Goal: Task Accomplishment & Management: Manage account settings

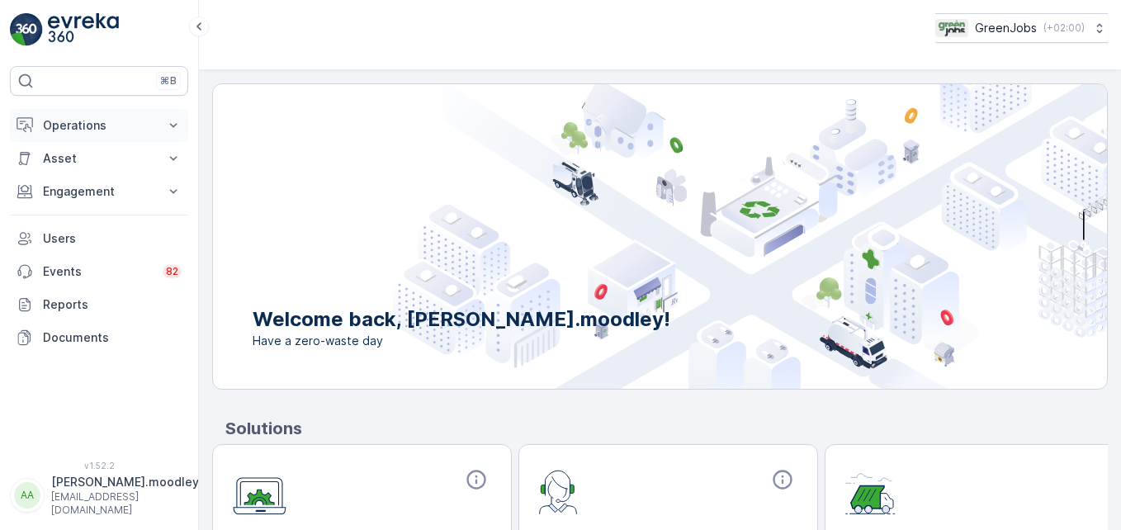
click at [166, 122] on icon at bounding box center [173, 125] width 17 height 17
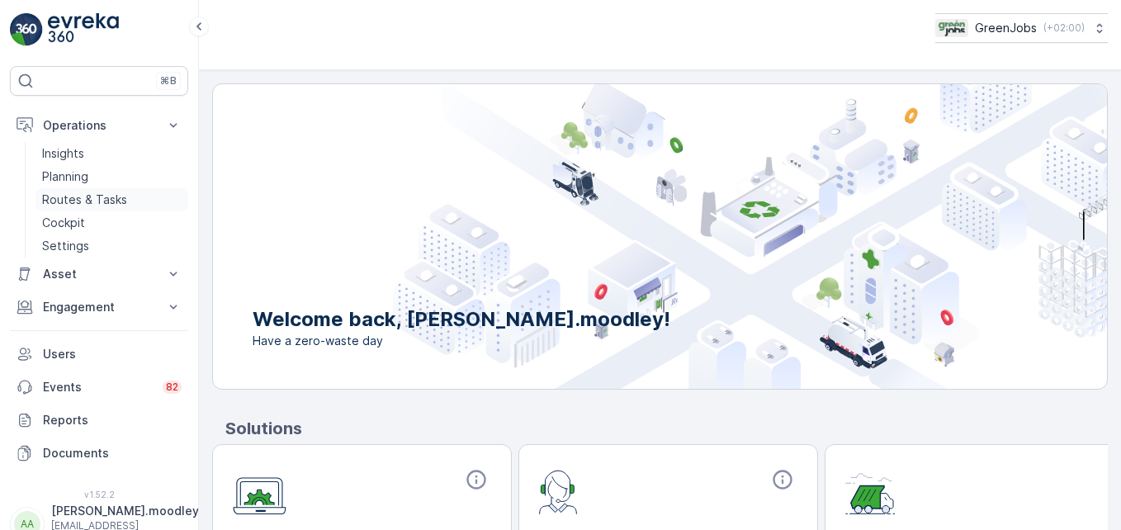
click at [74, 198] on p "Routes & Tasks" at bounding box center [84, 199] width 85 height 17
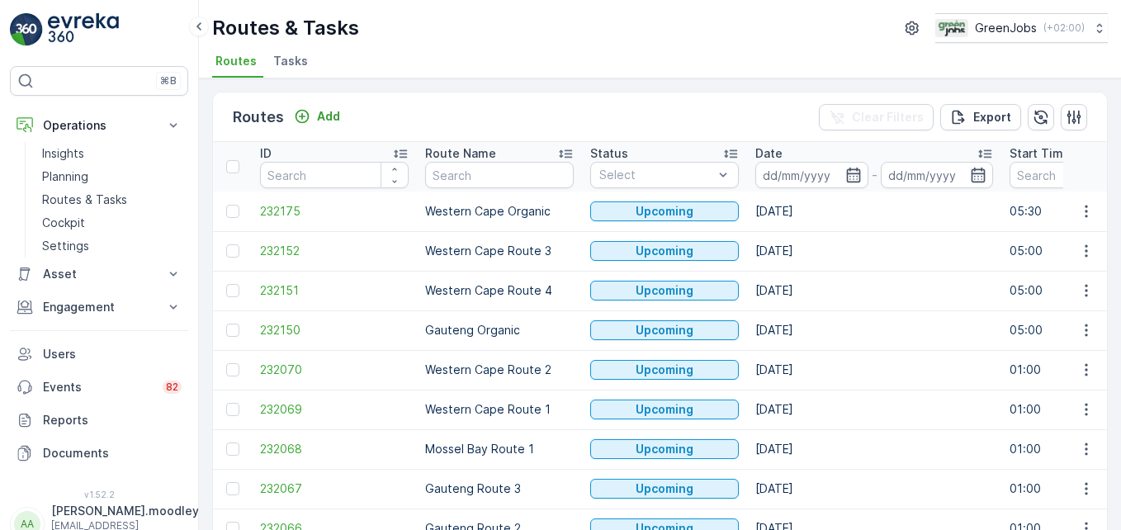
click at [772, 175] on input at bounding box center [811, 175] width 113 height 26
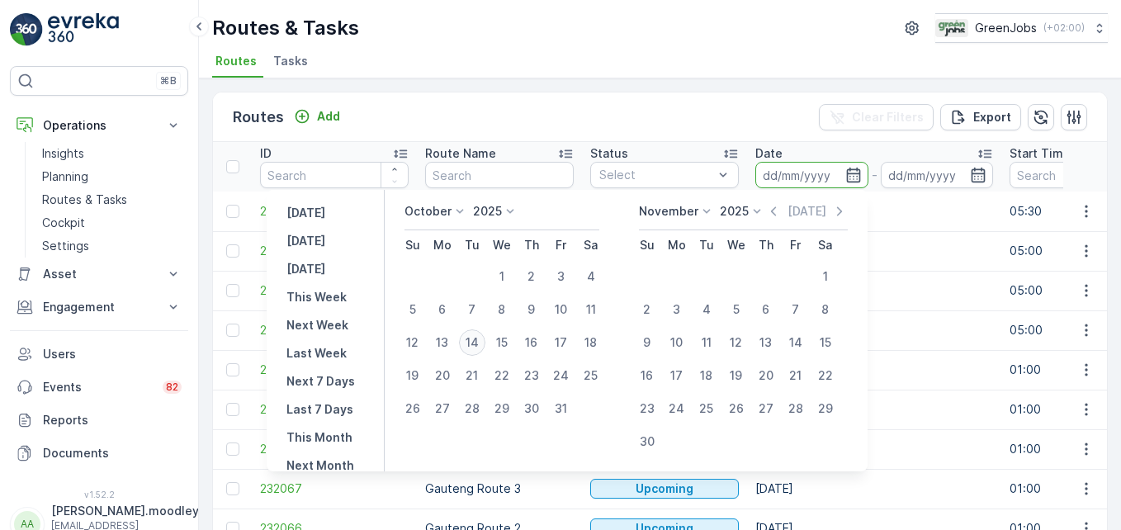
click at [481, 339] on div "14" at bounding box center [472, 342] width 26 height 26
type input "[DATE]"
click at [481, 339] on div "14" at bounding box center [472, 342] width 26 height 26
type input "[DATE]"
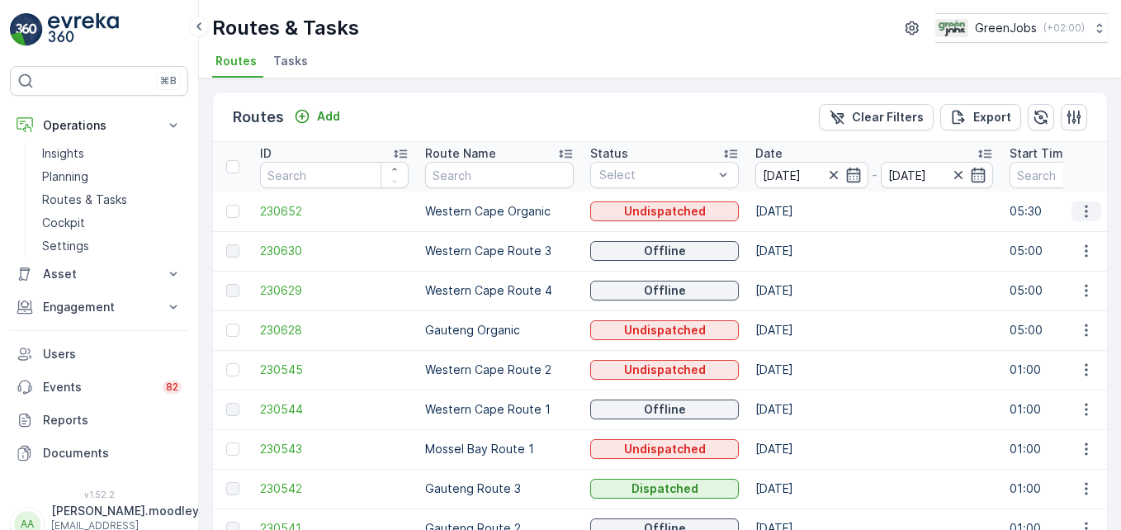
click at [801, 214] on icon "button" at bounding box center [1086, 211] width 17 height 17
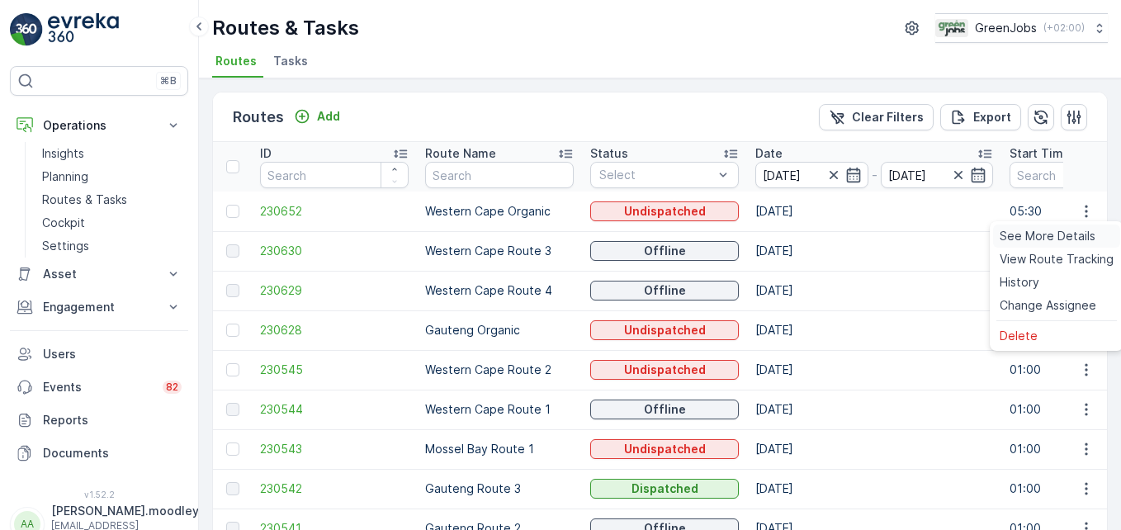
click at [801, 234] on span "See More Details" at bounding box center [1047, 236] width 96 height 17
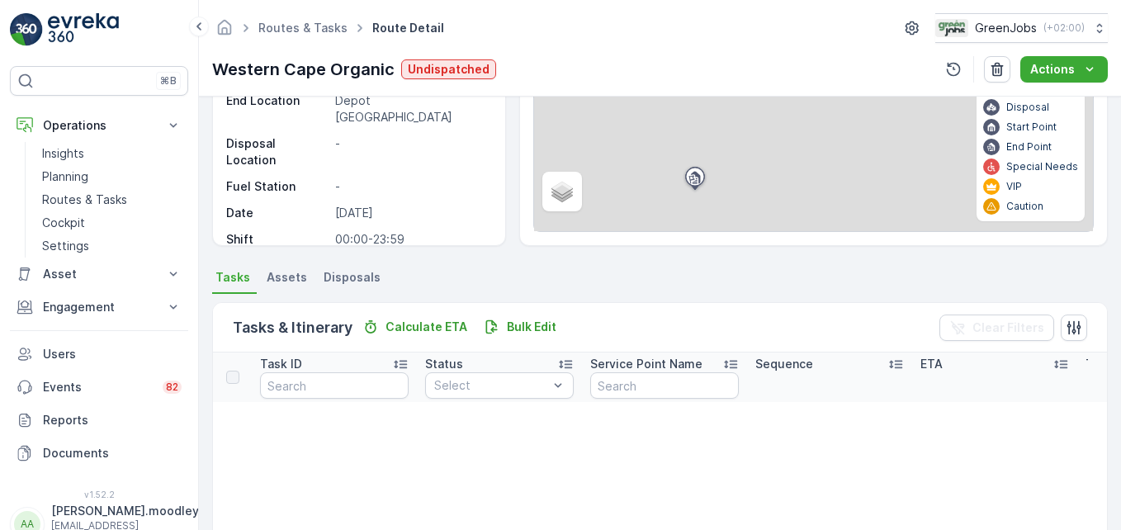
scroll to position [165, 0]
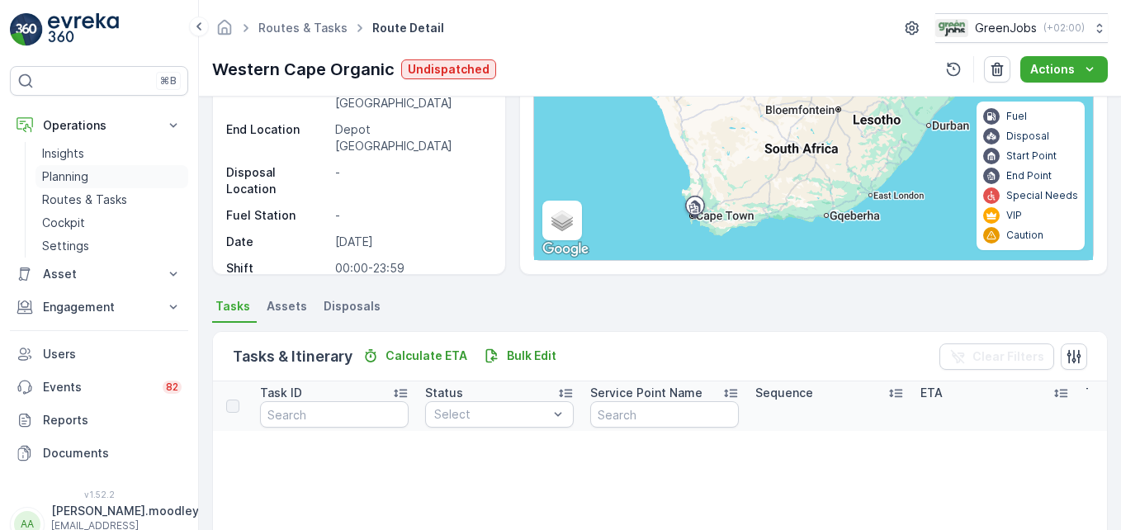
click at [69, 174] on p "Planning" at bounding box center [65, 176] width 46 height 17
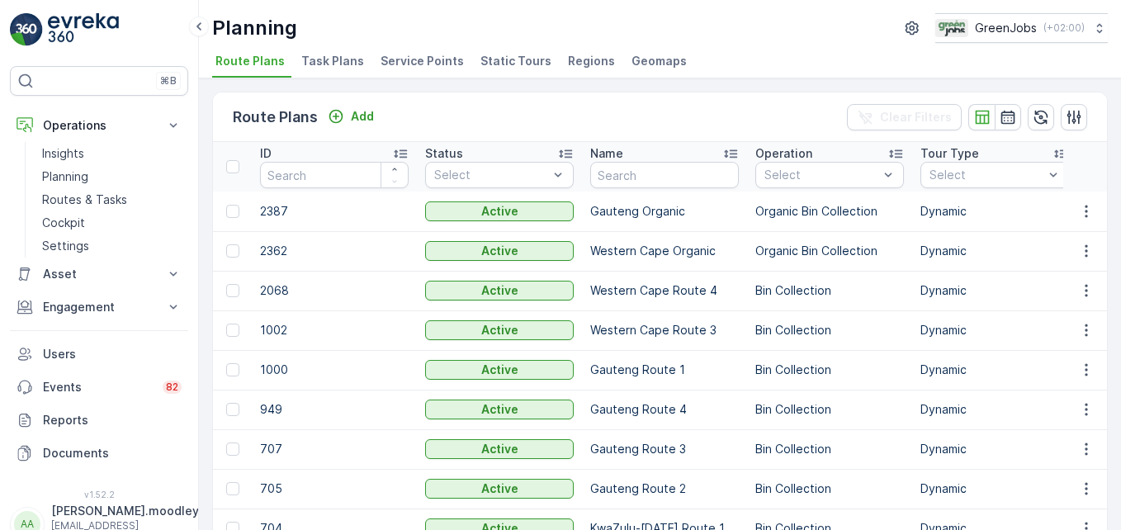
click at [413, 60] on span "Service Points" at bounding box center [421, 61] width 83 height 17
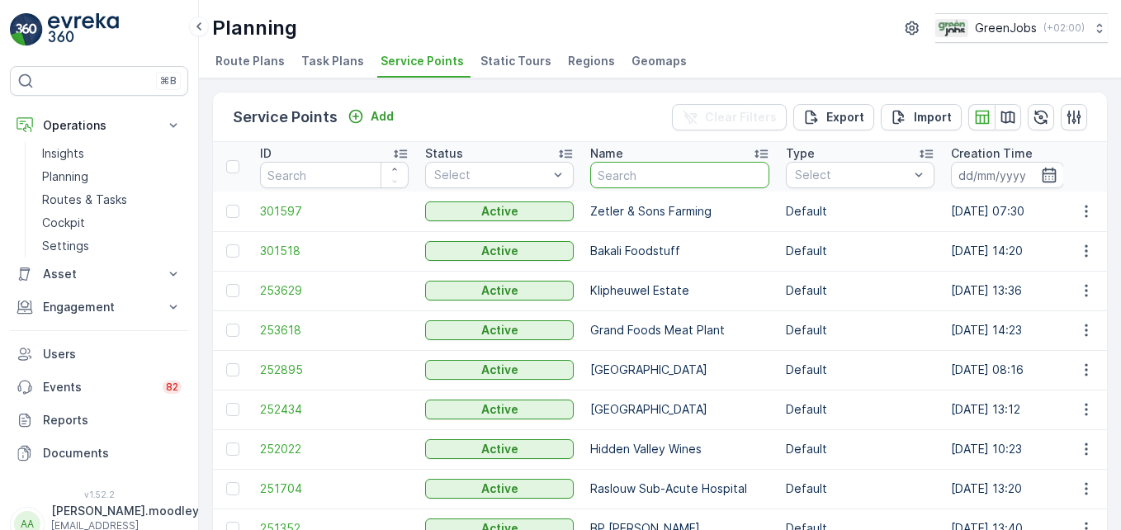
click at [642, 182] on input "text" at bounding box center [679, 175] width 179 height 26
type input "gran"
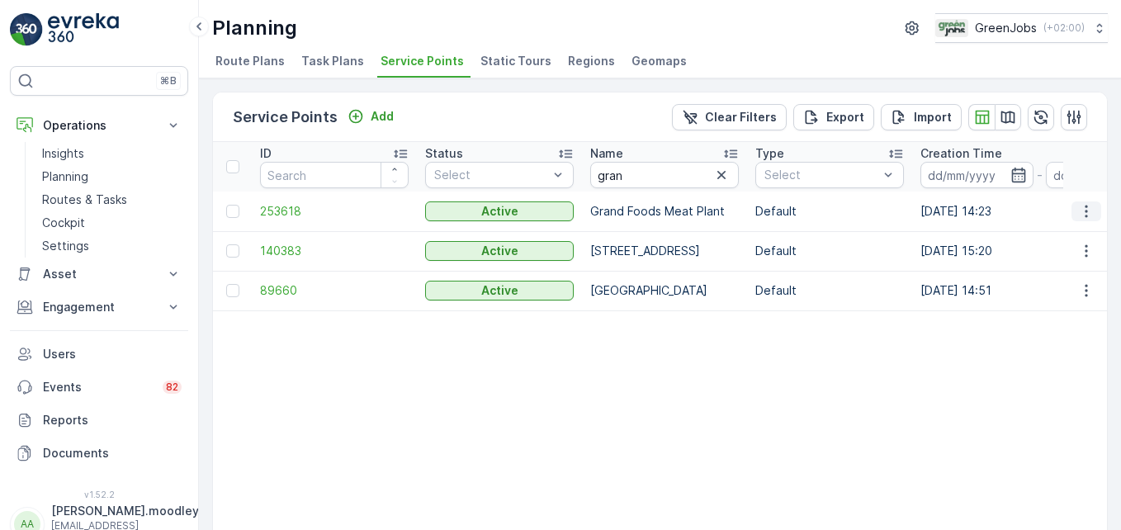
click at [801, 214] on icon "button" at bounding box center [1086, 211] width 17 height 17
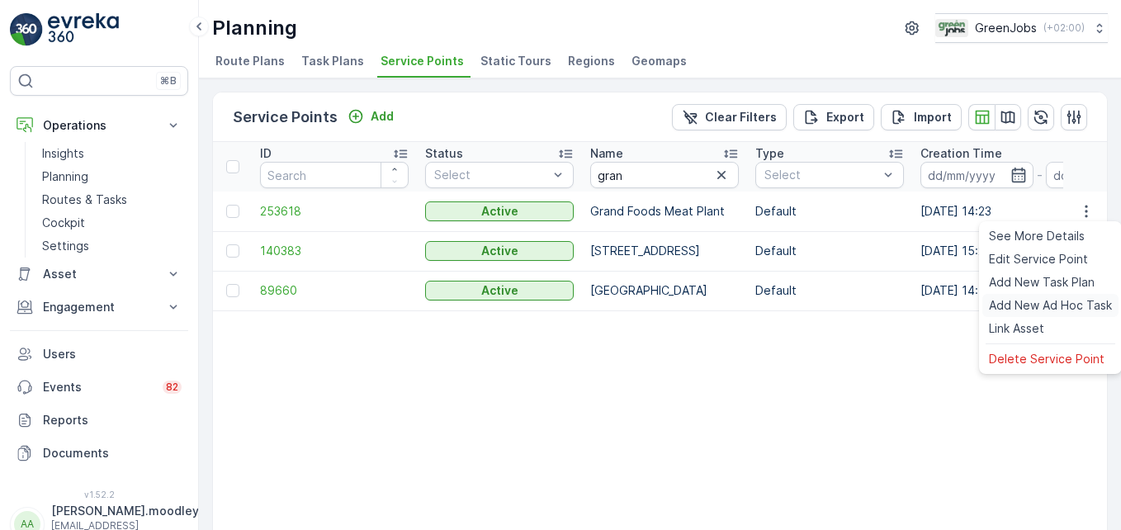
click at [801, 305] on span "Add New Ad Hoc Task" at bounding box center [1050, 305] width 123 height 17
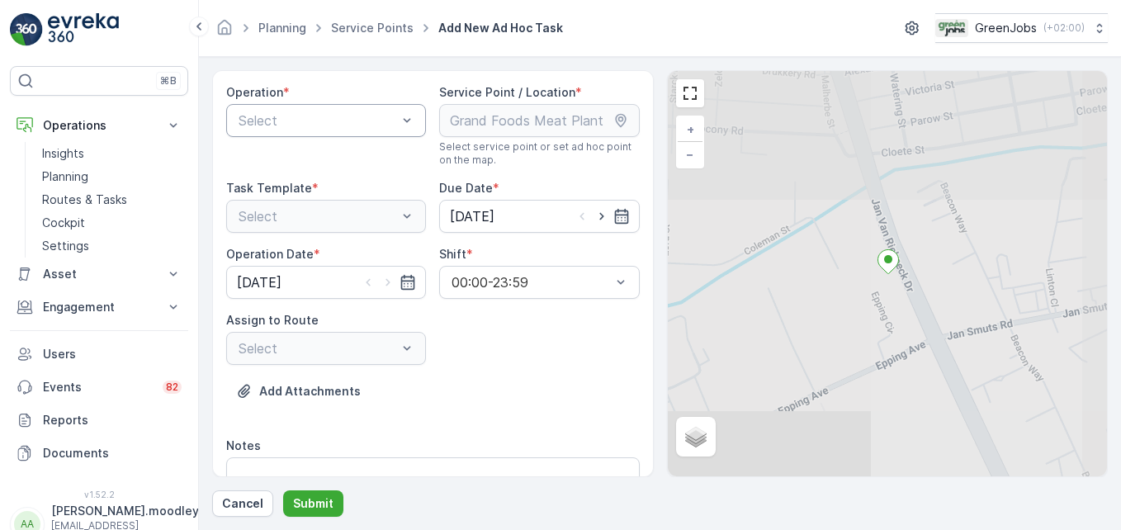
click at [416, 112] on div "Select" at bounding box center [326, 120] width 200 height 33
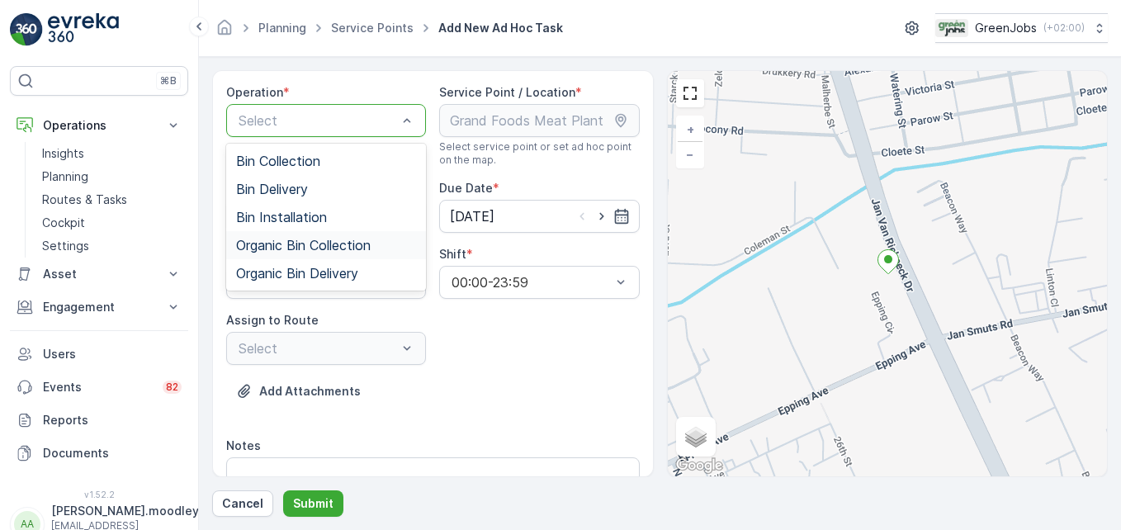
click at [285, 239] on span "Organic Bin Collection" at bounding box center [303, 245] width 135 height 15
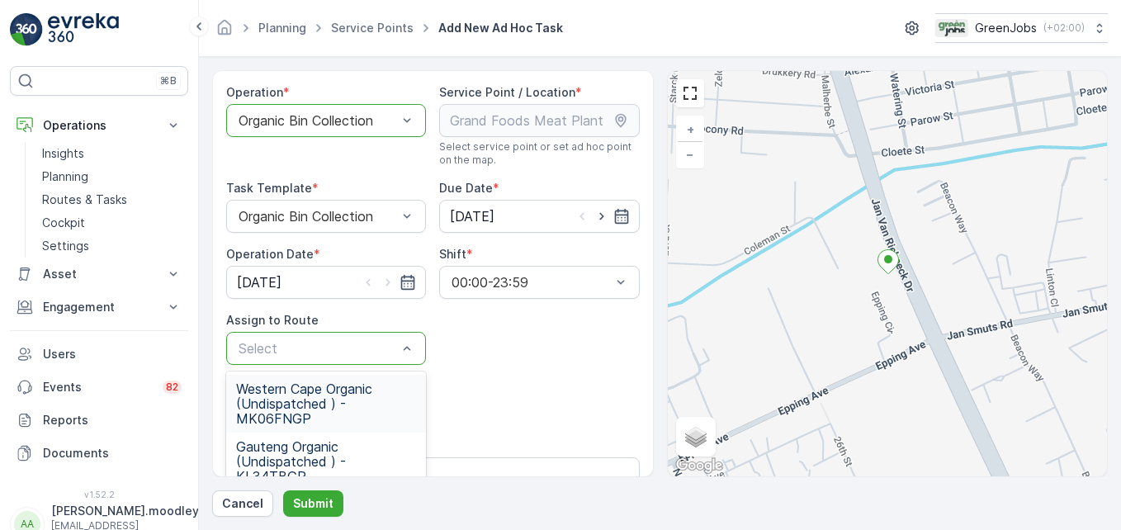
click at [300, 390] on span "Western Cape Organic (Undispatched ) - MK06FNGP" at bounding box center [326, 403] width 180 height 45
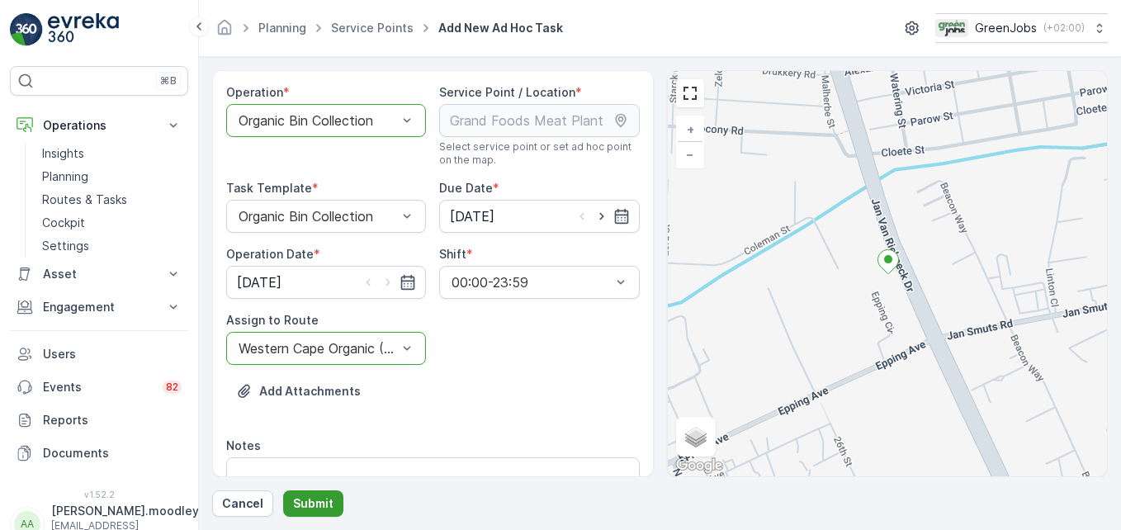
click at [309, 499] on p "Submit" at bounding box center [313, 503] width 40 height 17
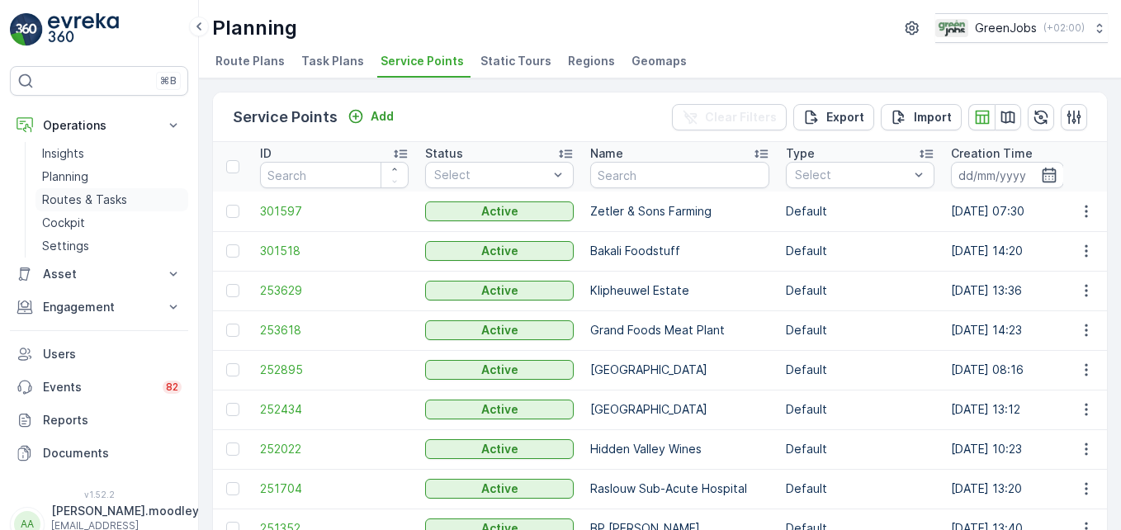
click at [101, 201] on p "Routes & Tasks" at bounding box center [84, 199] width 85 height 17
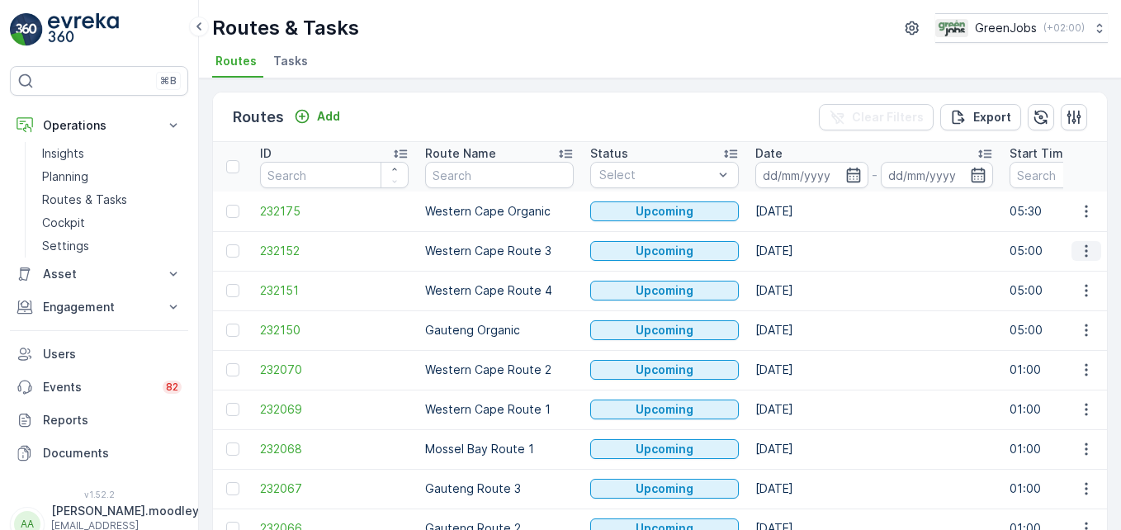
click at [801, 245] on icon "button" at bounding box center [1086, 251] width 17 height 17
click at [801, 272] on span "See More Details" at bounding box center [1047, 275] width 96 height 17
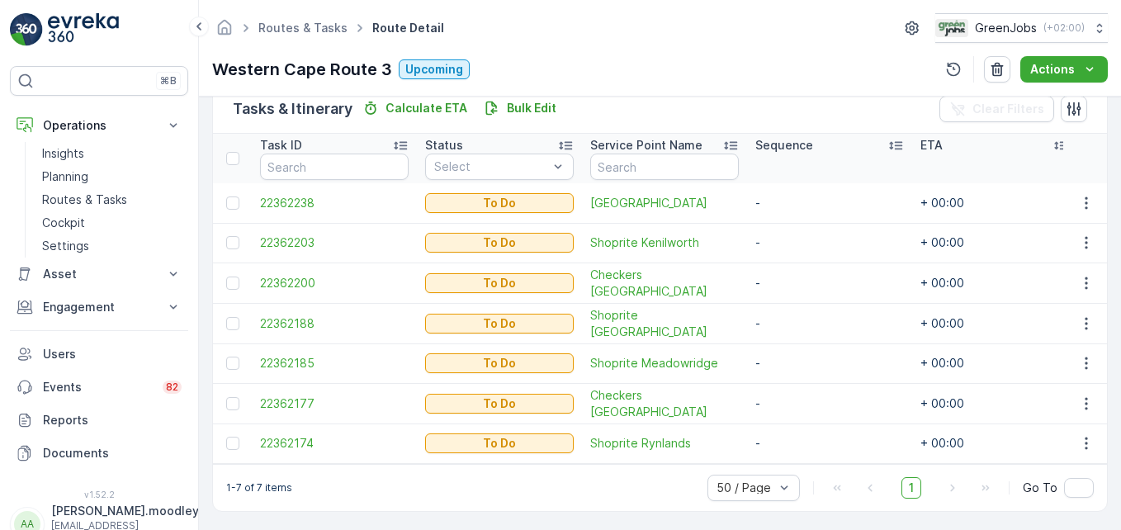
scroll to position [423, 0]
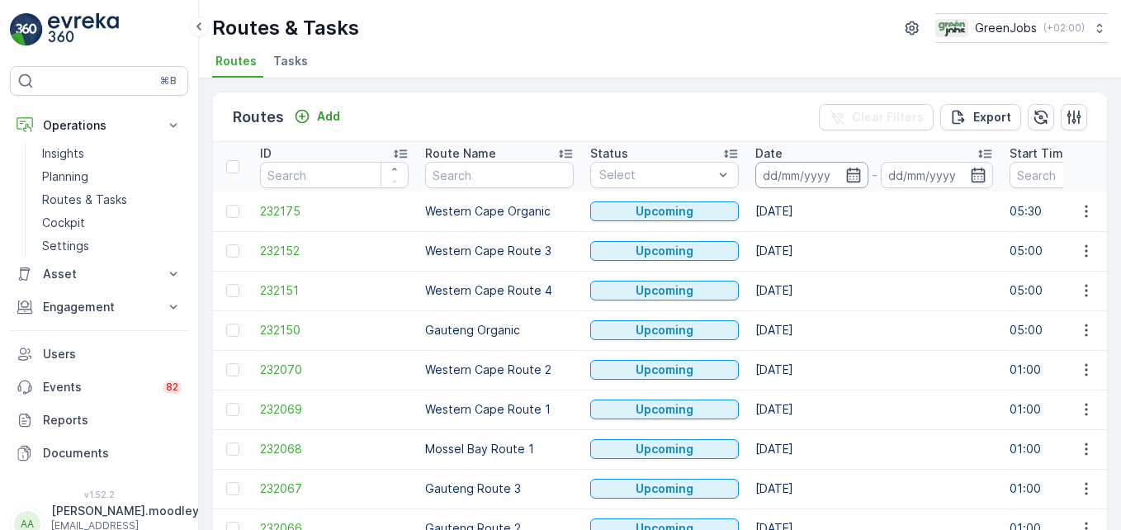
click at [779, 166] on input at bounding box center [811, 175] width 113 height 26
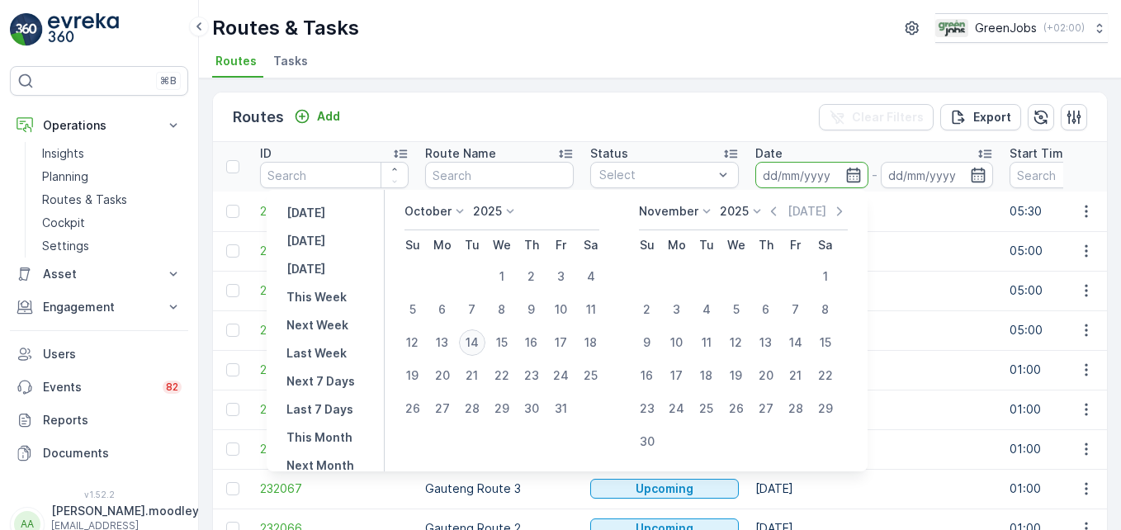
click at [482, 336] on div "14" at bounding box center [472, 342] width 26 height 26
type input "[DATE]"
click at [482, 336] on div "14" at bounding box center [472, 342] width 26 height 26
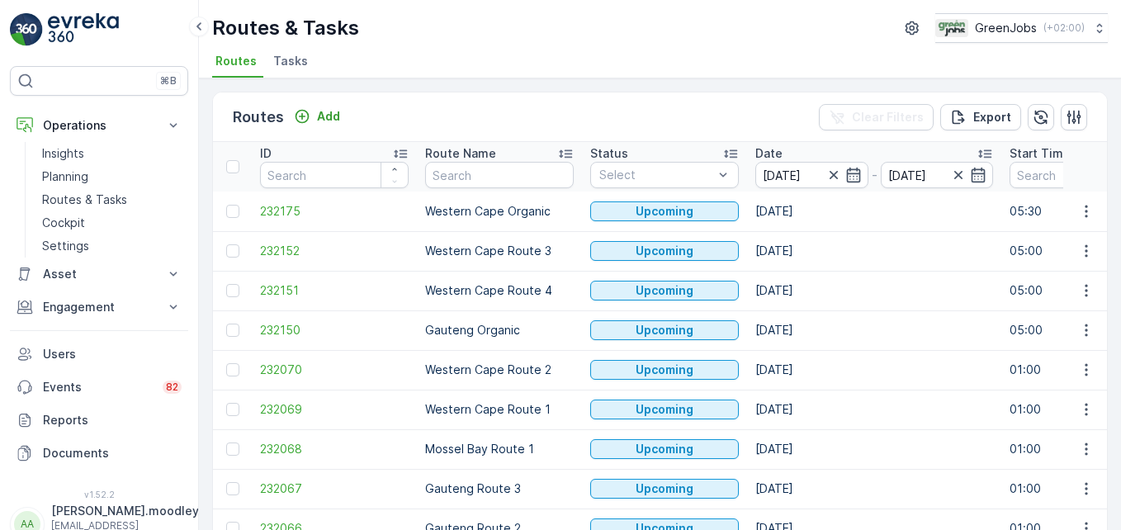
type input "[DATE]"
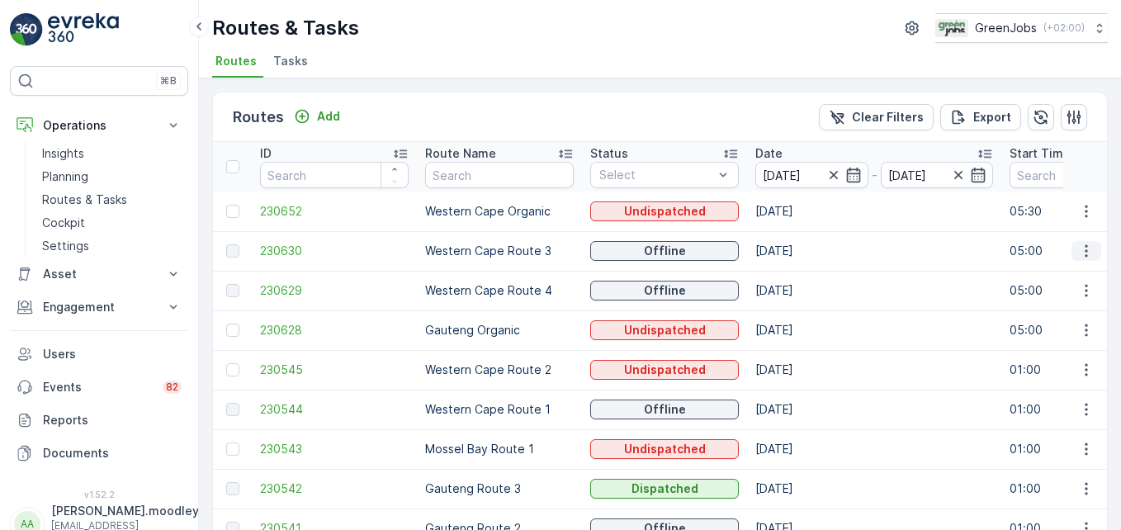
click at [801, 244] on icon "button" at bounding box center [1086, 251] width 17 height 17
click at [801, 280] on span "See More Details" at bounding box center [1047, 275] width 96 height 17
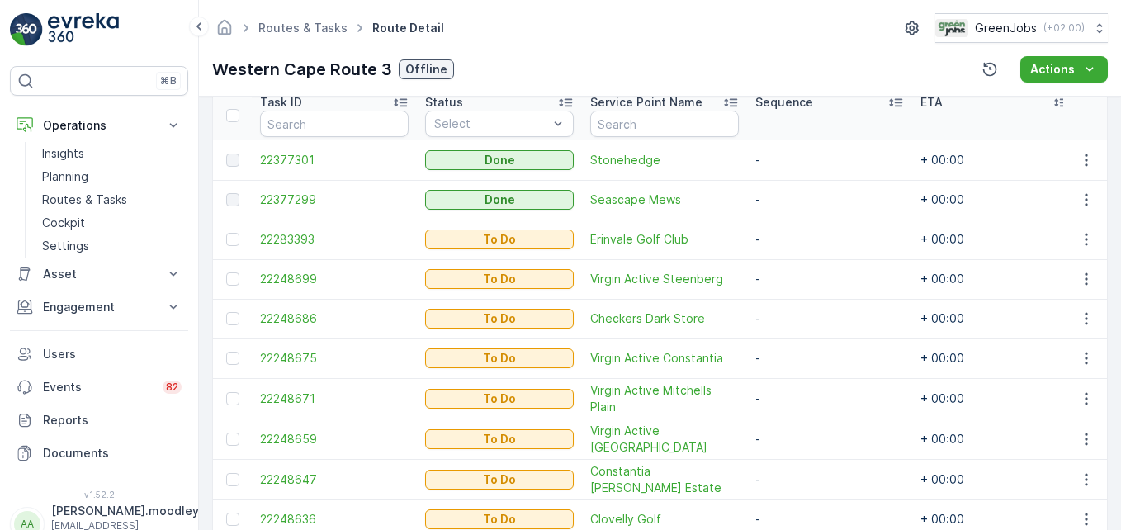
scroll to position [495, 0]
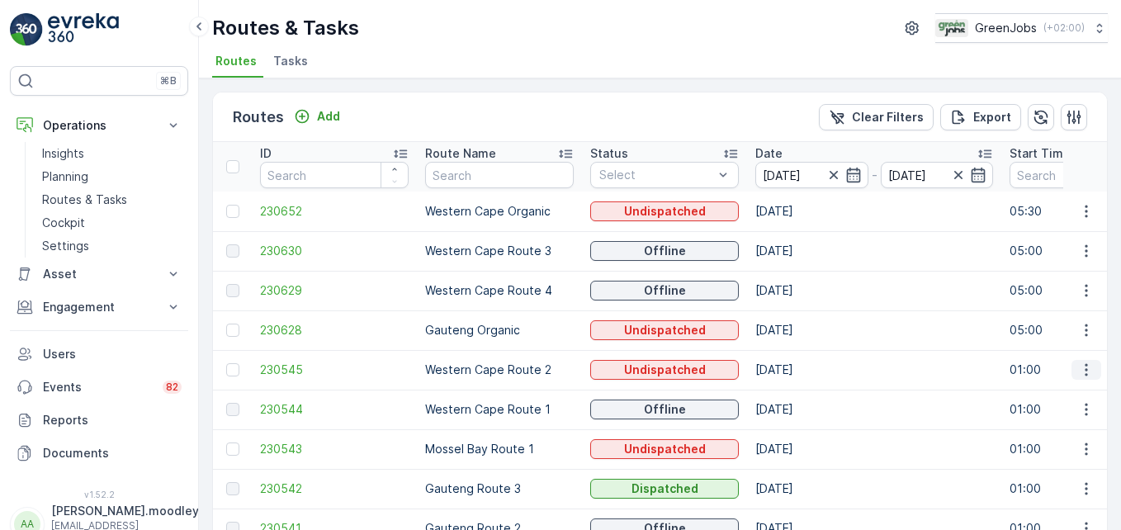
click at [801, 370] on icon "button" at bounding box center [1085, 370] width 2 height 12
click at [801, 399] on span "See More Details" at bounding box center [1047, 394] width 96 height 17
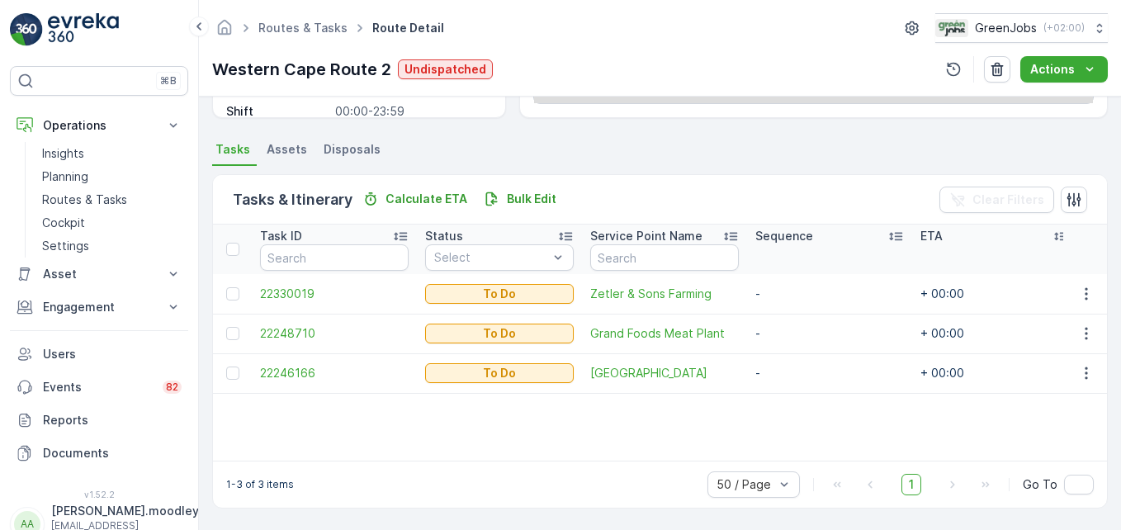
scroll to position [322, 0]
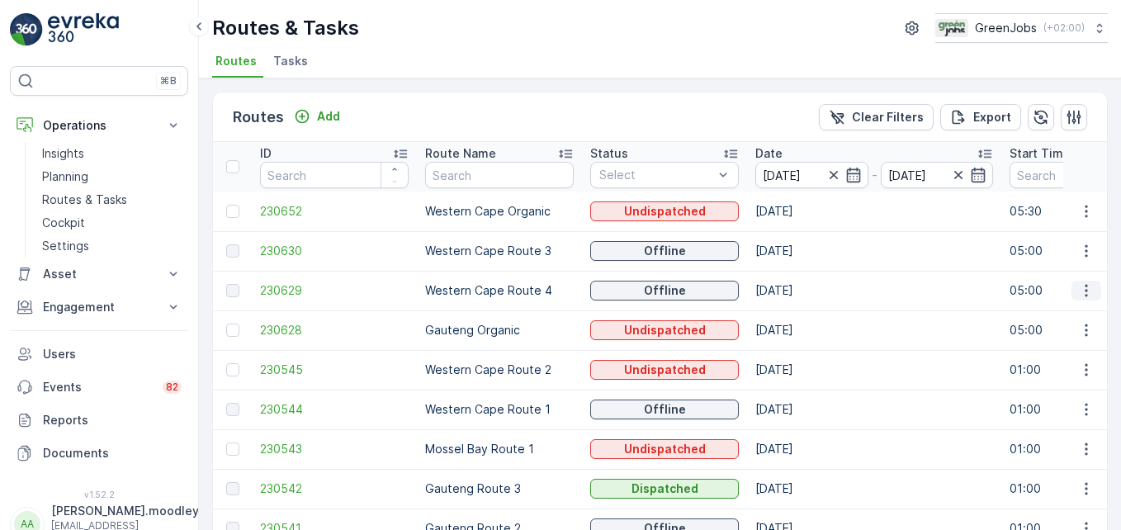
click at [801, 290] on icon "button" at bounding box center [1086, 290] width 17 height 17
click at [801, 314] on span "See More Details" at bounding box center [1047, 315] width 96 height 17
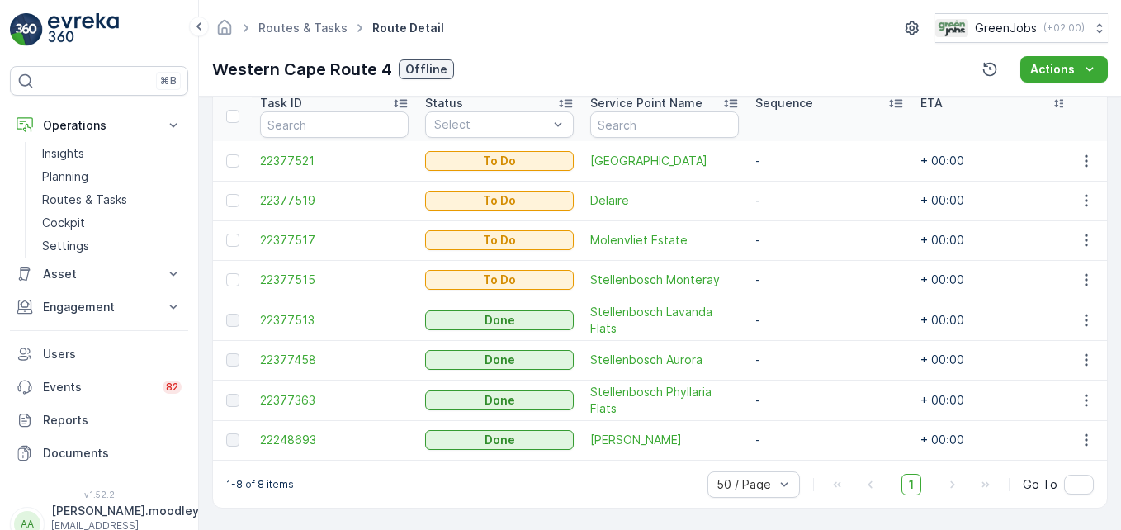
scroll to position [463, 0]
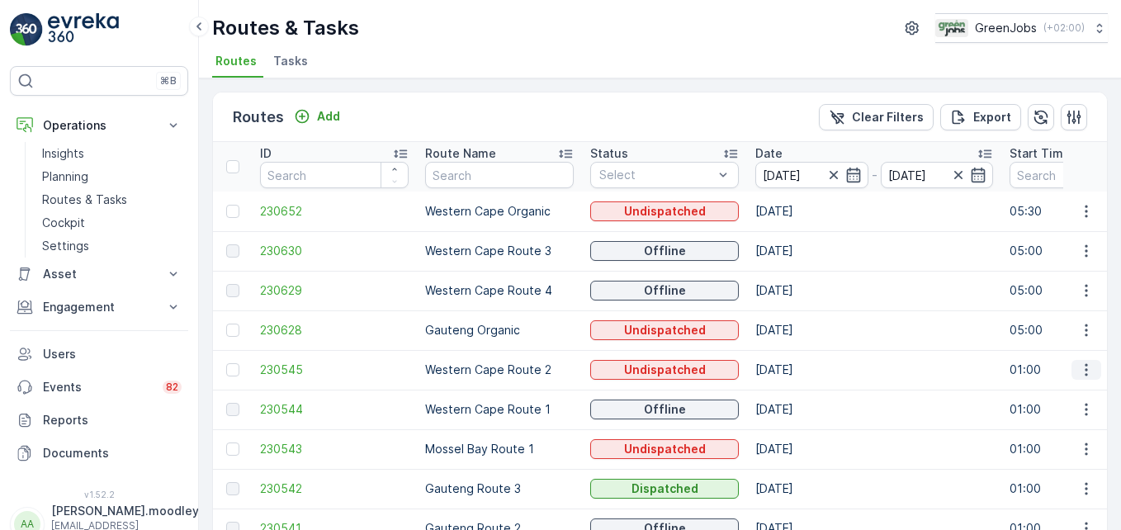
click at [801, 373] on icon "button" at bounding box center [1086, 369] width 17 height 17
click at [801, 399] on span "See More Details" at bounding box center [1047, 394] width 96 height 17
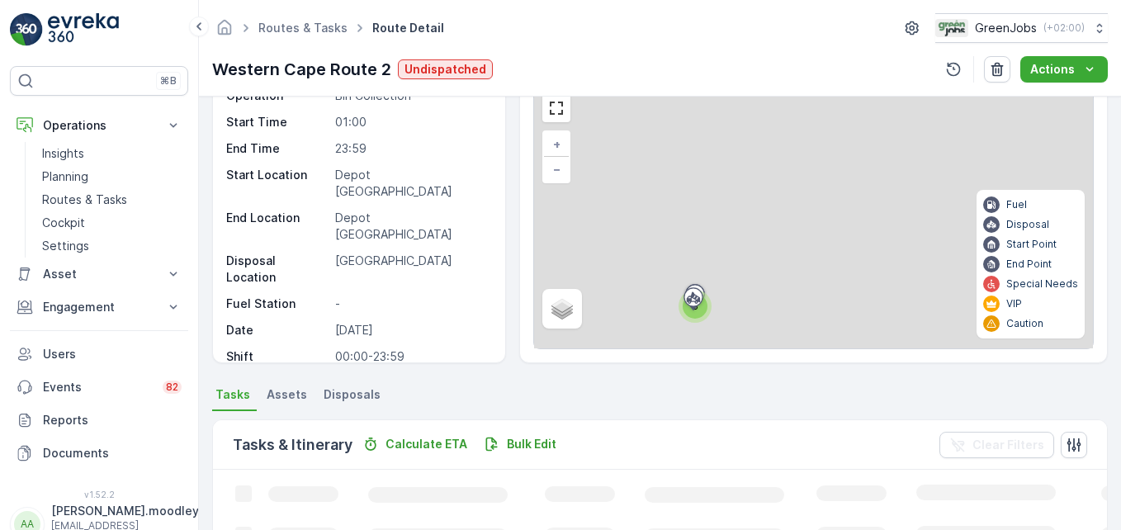
scroll to position [322, 0]
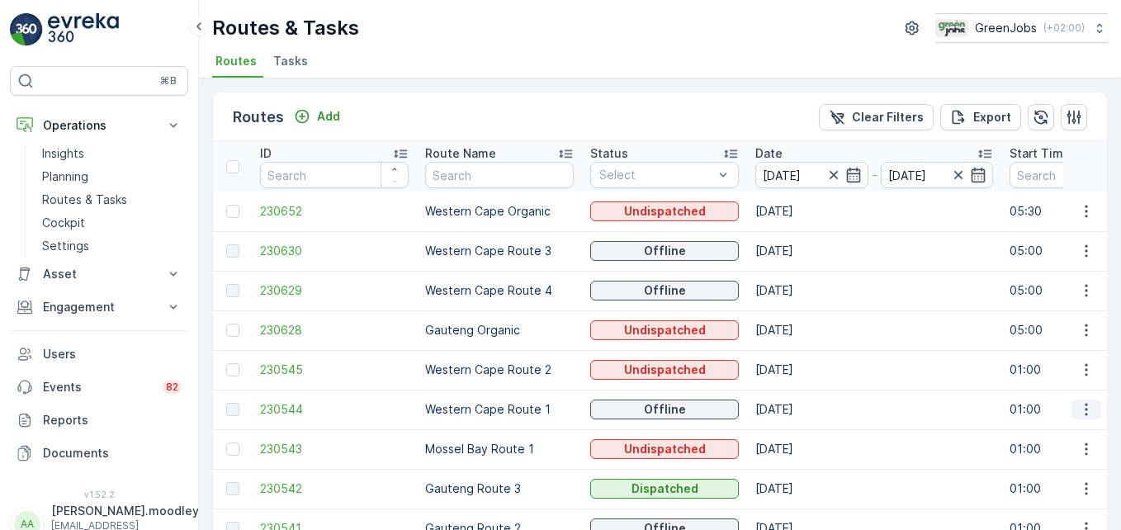
click at [801, 405] on icon "button" at bounding box center [1086, 409] width 17 height 17
click at [801, 437] on span "See More Details" at bounding box center [1047, 434] width 96 height 17
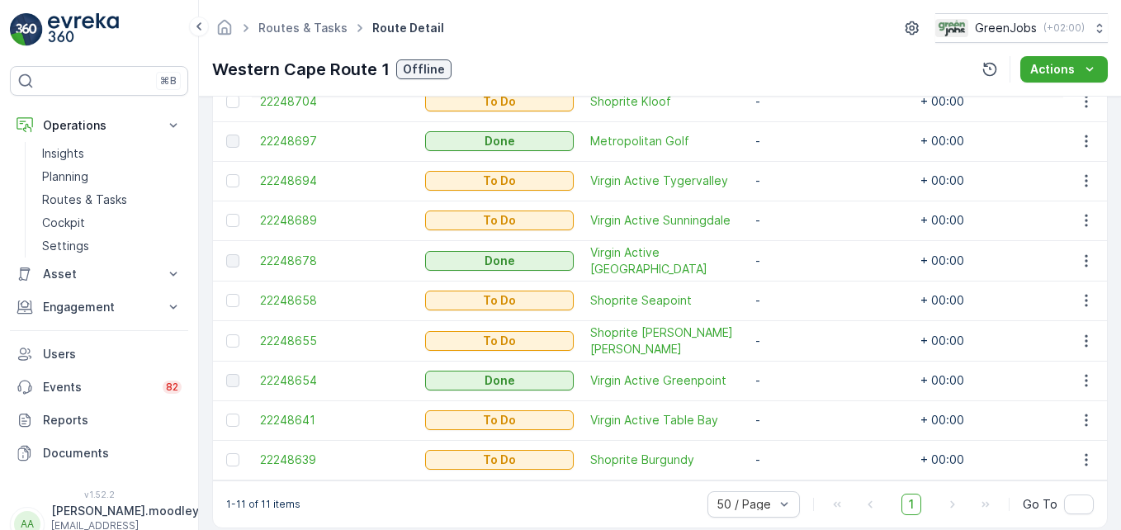
scroll to position [578, 0]
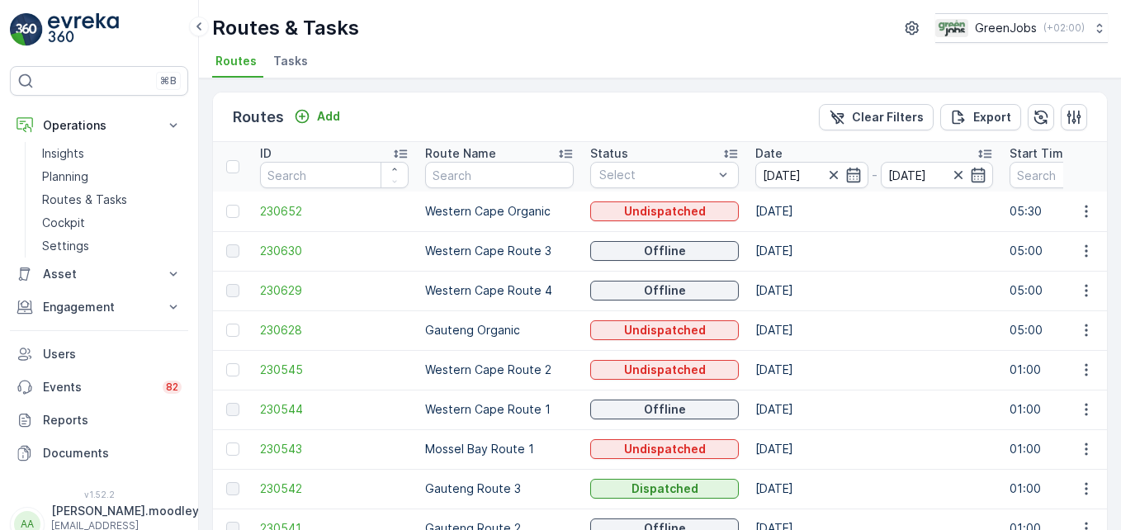
click at [665, 61] on ul "Routes Tasks" at bounding box center [653, 64] width 882 height 28
click at [789, 178] on input "[DATE]" at bounding box center [811, 175] width 113 height 26
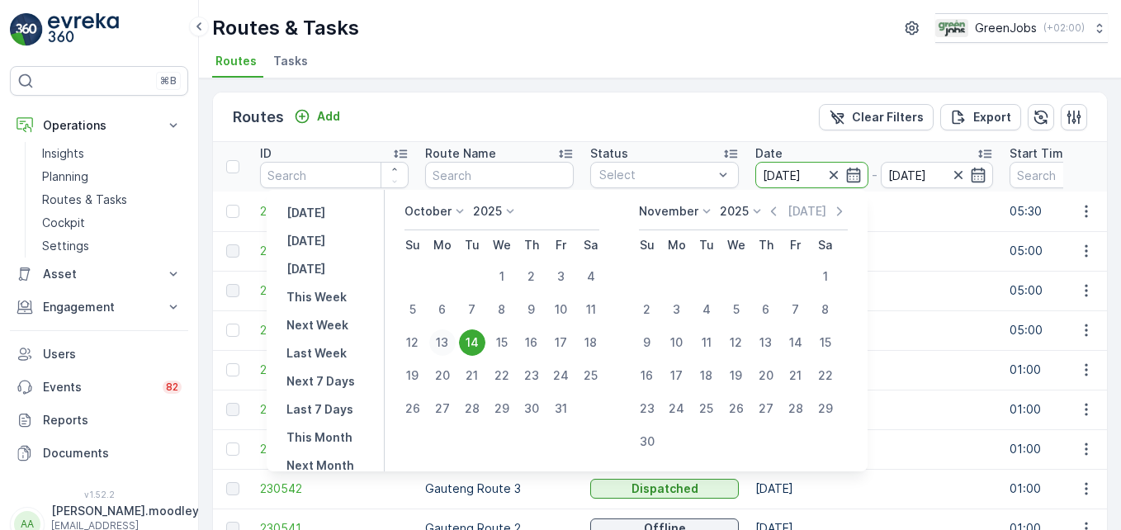
click at [455, 340] on div "13" at bounding box center [442, 342] width 26 height 26
type input "[DATE]"
click at [455, 340] on div "13" at bounding box center [442, 342] width 26 height 26
type input "[DATE]"
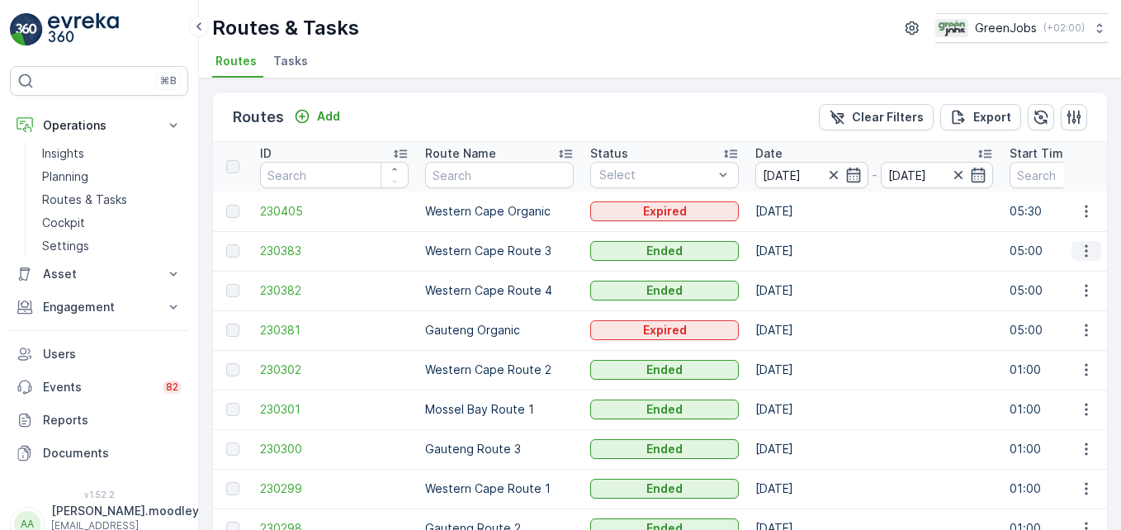
click at [801, 251] on icon "button" at bounding box center [1086, 251] width 17 height 17
click at [801, 277] on span "See More Details" at bounding box center [1047, 275] width 96 height 17
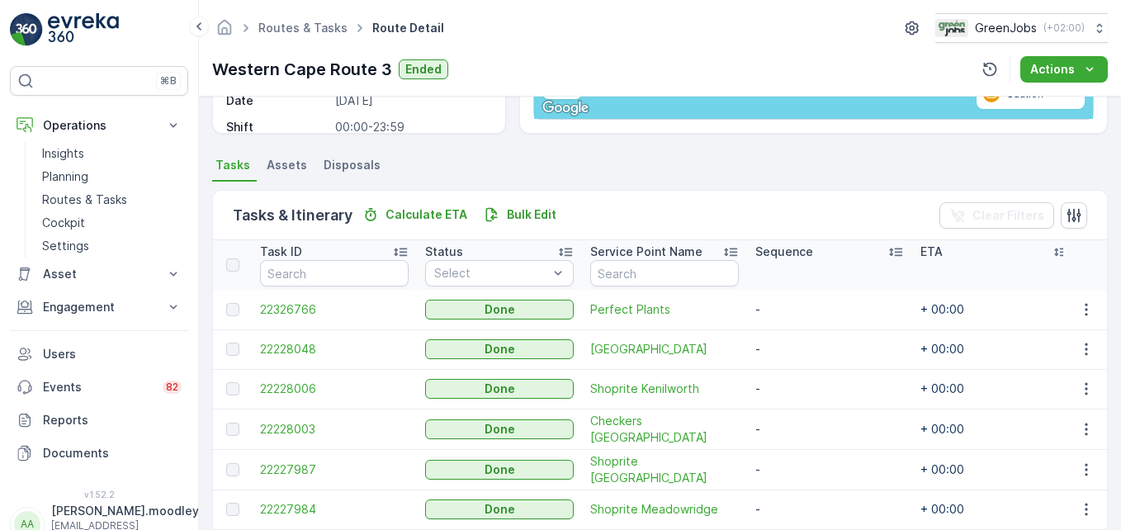
scroll to position [330, 0]
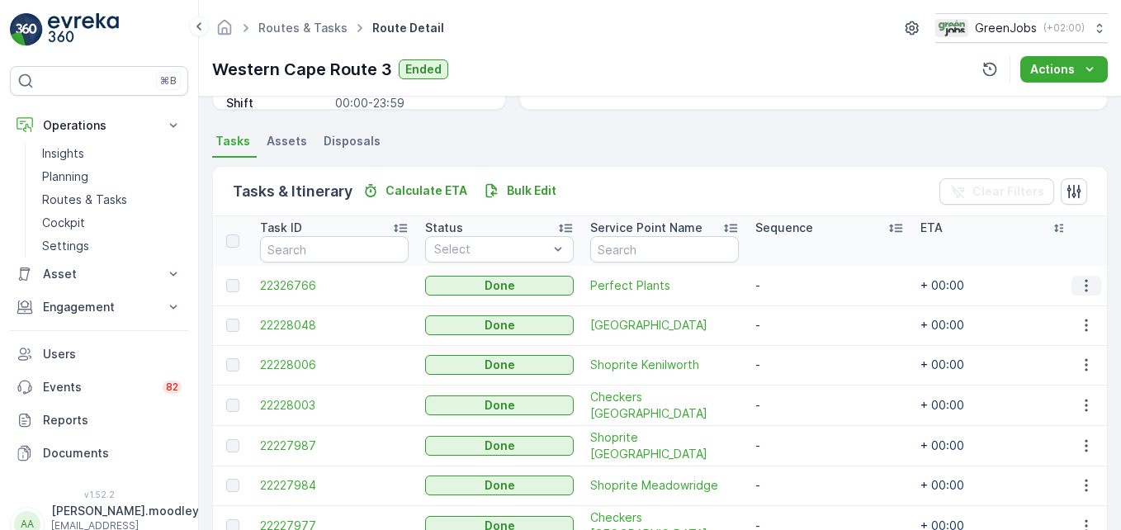
click at [801, 283] on icon "button" at bounding box center [1086, 285] width 17 height 17
click at [801, 309] on span "See More Details" at bounding box center [1066, 310] width 96 height 17
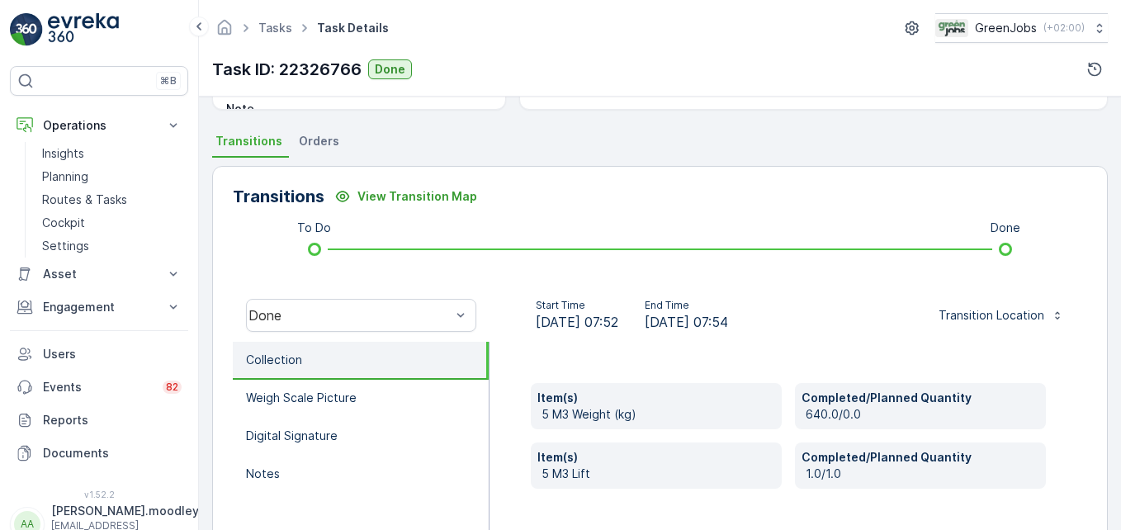
scroll to position [413, 0]
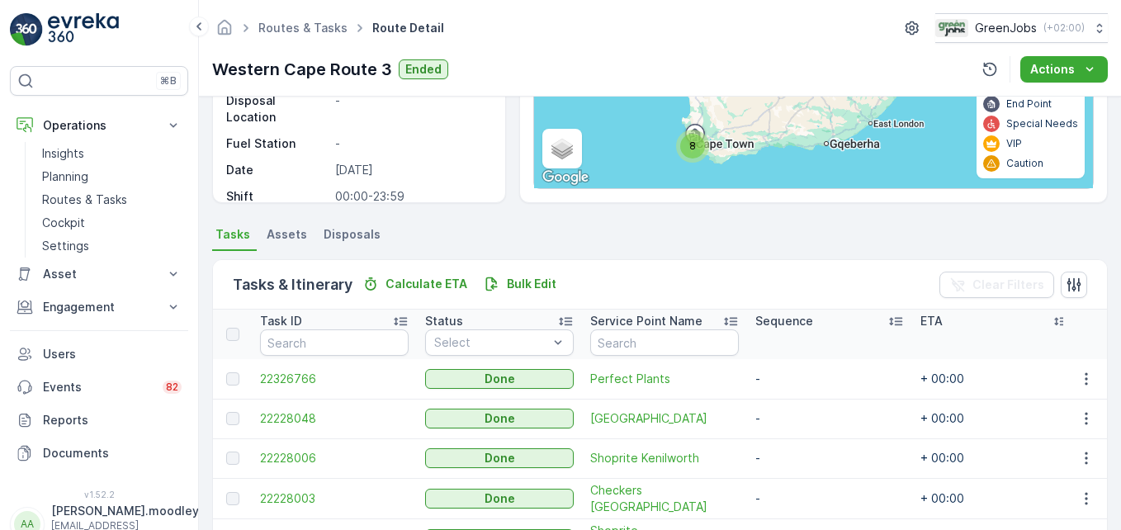
scroll to position [248, 0]
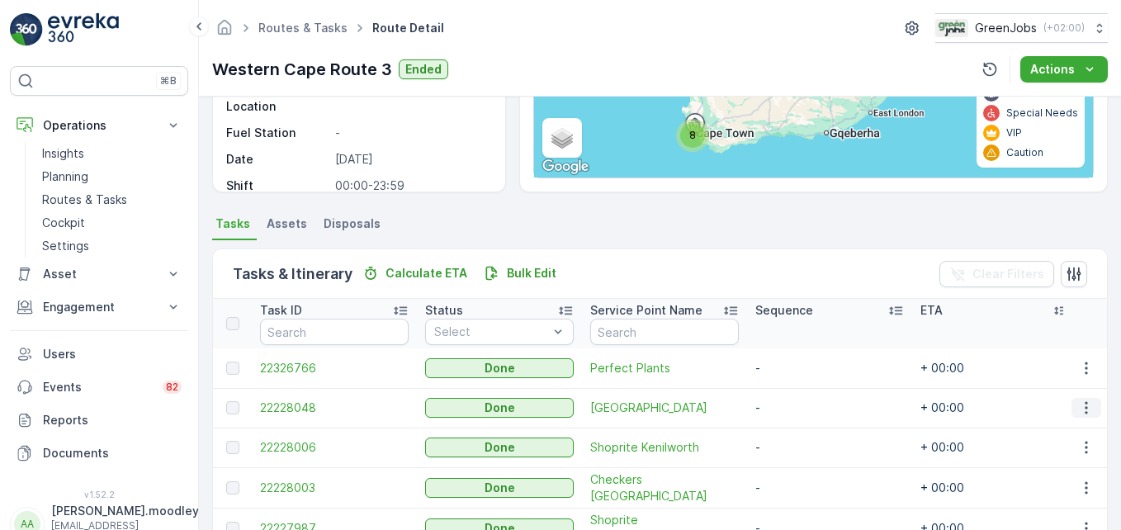
click at [801, 408] on icon "button" at bounding box center [1086, 407] width 17 height 17
click at [801, 428] on span "See More Details" at bounding box center [1066, 432] width 96 height 17
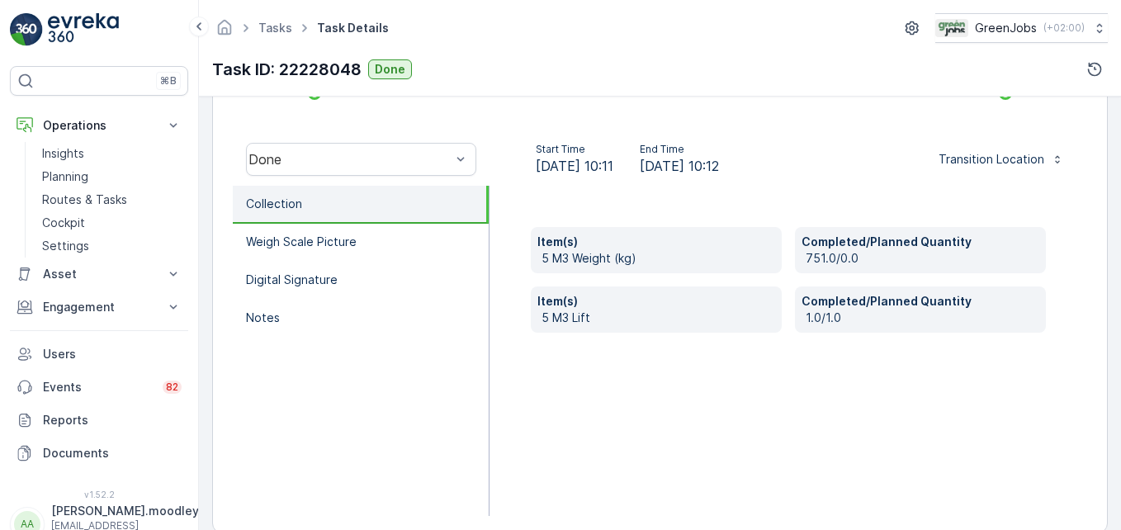
scroll to position [495, 0]
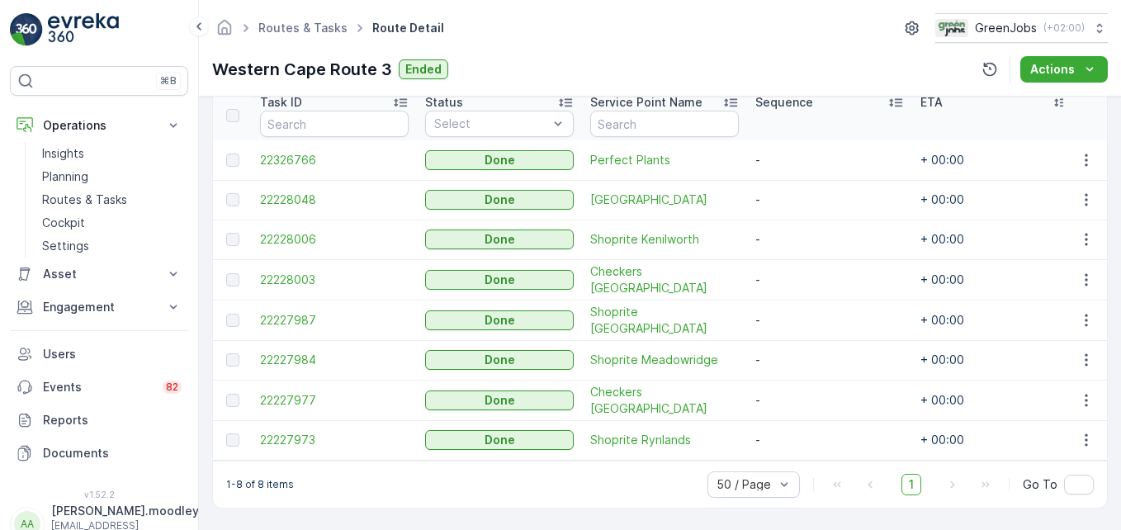
scroll to position [462, 0]
click at [801, 242] on button "button" at bounding box center [1086, 239] width 30 height 20
click at [801, 255] on span "See More Details" at bounding box center [1066, 257] width 96 height 17
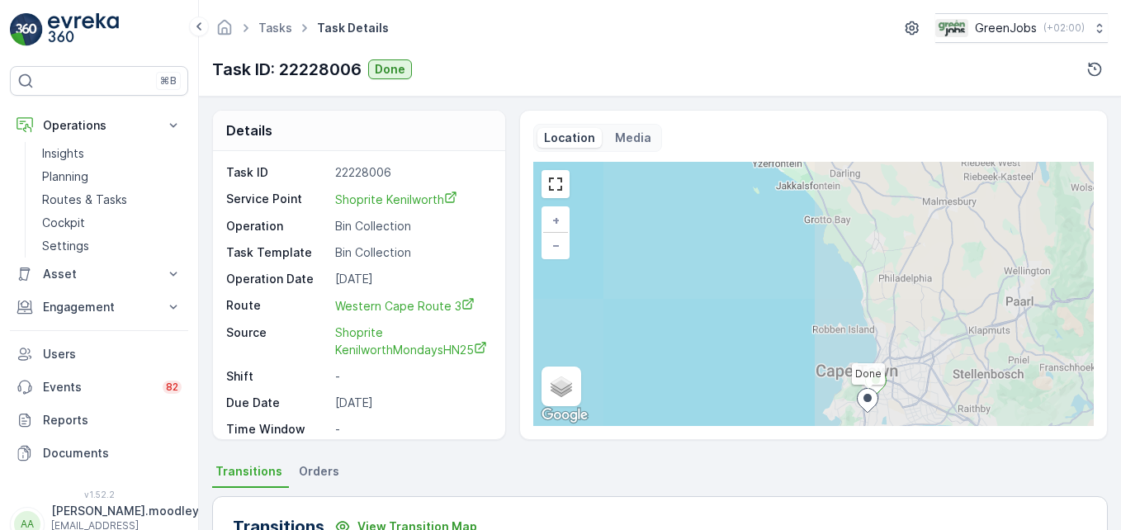
scroll to position [330, 0]
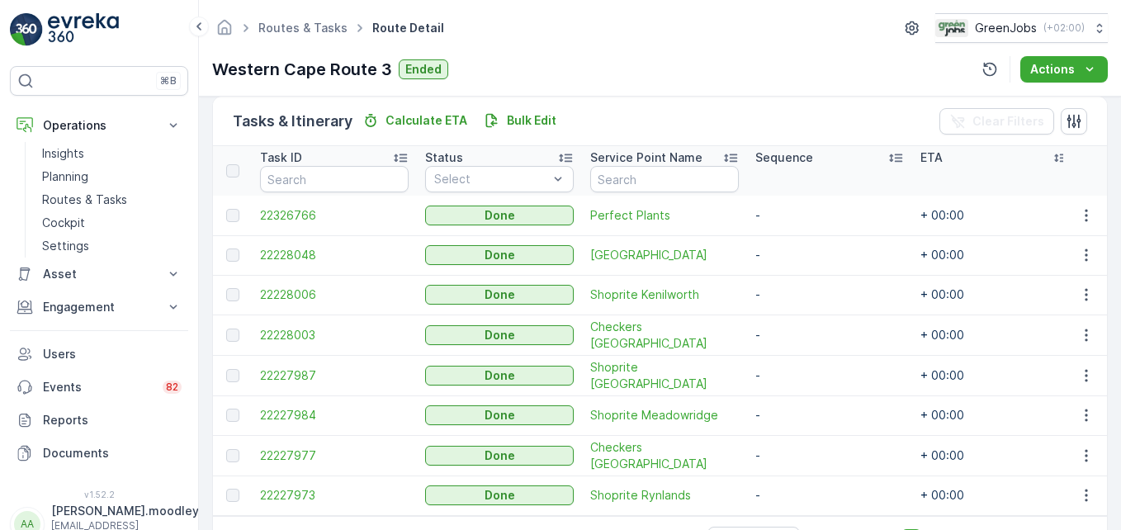
scroll to position [462, 0]
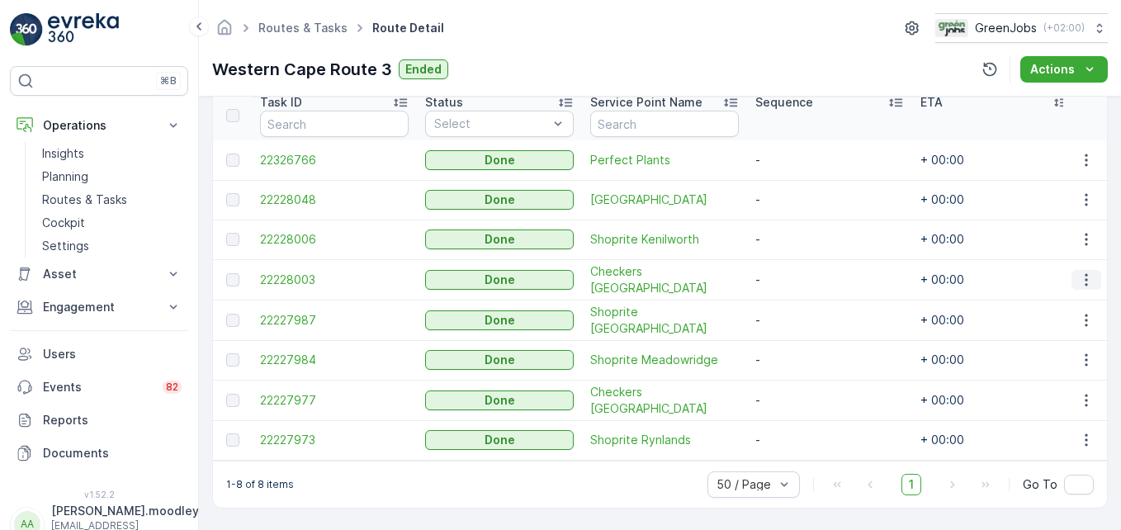
click at [801, 272] on icon "button" at bounding box center [1086, 280] width 17 height 17
click at [801, 297] on span "See More Details" at bounding box center [1066, 297] width 96 height 17
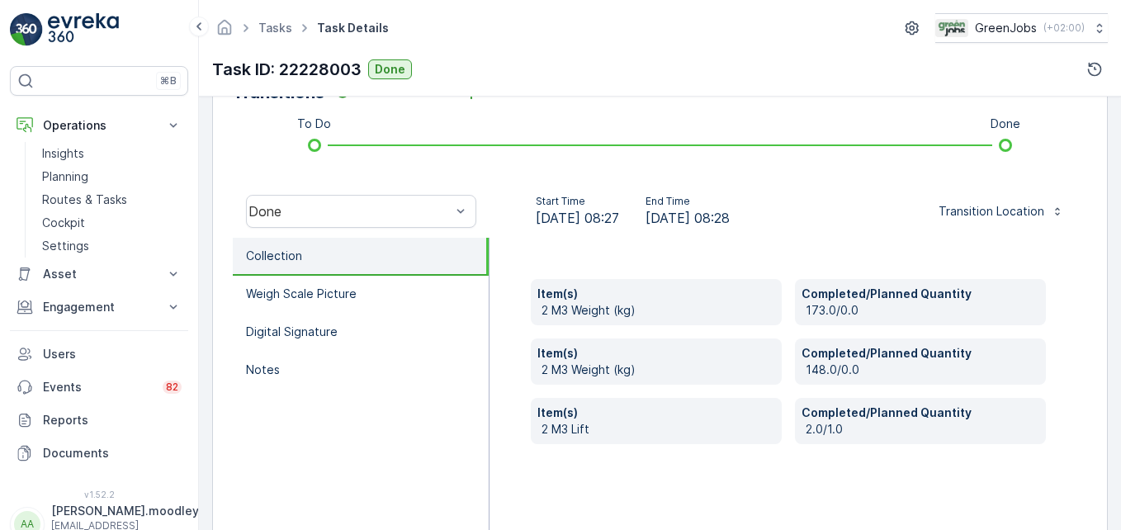
scroll to position [511, 0]
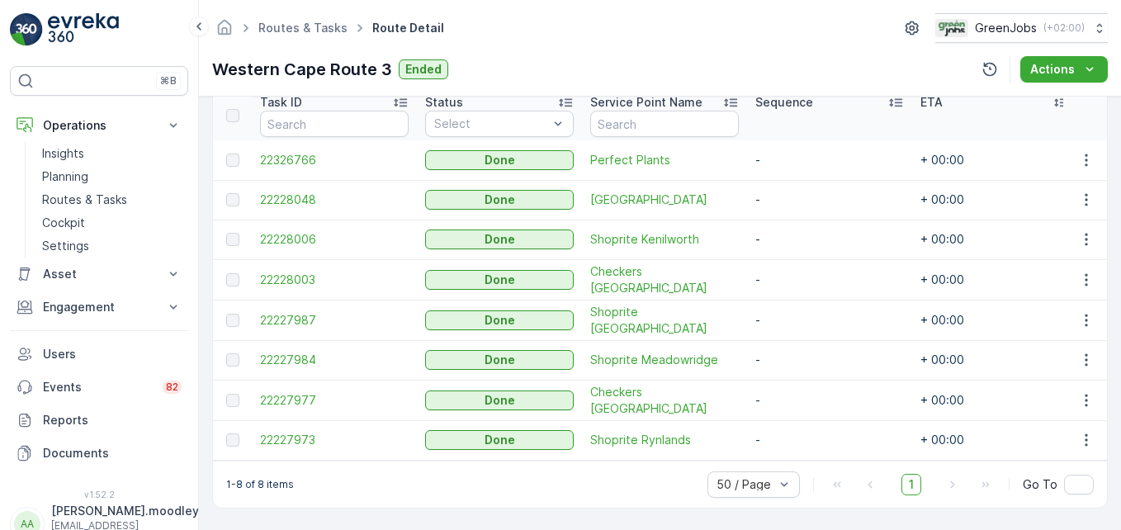
scroll to position [462, 0]
click at [801, 312] on icon "button" at bounding box center [1086, 320] width 17 height 17
click at [801, 335] on span "See More Details" at bounding box center [1066, 336] width 96 height 17
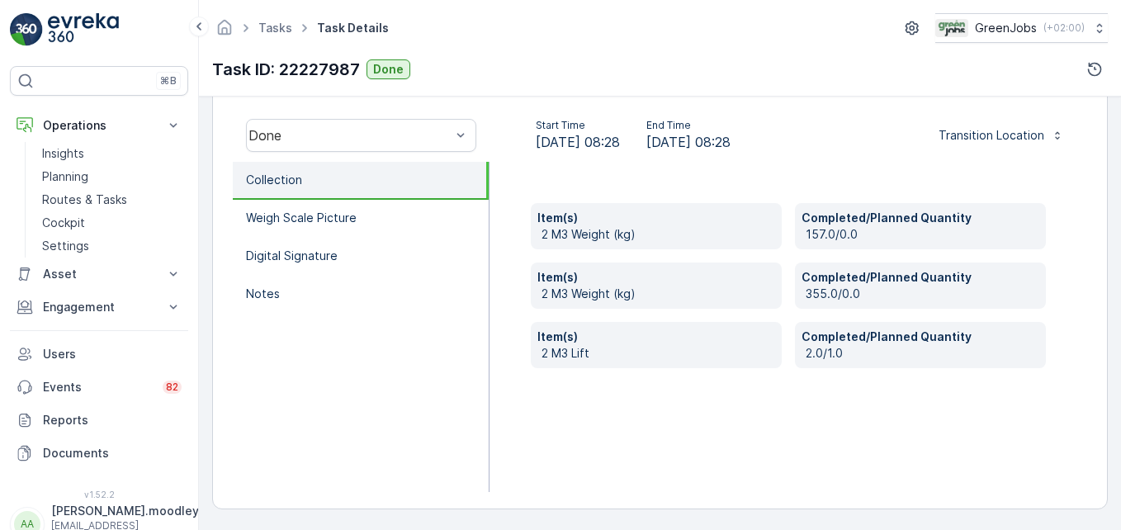
scroll to position [511, 0]
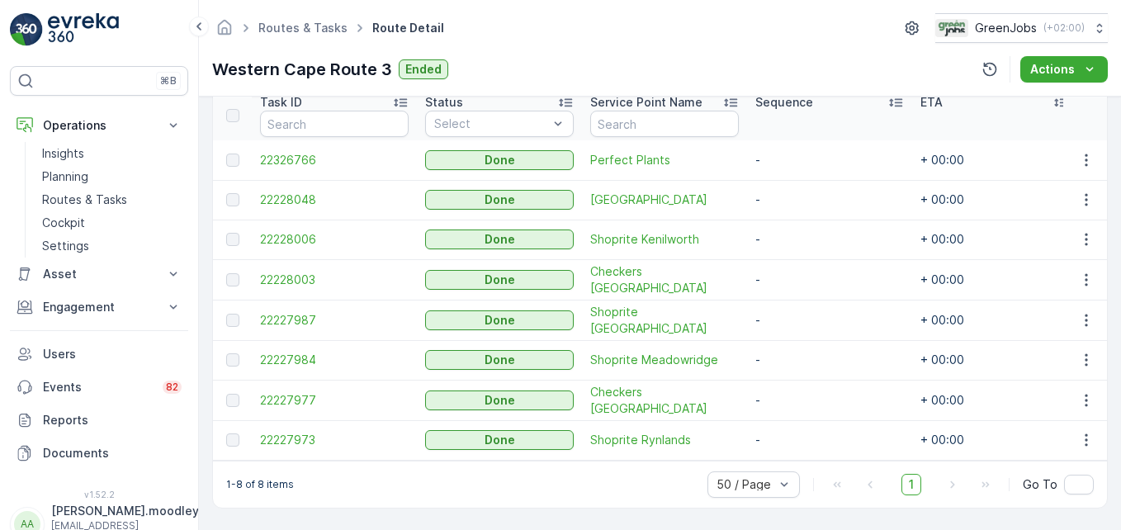
scroll to position [462, 0]
click at [801, 352] on icon "button" at bounding box center [1086, 360] width 17 height 17
click at [801, 379] on span "See More Details" at bounding box center [1066, 376] width 96 height 17
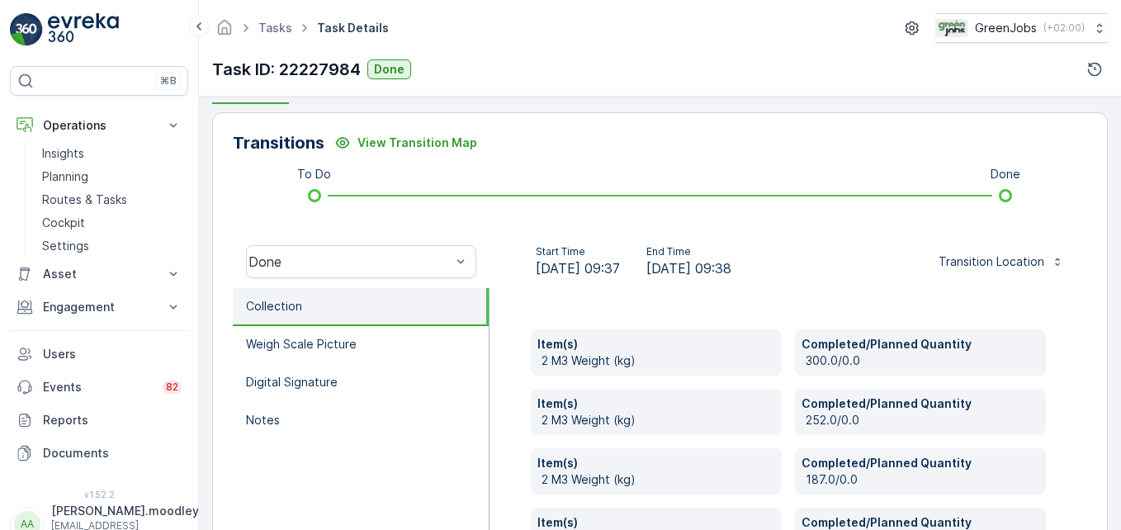
scroll to position [413, 0]
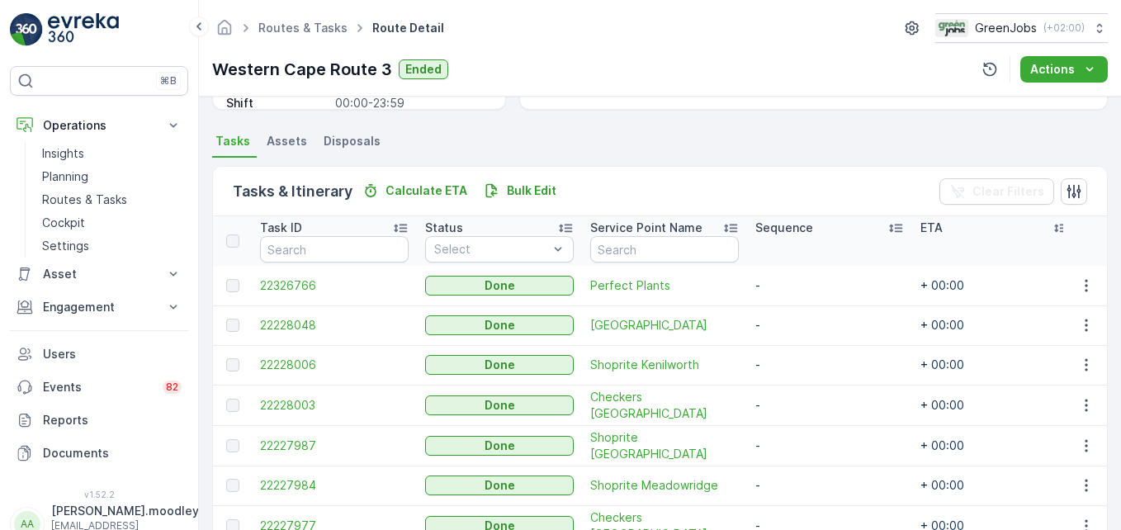
scroll to position [462, 0]
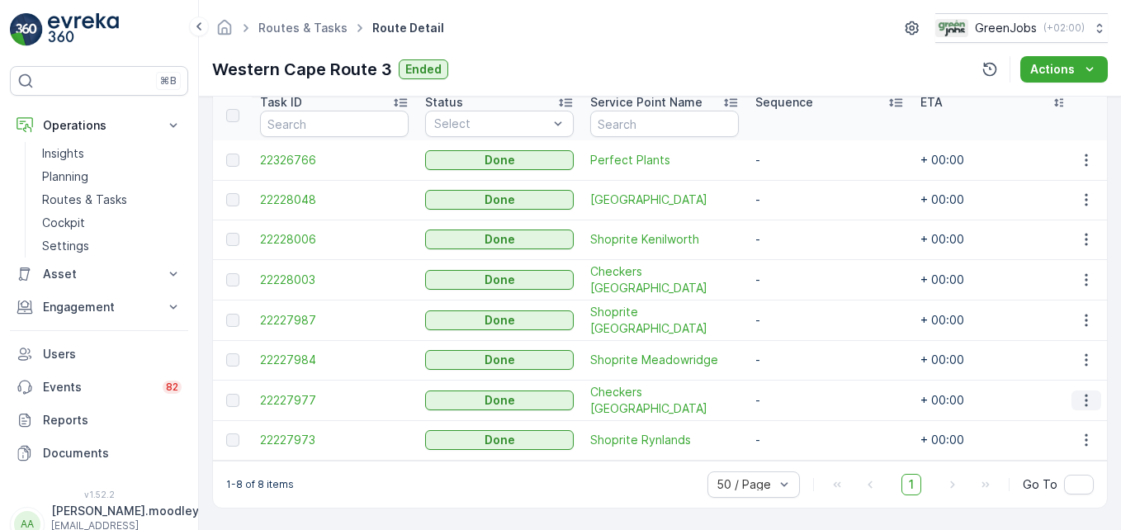
drag, startPoint x: 1089, startPoint y: 389, endPoint x: 1092, endPoint y: 397, distance: 8.9
click at [801, 392] on icon "button" at bounding box center [1086, 400] width 17 height 17
click at [801, 416] on span "See More Details" at bounding box center [1066, 417] width 96 height 17
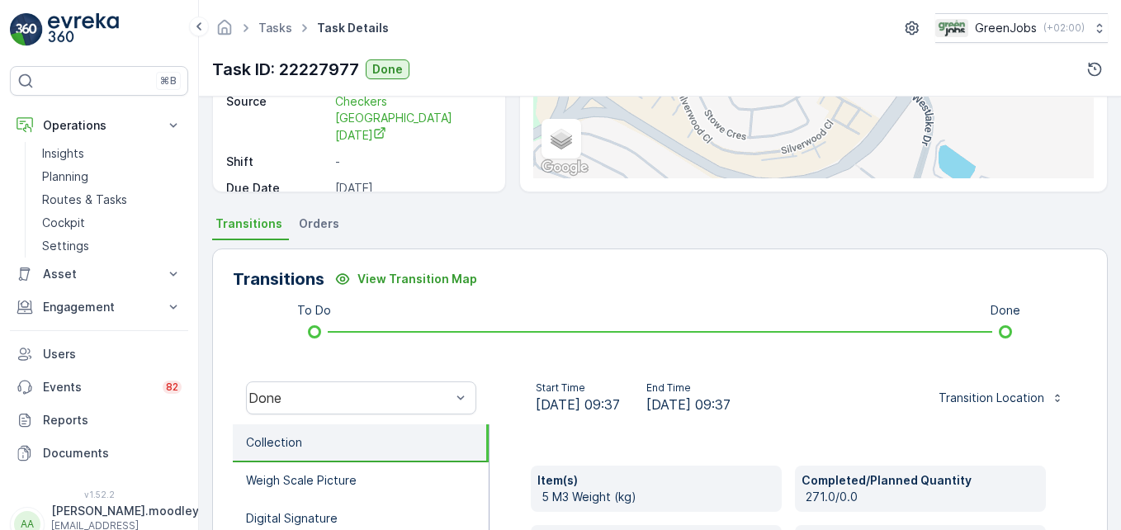
scroll to position [511, 0]
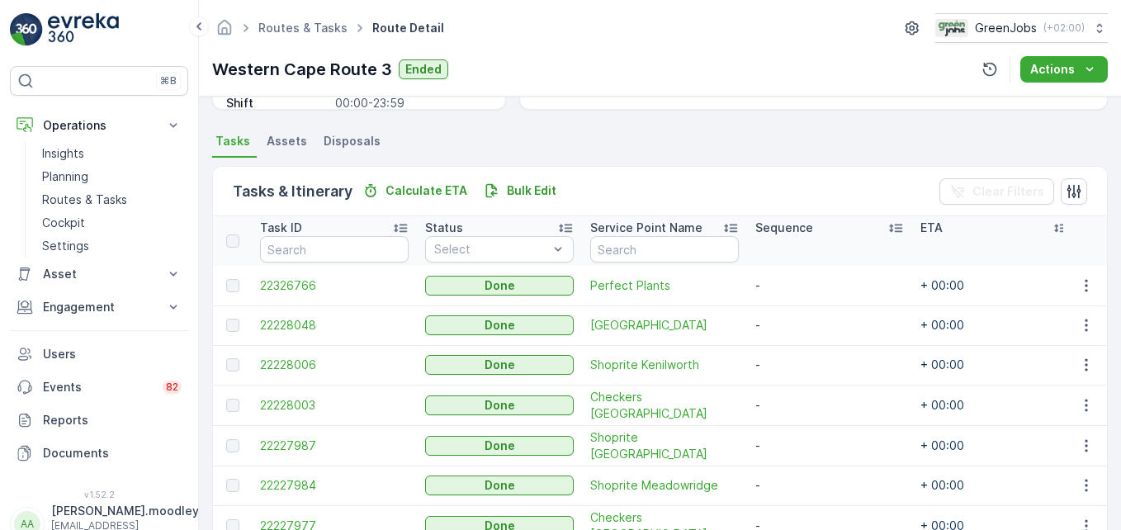
scroll to position [462, 0]
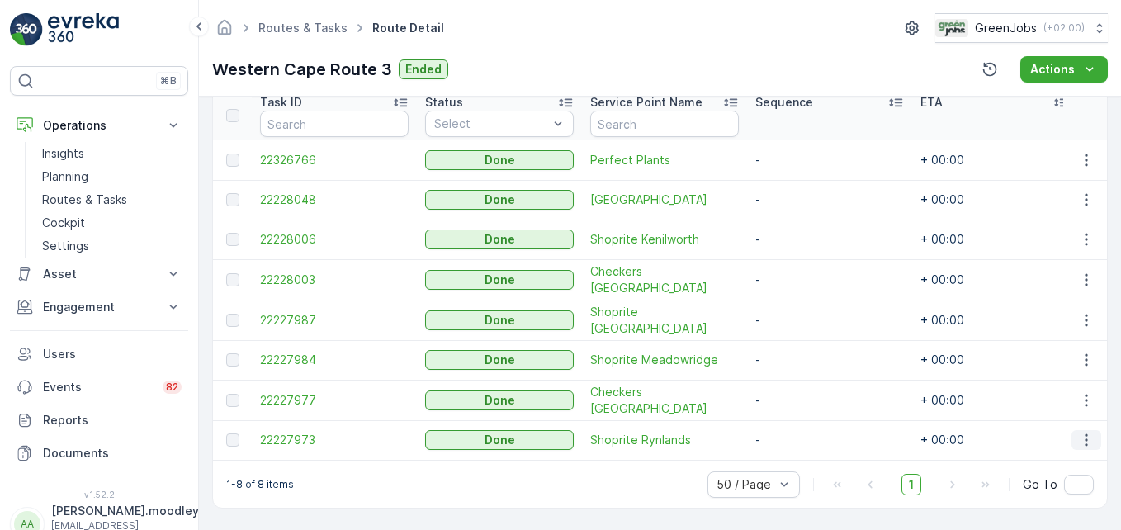
click at [801, 436] on icon "button" at bounding box center [1086, 440] width 17 height 17
click at [801, 456] on span "See More Details" at bounding box center [1066, 456] width 96 height 17
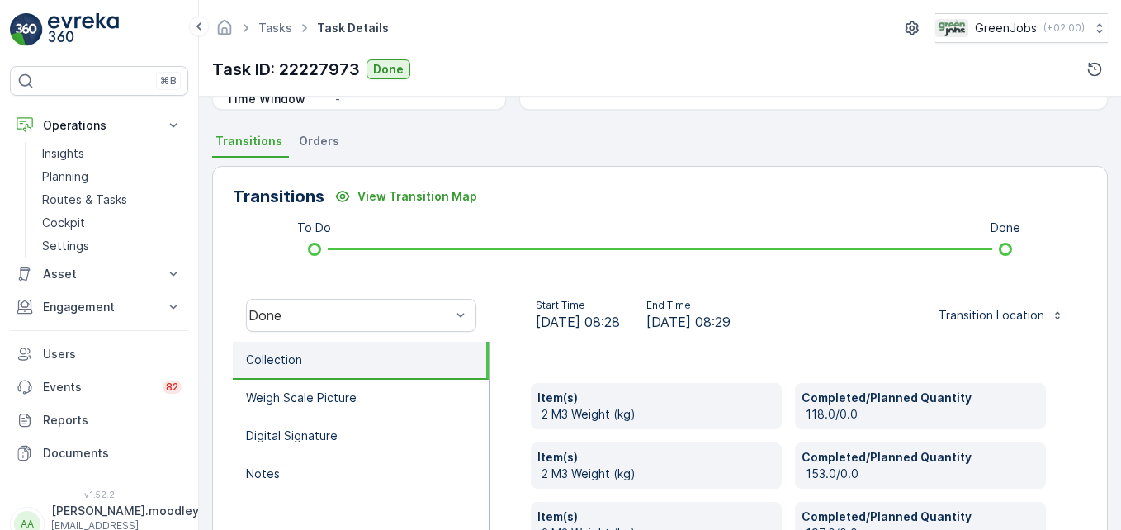
scroll to position [413, 0]
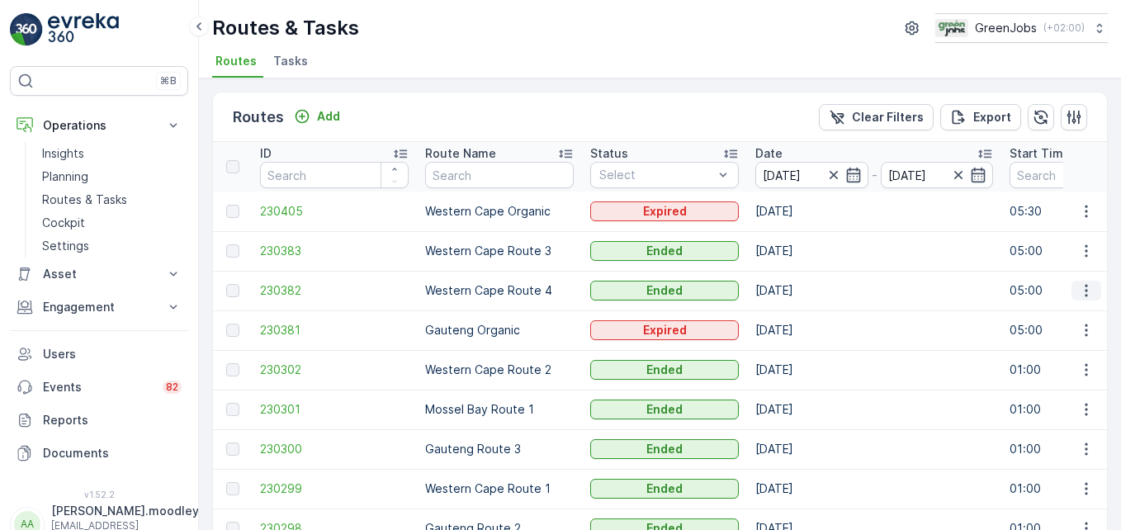
click at [801, 294] on icon "button" at bounding box center [1086, 290] width 17 height 17
click at [801, 316] on span "See More Details" at bounding box center [1047, 315] width 96 height 17
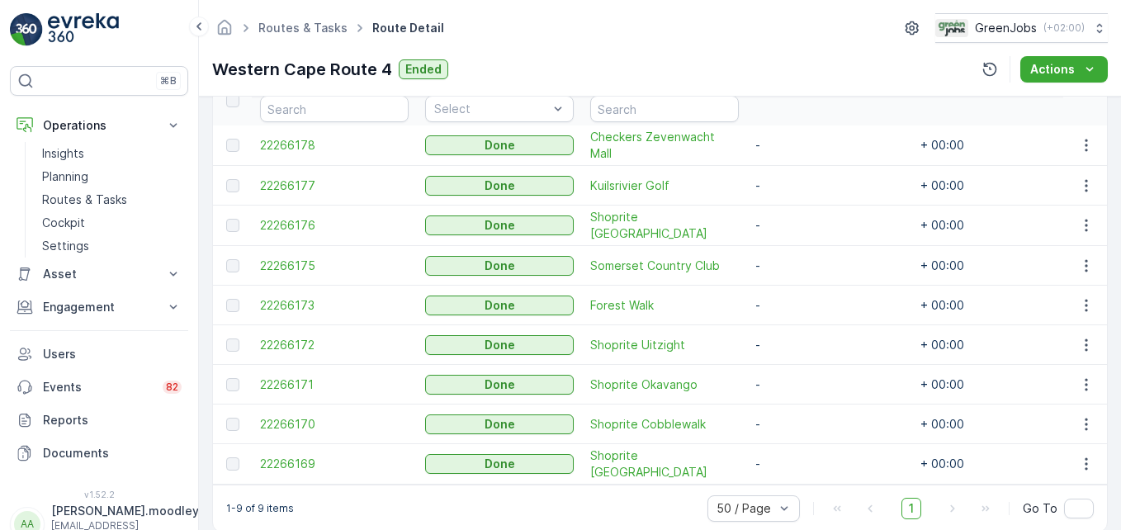
scroll to position [495, 0]
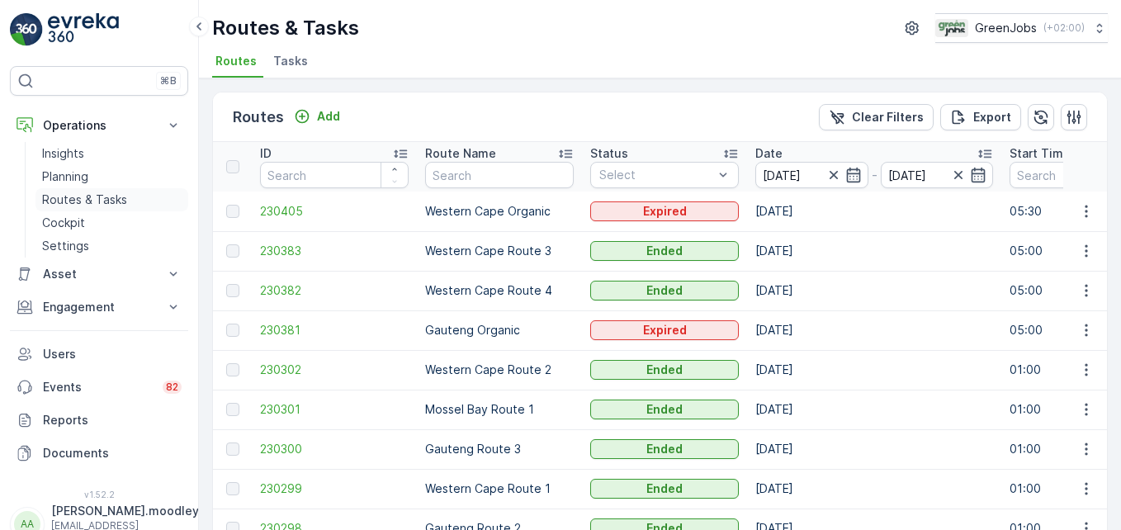
drag, startPoint x: 106, startPoint y: 198, endPoint x: 125, endPoint y: 199, distance: 18.2
click at [106, 198] on p "Routes & Tasks" at bounding box center [84, 199] width 85 height 17
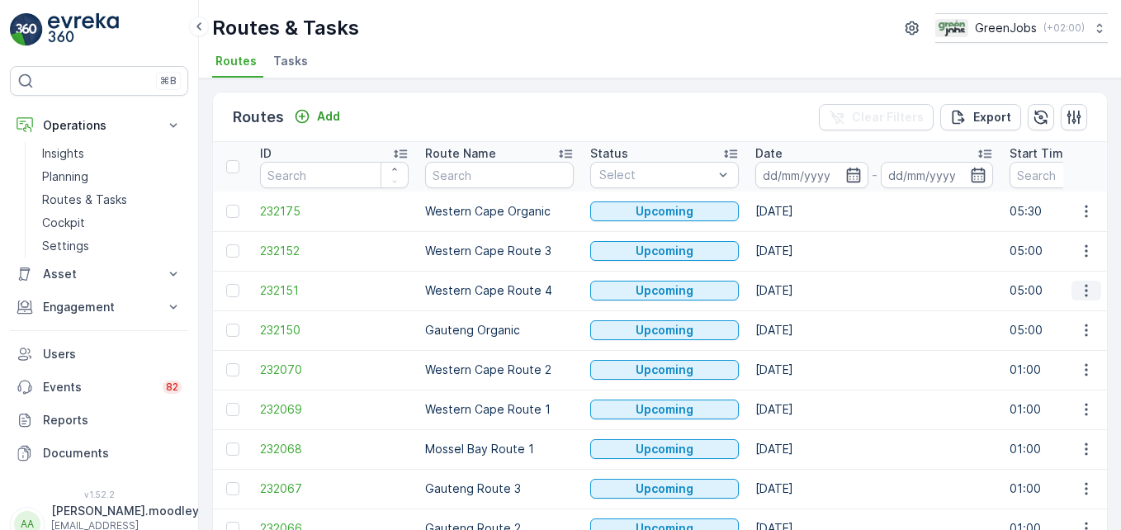
click at [801, 286] on icon "button" at bounding box center [1086, 290] width 17 height 17
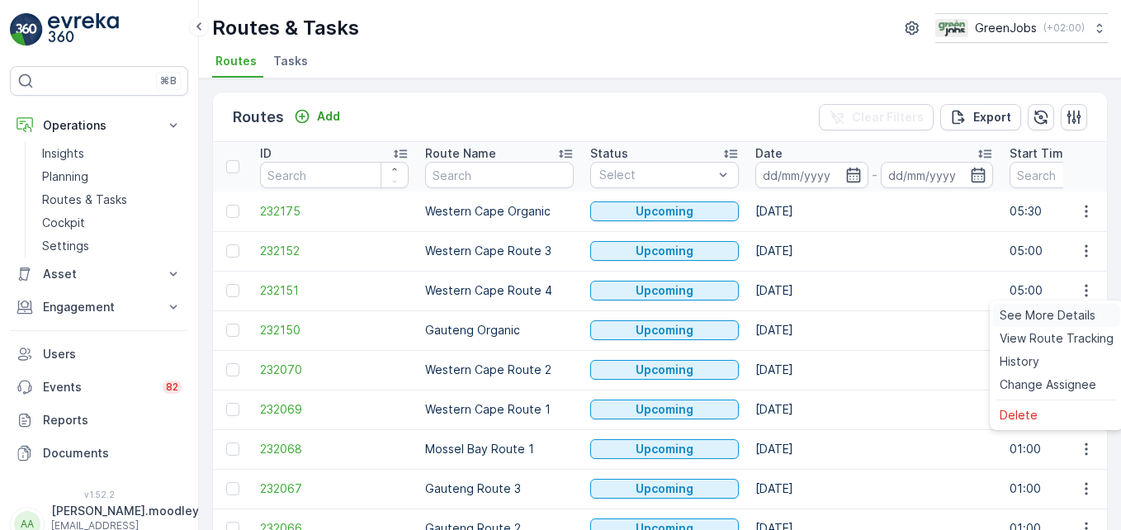
click at [801, 313] on span "See More Details" at bounding box center [1047, 315] width 96 height 17
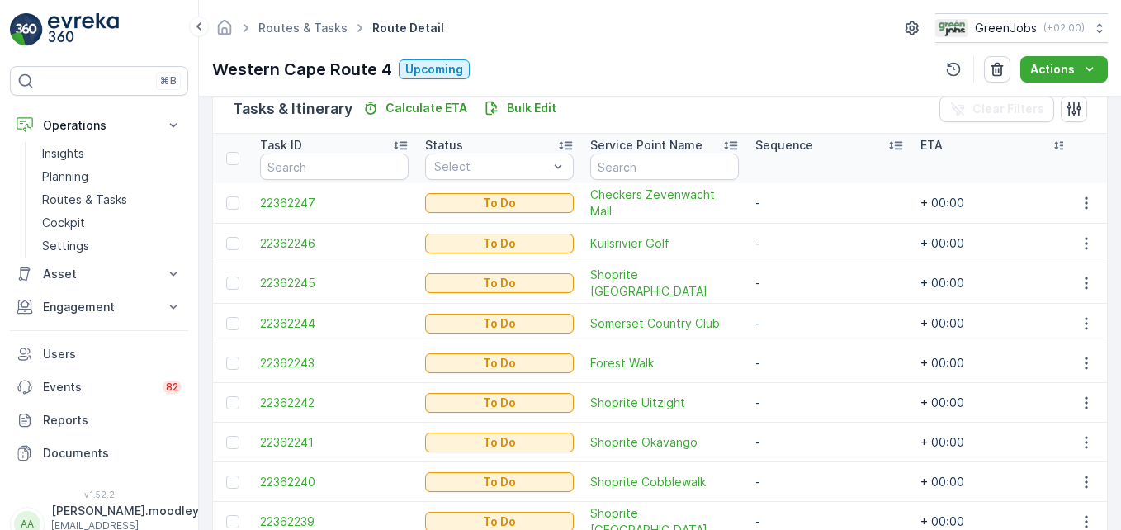
scroll to position [501, 0]
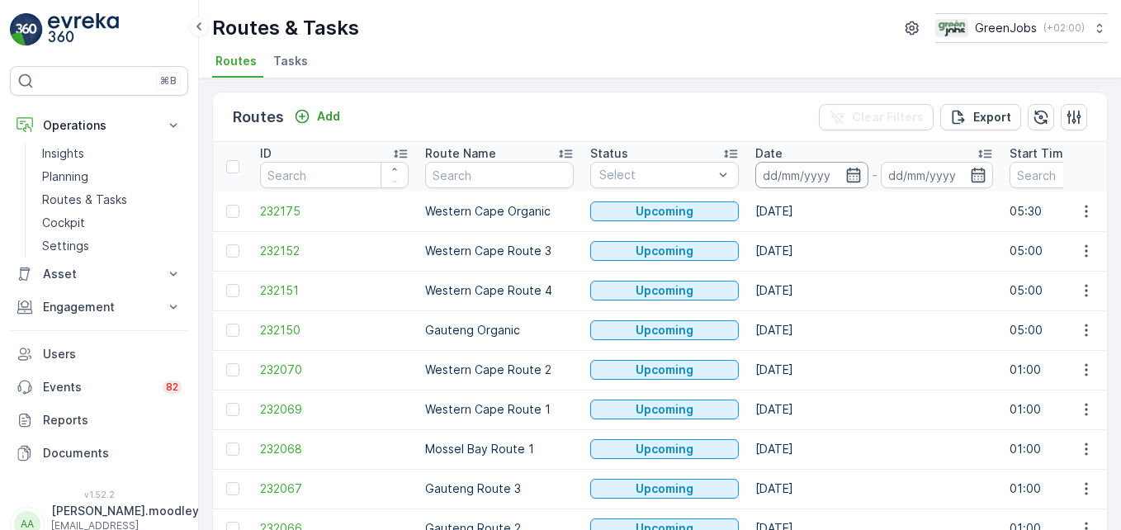
click at [784, 178] on input at bounding box center [811, 175] width 113 height 26
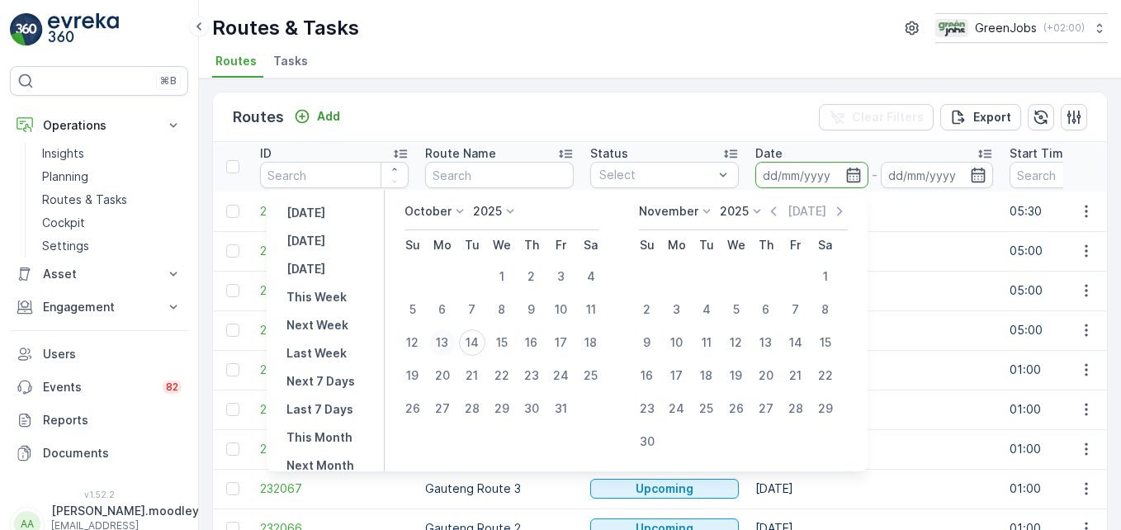
click at [452, 339] on div "13" at bounding box center [442, 342] width 26 height 26
type input "[DATE]"
click at [452, 339] on div "13" at bounding box center [442, 342] width 26 height 26
type input "[DATE]"
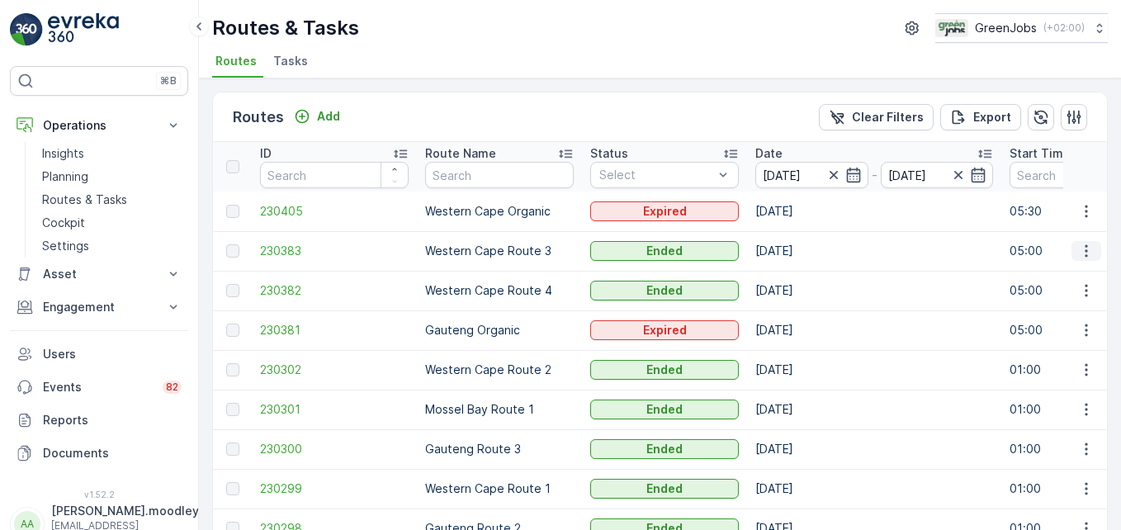
click at [801, 245] on icon "button" at bounding box center [1085, 251] width 2 height 12
click at [801, 281] on span "See More Details" at bounding box center [1047, 275] width 96 height 17
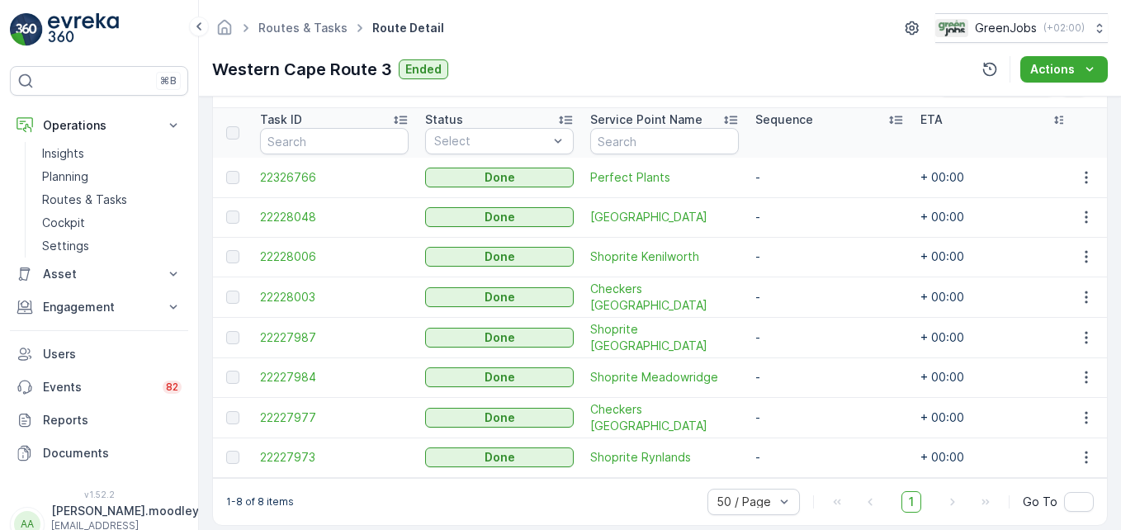
scroll to position [462, 0]
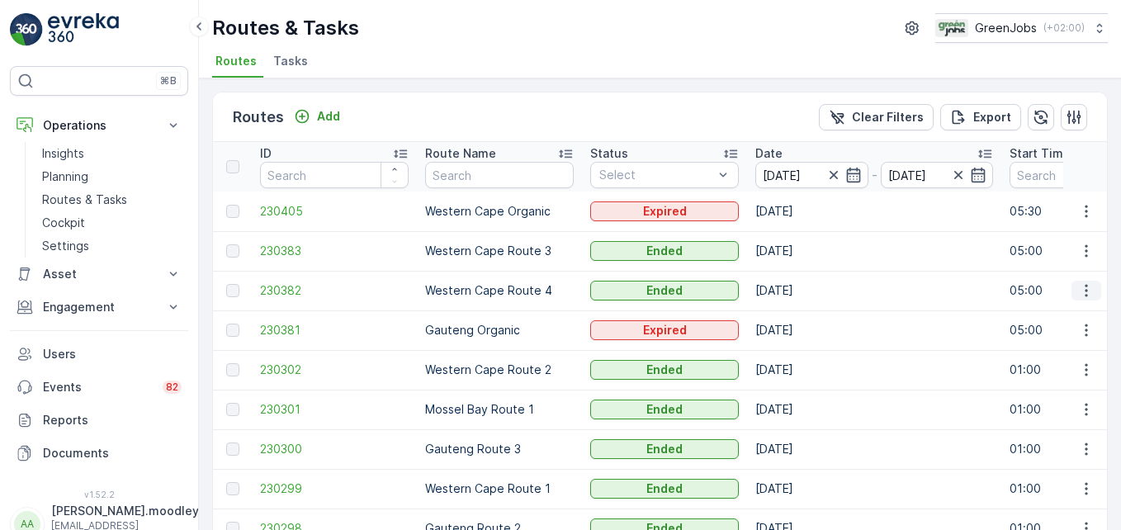
click at [801, 284] on icon "button" at bounding box center [1086, 290] width 17 height 17
click at [801, 317] on span "See More Details" at bounding box center [1047, 315] width 96 height 17
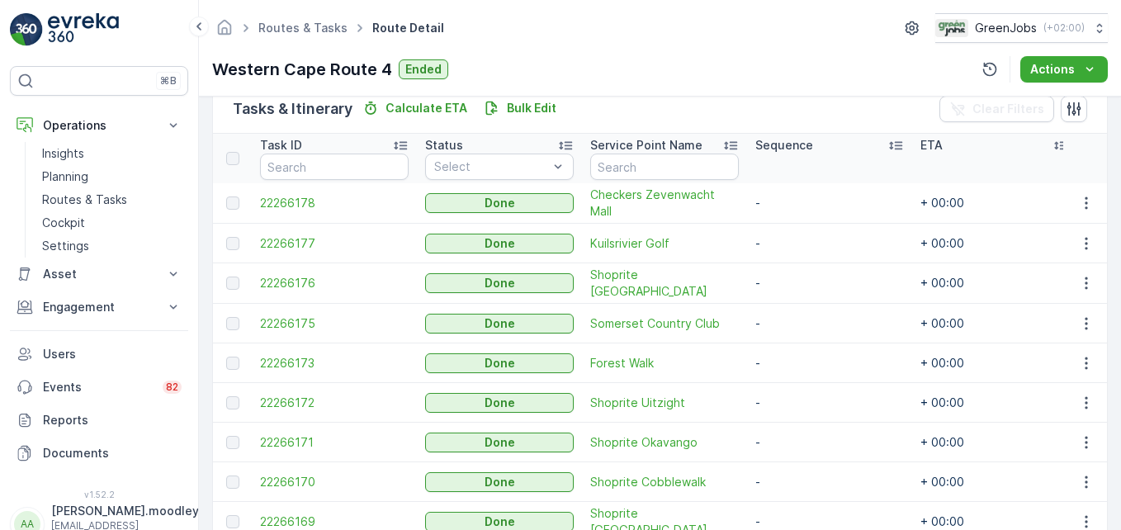
scroll to position [495, 0]
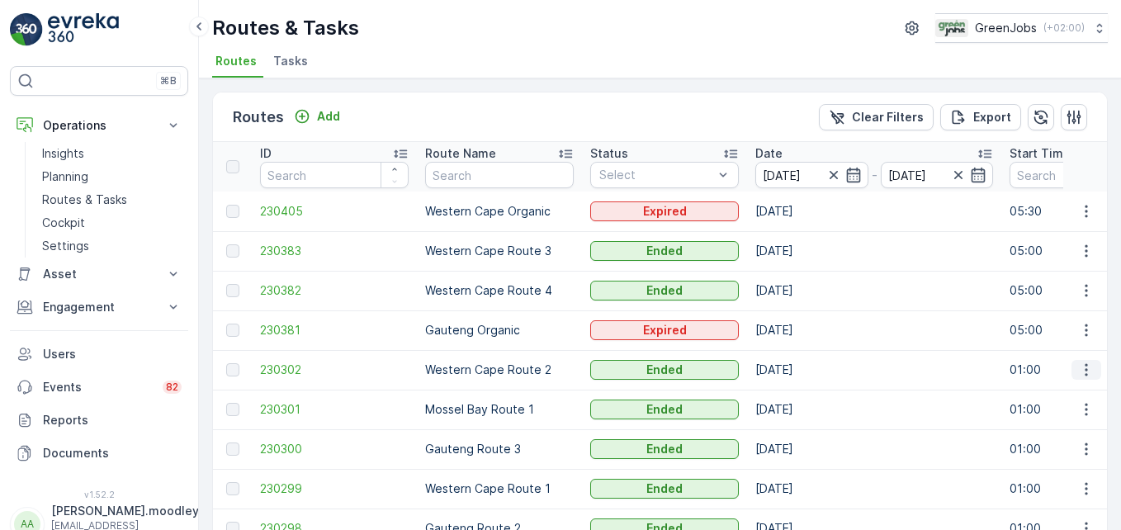
click at [801, 375] on icon "button" at bounding box center [1086, 369] width 17 height 17
click at [801, 394] on span "See More Details" at bounding box center [1047, 394] width 96 height 17
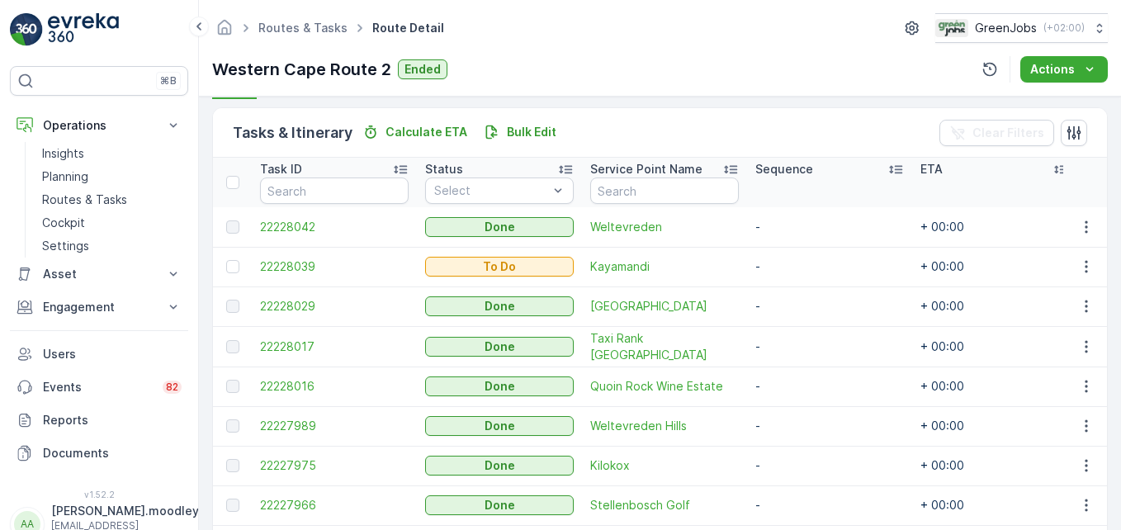
scroll to position [413, 0]
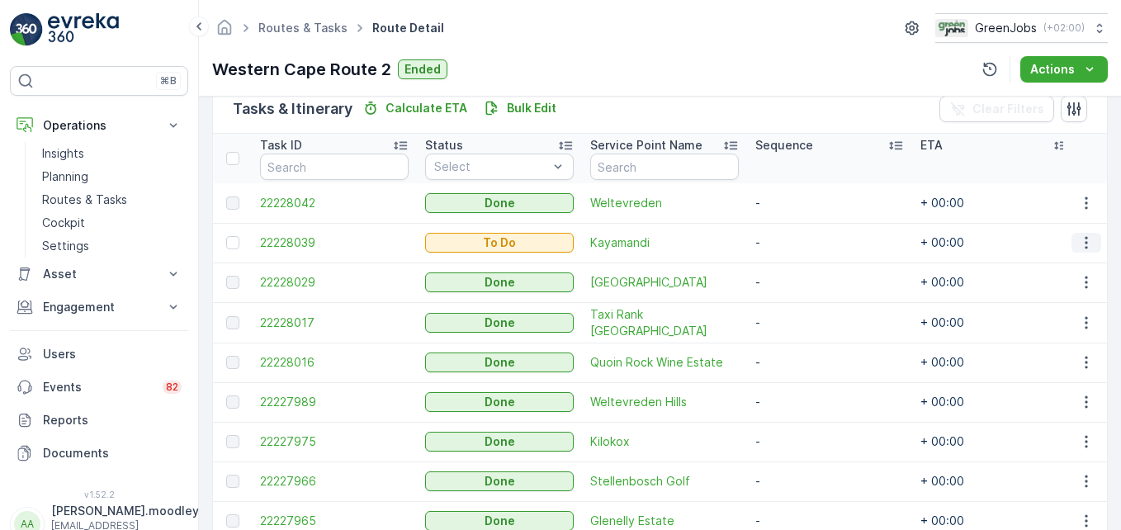
click at [801, 245] on icon "button" at bounding box center [1086, 242] width 17 height 17
click at [801, 312] on span "Change Route" at bounding box center [1044, 313] width 80 height 17
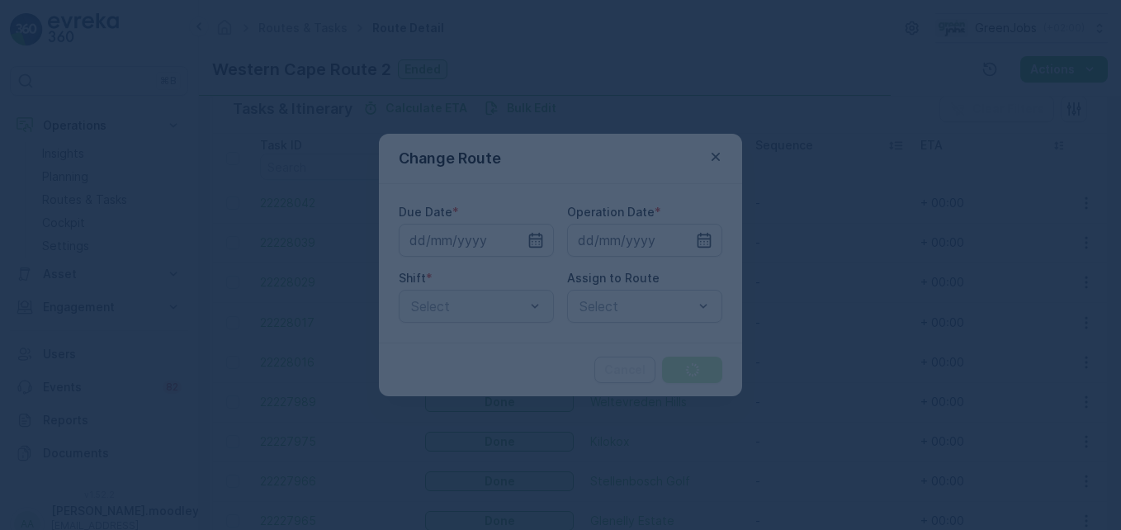
type input "[DATE]"
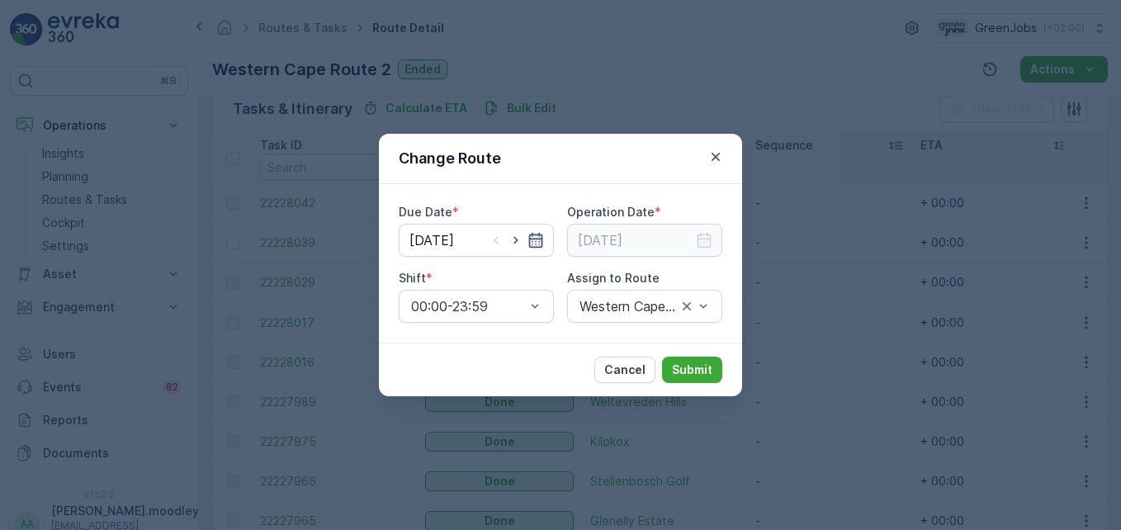
click at [533, 240] on icon "button" at bounding box center [535, 240] width 17 height 17
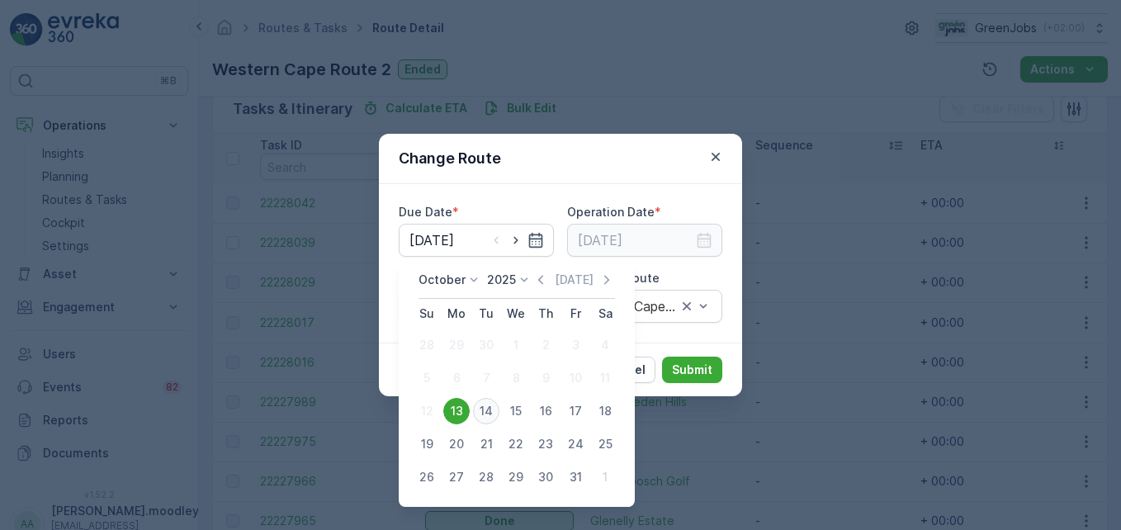
click at [489, 409] on div "14" at bounding box center [486, 411] width 26 height 26
type input "[DATE]"
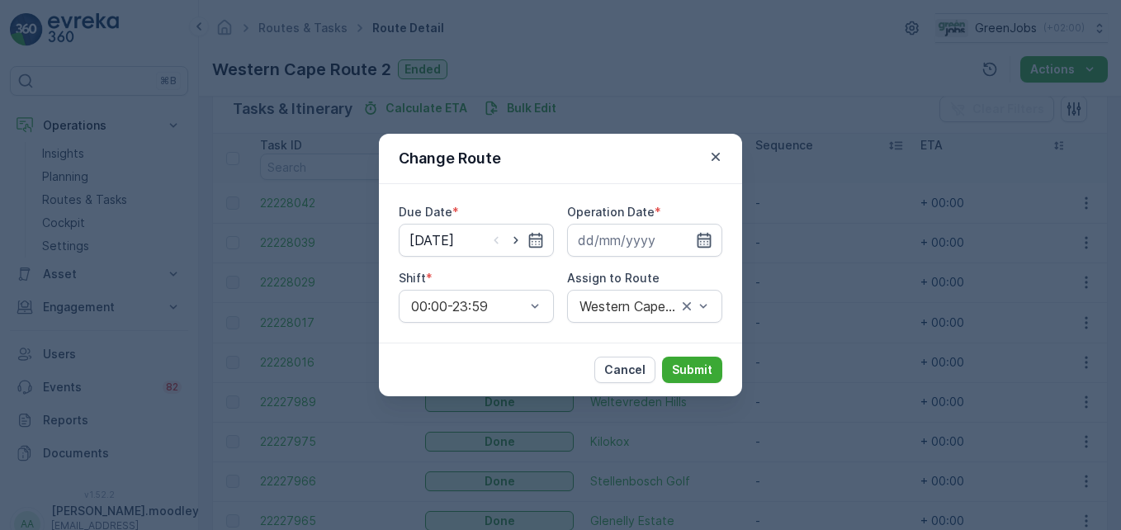
click at [701, 244] on icon "button" at bounding box center [704, 240] width 17 height 17
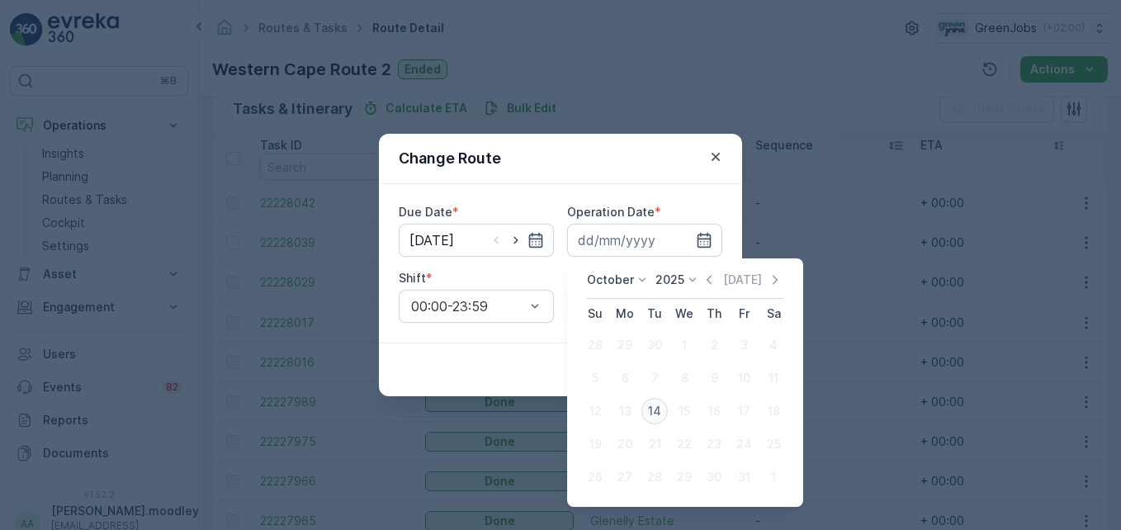
click at [654, 413] on div "14" at bounding box center [654, 411] width 26 height 26
type input "[DATE]"
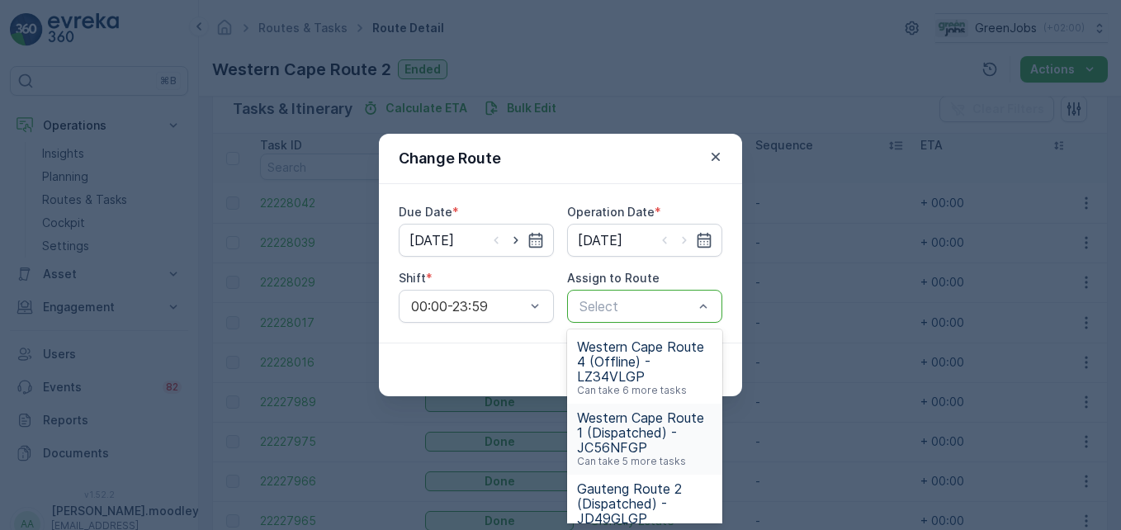
scroll to position [83, 0]
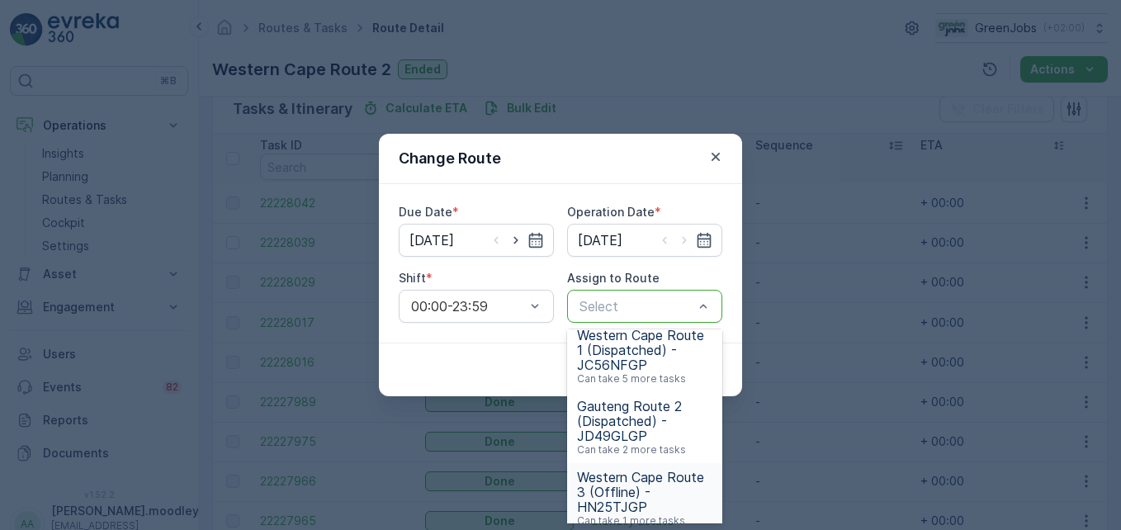
click at [600, 499] on span "Western Cape Route 3 (Offline) - HN25TJGP" at bounding box center [644, 492] width 135 height 45
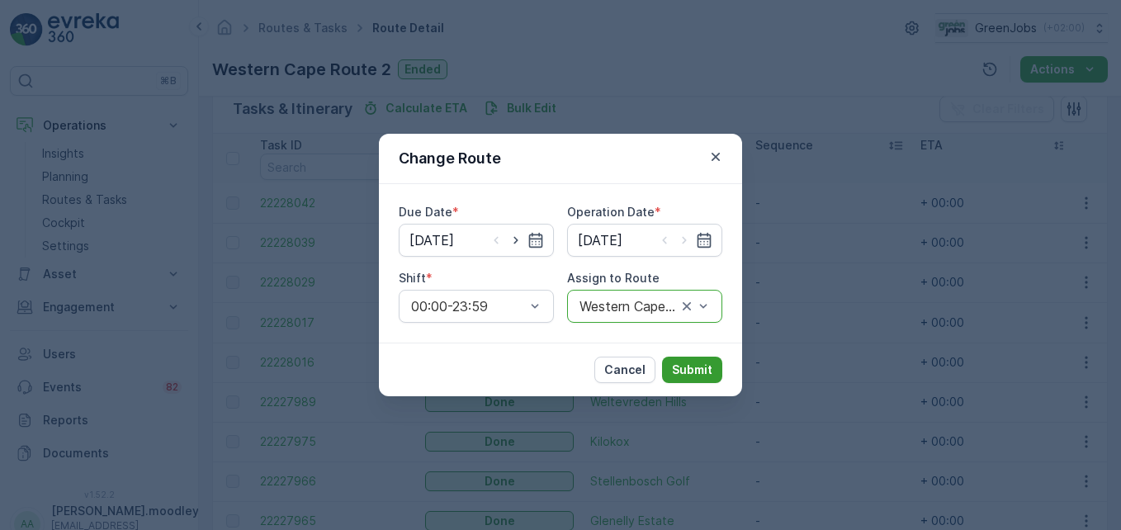
click at [711, 373] on p "Submit" at bounding box center [692, 369] width 40 height 17
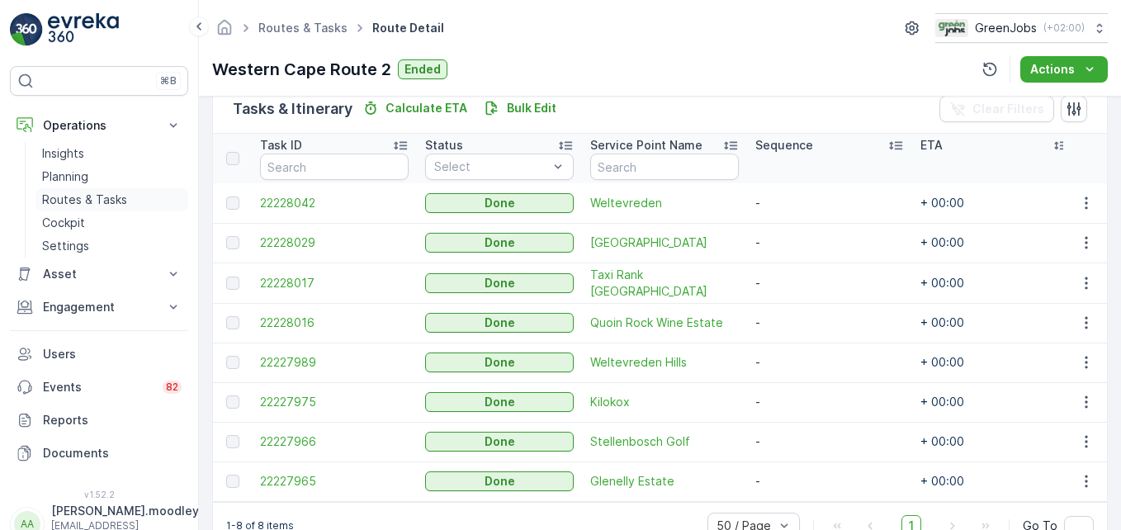
click at [81, 200] on p "Routes & Tasks" at bounding box center [84, 199] width 85 height 17
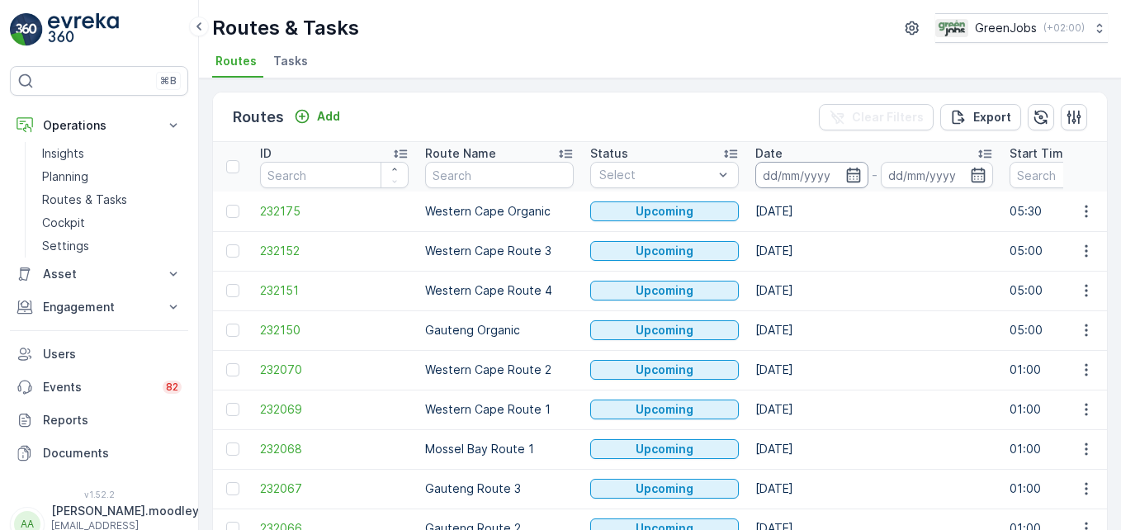
click at [783, 163] on input at bounding box center [811, 175] width 113 height 26
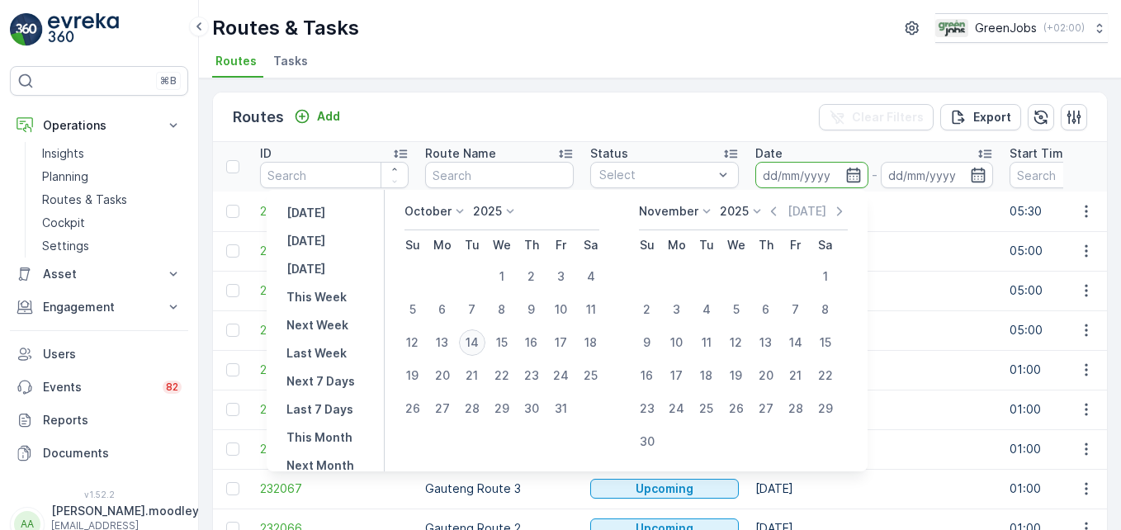
click at [476, 338] on div "14" at bounding box center [472, 342] width 26 height 26
type input "[DATE]"
click at [476, 338] on div "14" at bounding box center [472, 342] width 26 height 26
type input "[DATE]"
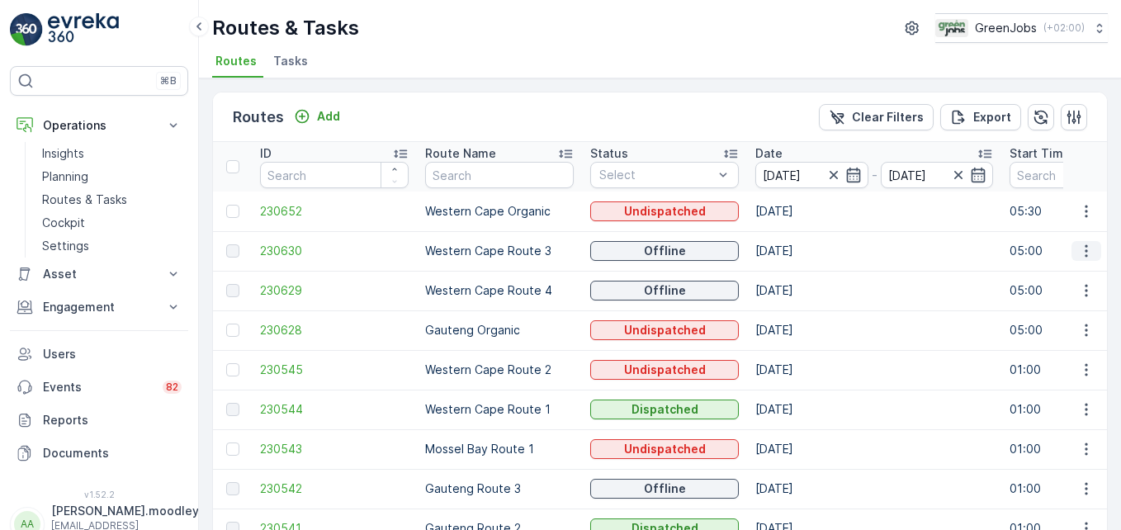
click at [801, 247] on icon "button" at bounding box center [1086, 251] width 17 height 17
click at [801, 275] on span "See More Details" at bounding box center [1047, 275] width 96 height 17
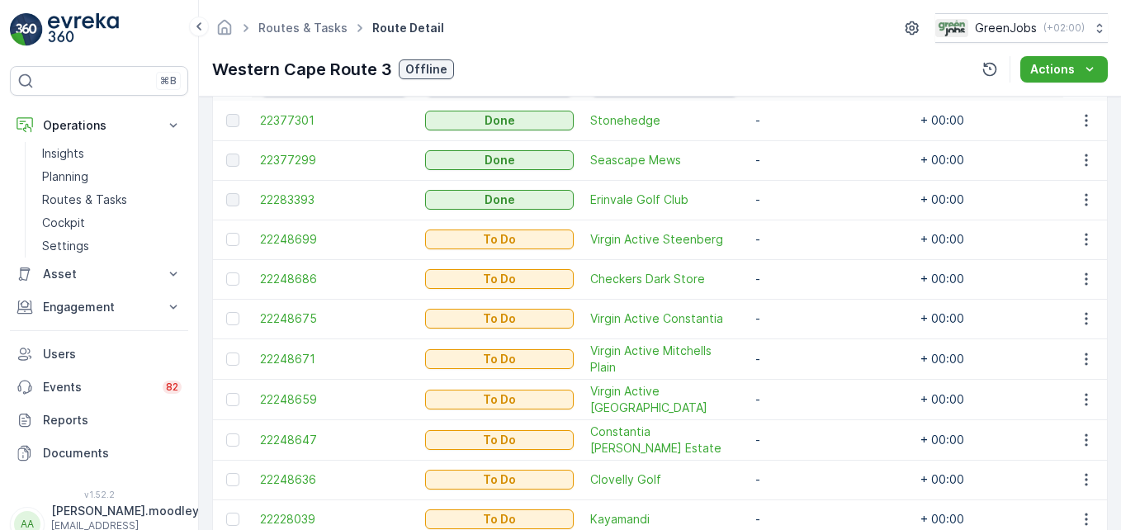
scroll to position [578, 0]
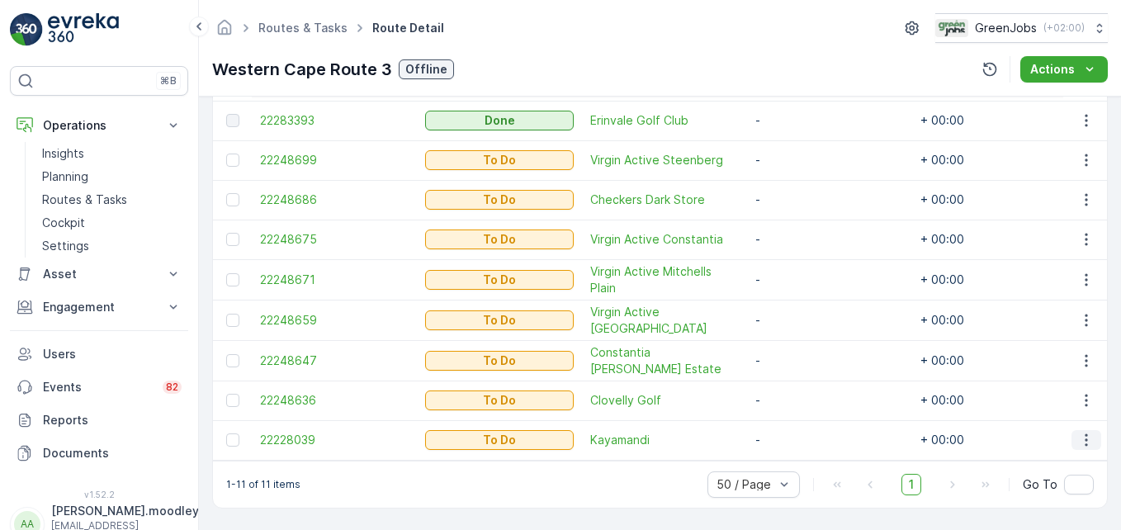
click at [801, 435] on icon "button" at bounding box center [1086, 440] width 17 height 17
click at [801, 354] on span "Change Route" at bounding box center [1044, 356] width 80 height 17
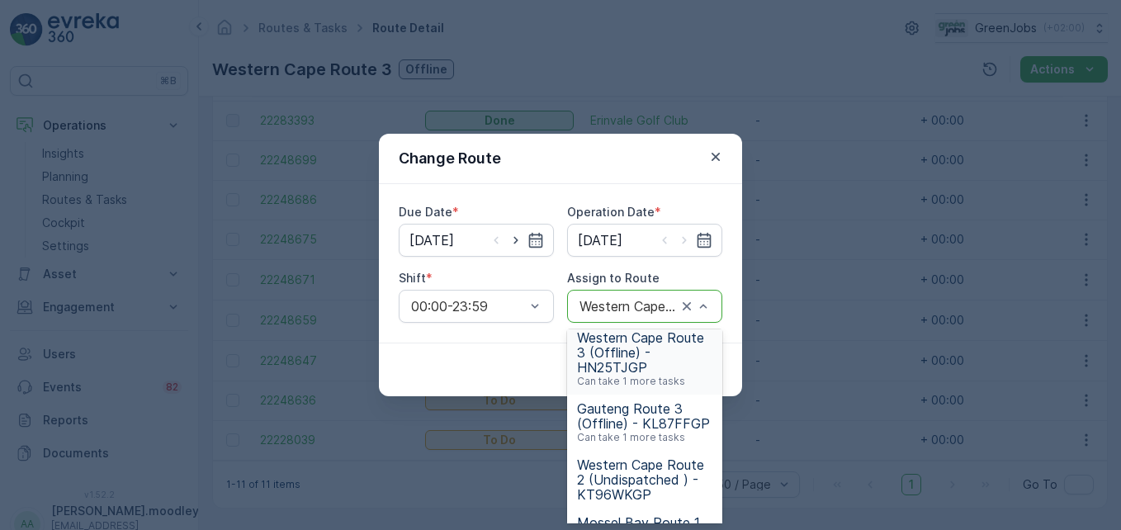
scroll to position [248, 0]
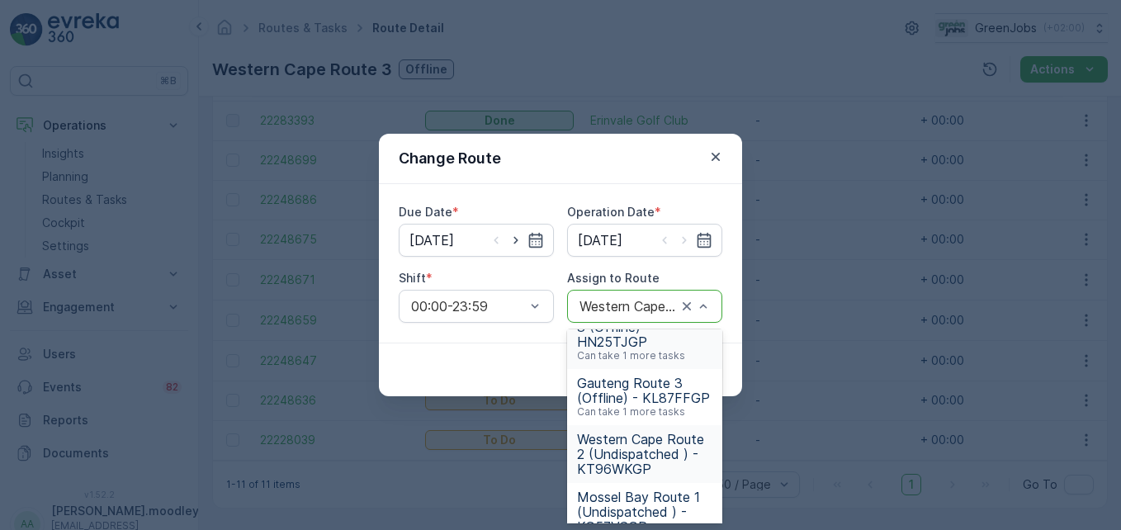
click at [633, 457] on span "Western Cape Route 2 (Undispatched ) - KT96WKGP" at bounding box center [644, 454] width 135 height 45
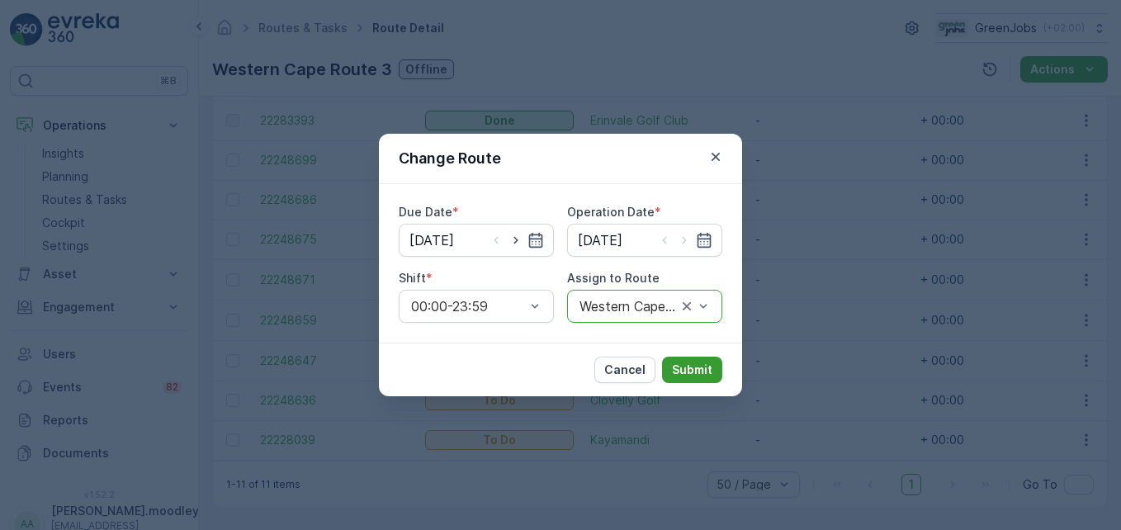
click at [699, 370] on p "Submit" at bounding box center [692, 369] width 40 height 17
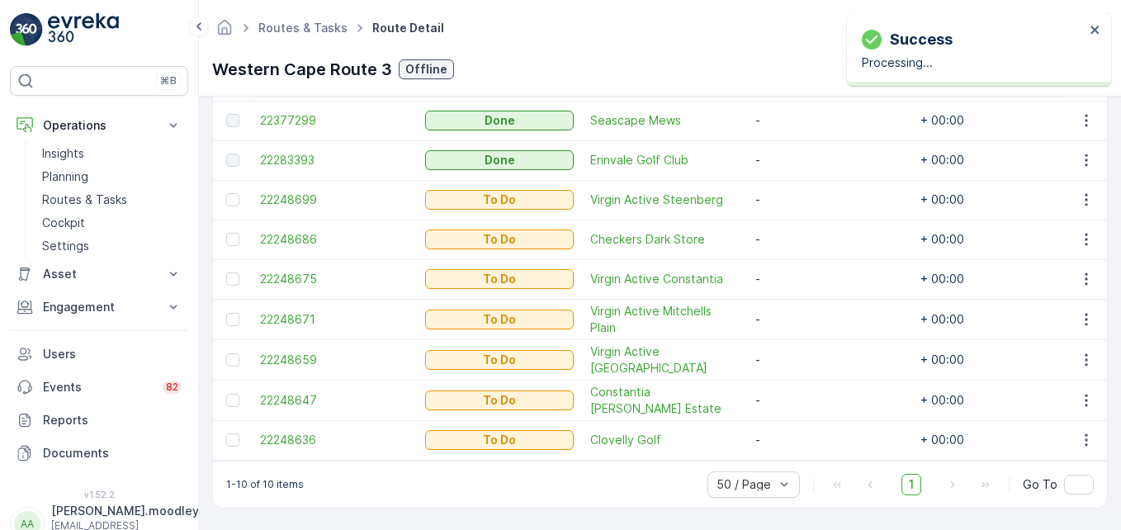
scroll to position [541, 0]
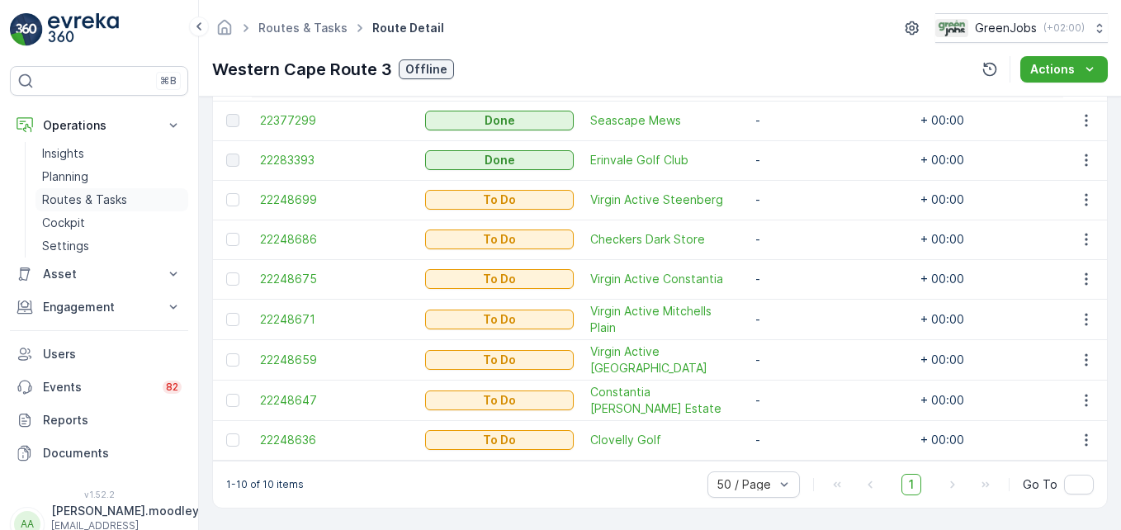
click at [100, 201] on p "Routes & Tasks" at bounding box center [84, 199] width 85 height 17
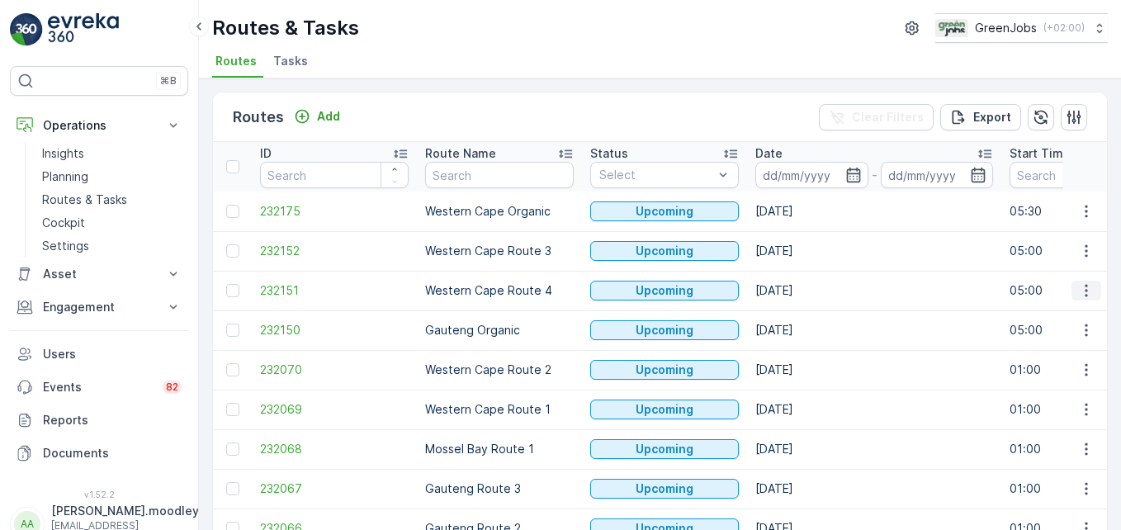
click at [801, 294] on icon "button" at bounding box center [1086, 290] width 17 height 17
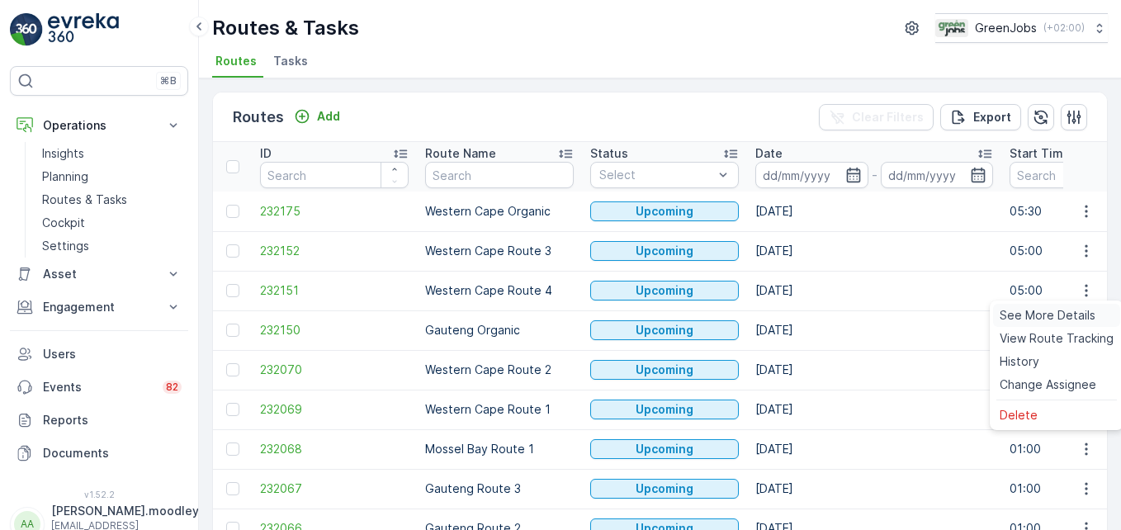
click at [801, 318] on span "See More Details" at bounding box center [1047, 315] width 96 height 17
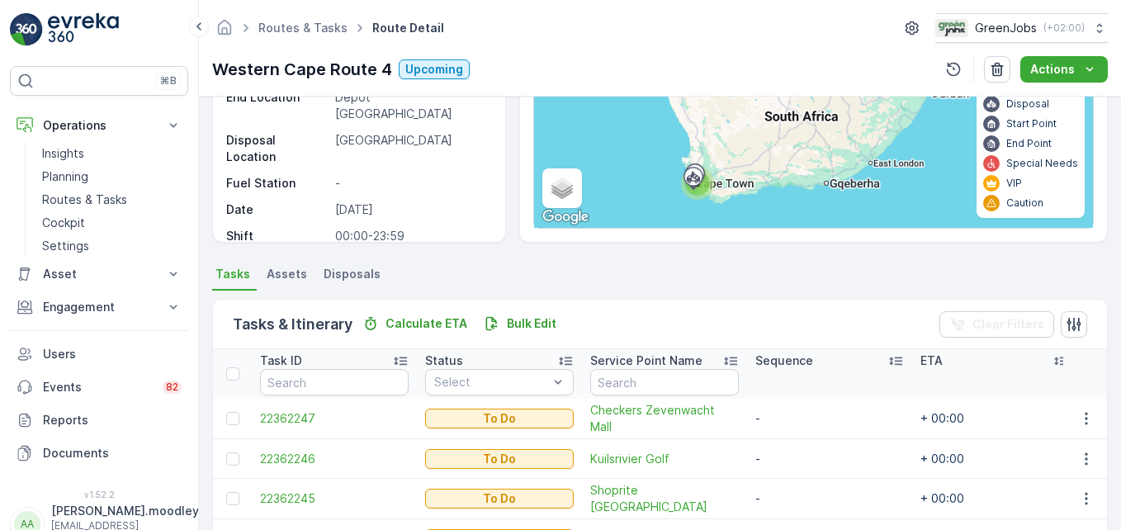
scroll to position [165, 0]
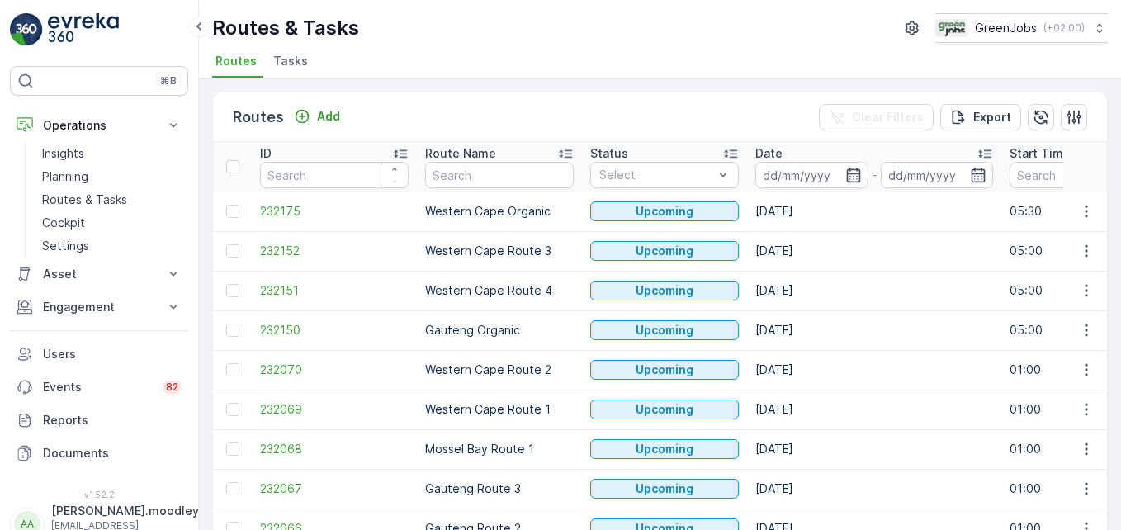
click at [782, 178] on input at bounding box center [811, 175] width 113 height 26
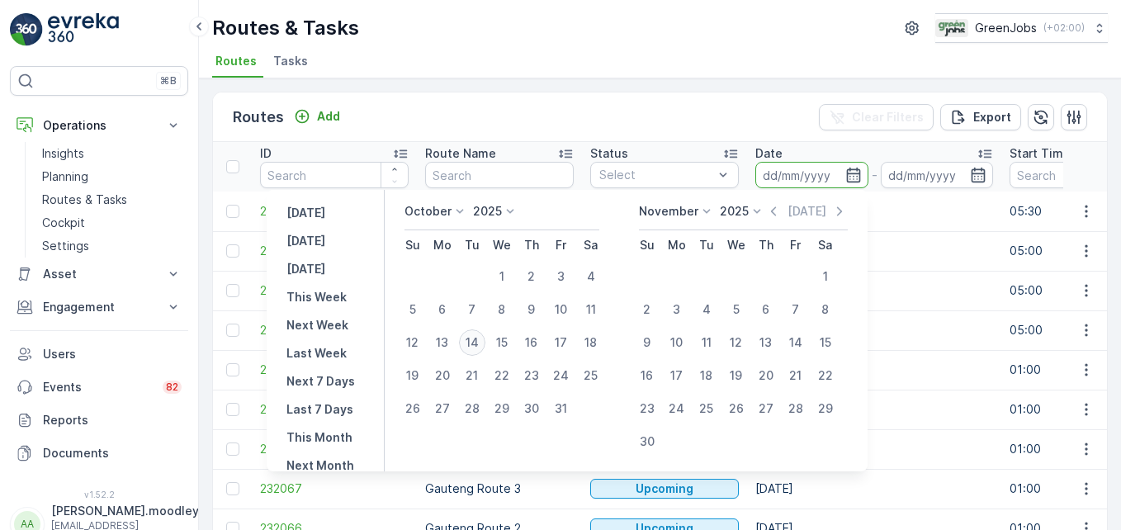
click at [478, 336] on div "14" at bounding box center [472, 342] width 26 height 26
type input "[DATE]"
click at [478, 336] on div "14" at bounding box center [472, 342] width 26 height 26
type input "[DATE]"
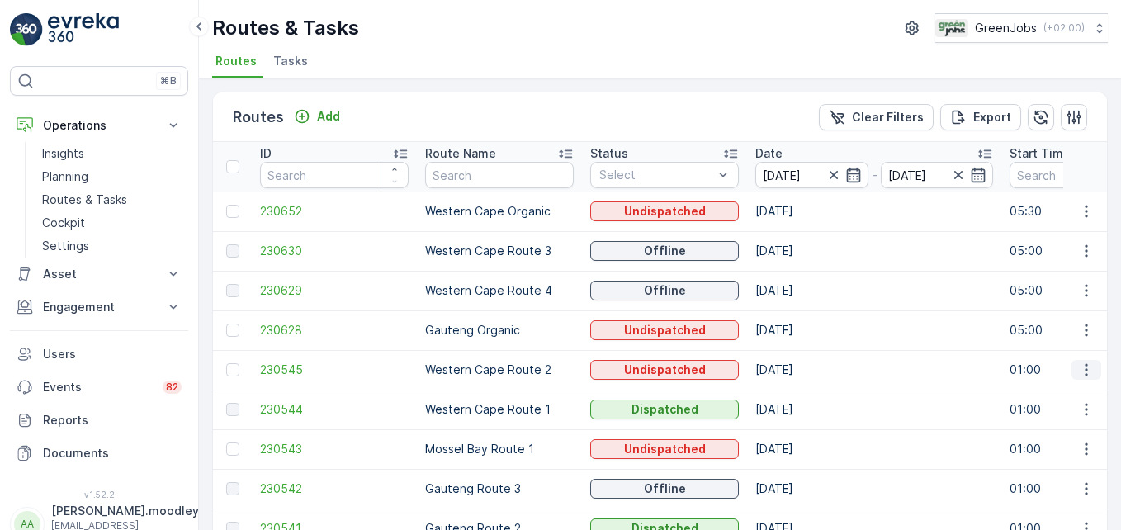
click at [801, 365] on icon "button" at bounding box center [1086, 369] width 17 height 17
click at [801, 390] on span "See More Details" at bounding box center [1047, 394] width 96 height 17
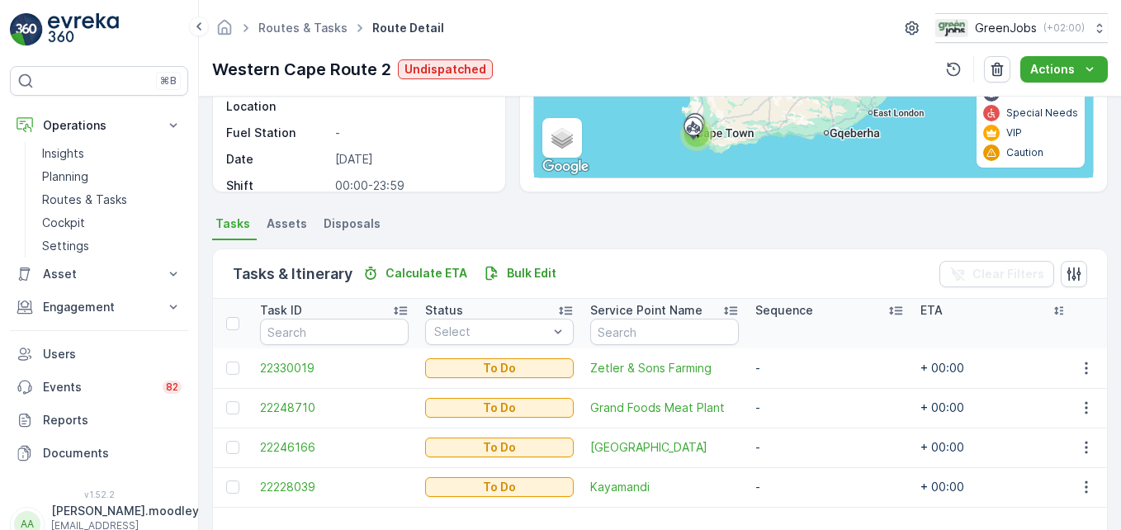
scroll to position [322, 0]
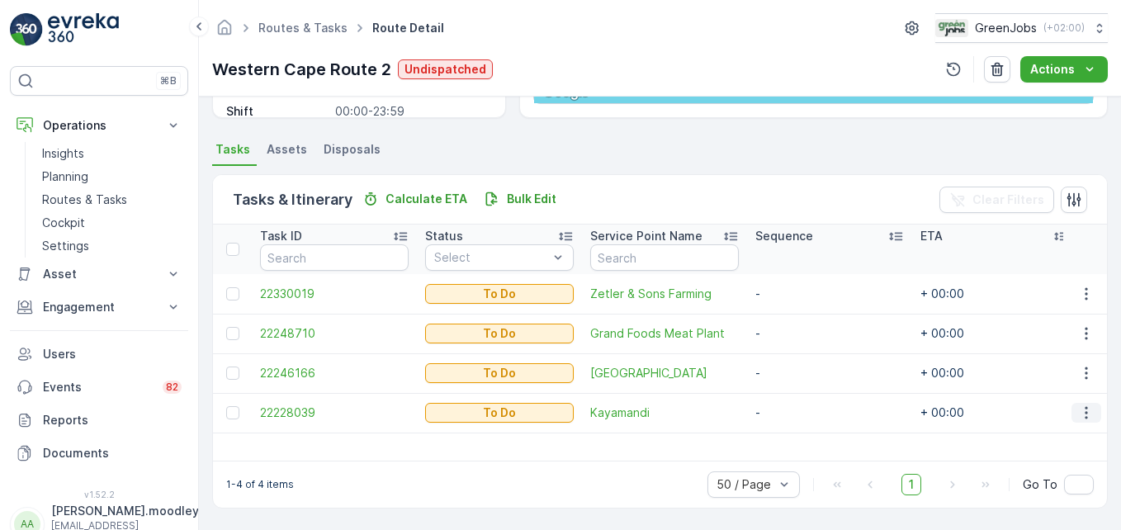
click at [801, 418] on icon "button" at bounding box center [1086, 412] width 17 height 17
click at [801, 334] on span "Change Route" at bounding box center [1044, 334] width 80 height 17
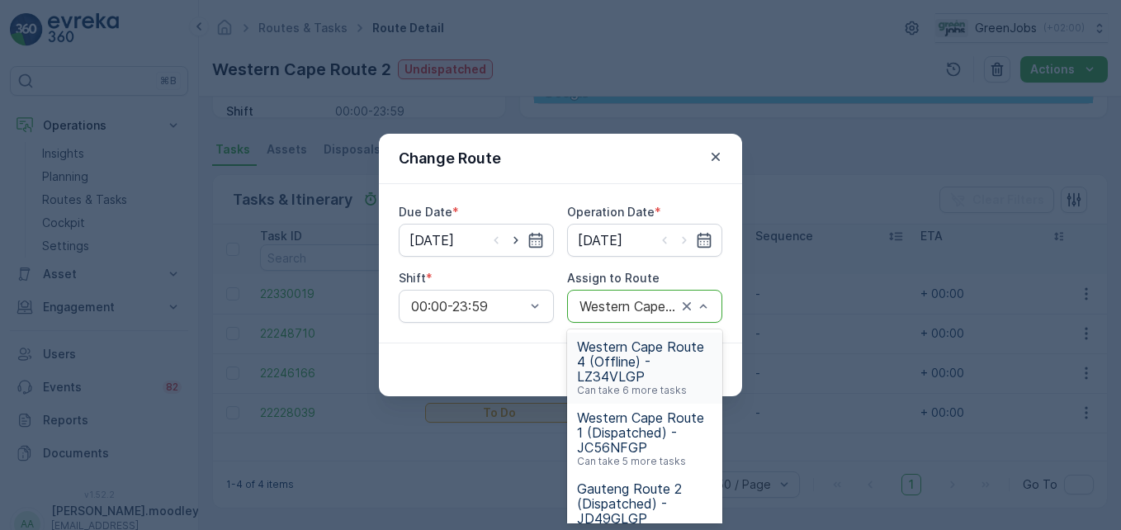
click at [622, 360] on span "Western Cape Route 4 (Offline) - LZ34VLGP" at bounding box center [644, 361] width 135 height 45
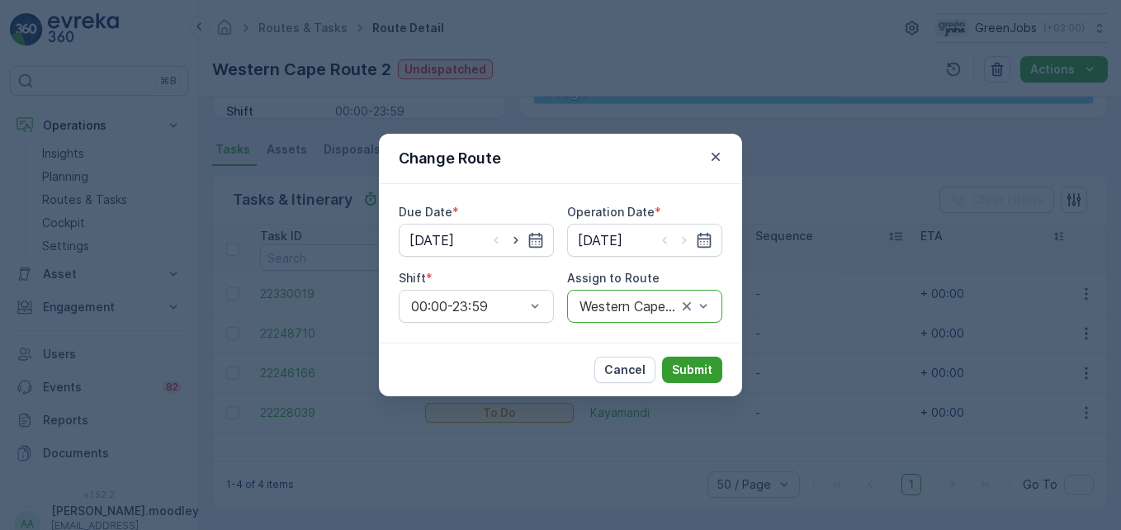
click at [683, 371] on p "Submit" at bounding box center [692, 369] width 40 height 17
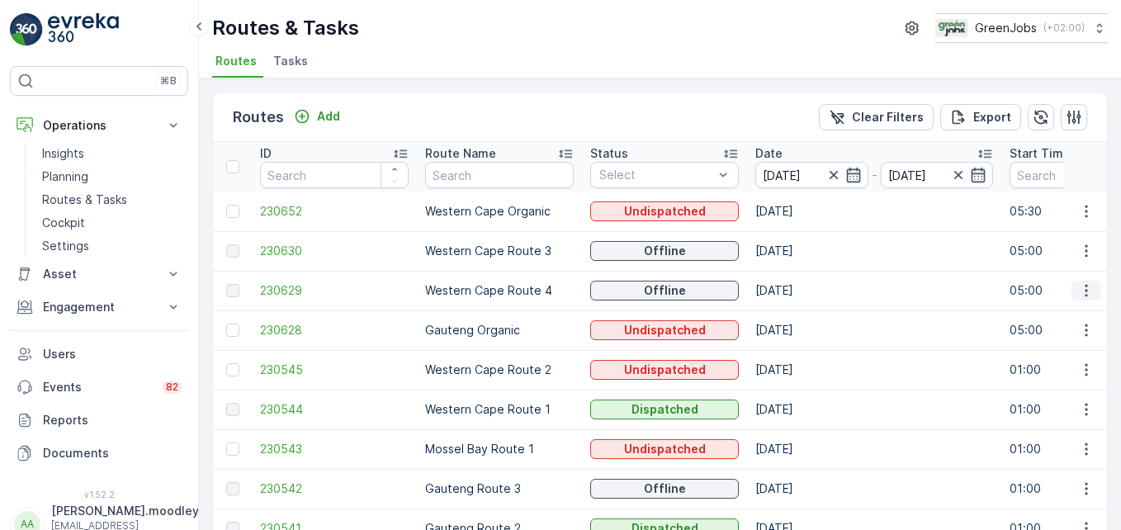
click at [801, 292] on icon "button" at bounding box center [1086, 290] width 17 height 17
click at [801, 316] on span "See More Details" at bounding box center [1047, 315] width 96 height 17
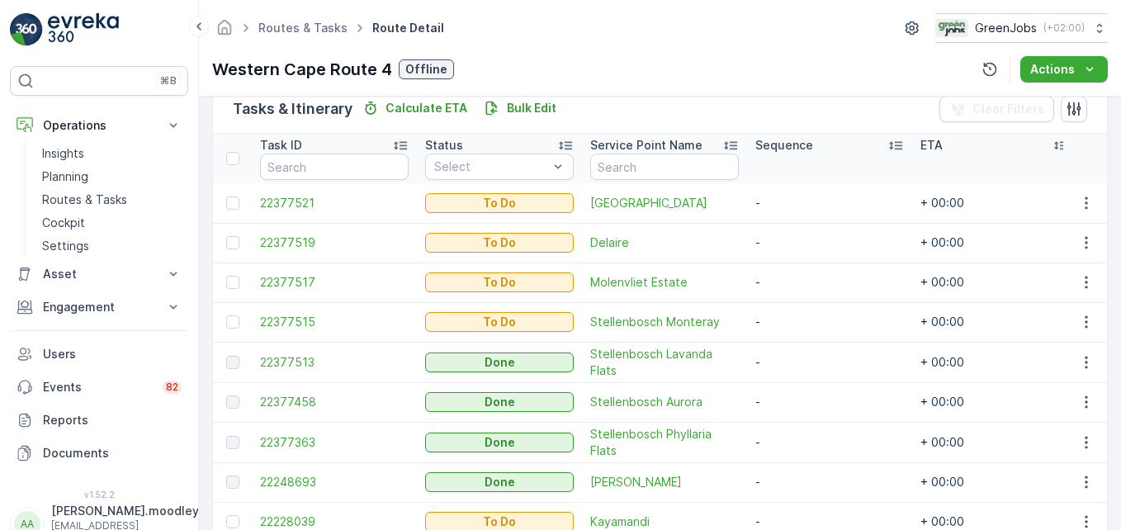
scroll to position [495, 0]
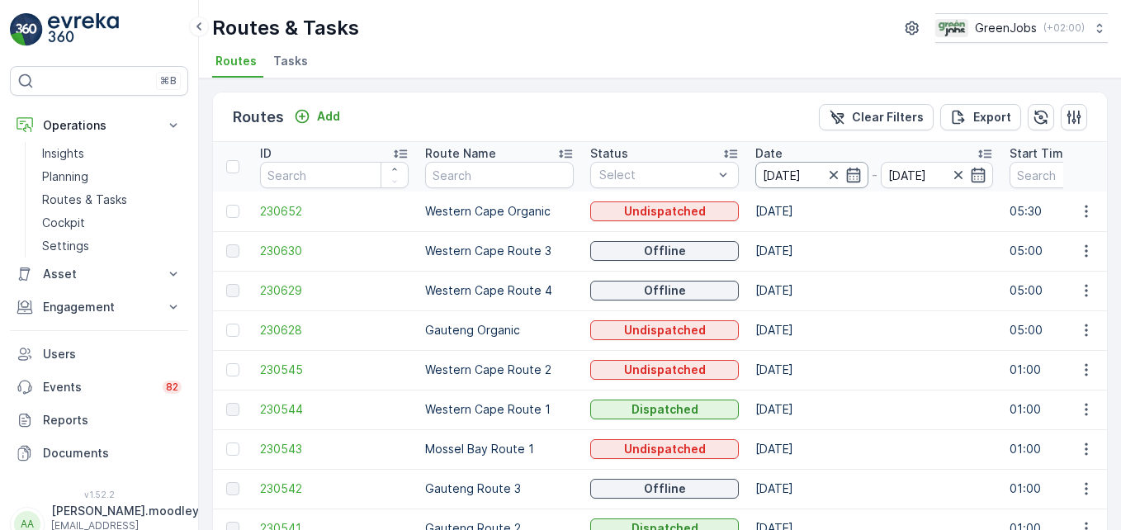
click at [781, 170] on input "[DATE]" at bounding box center [811, 175] width 113 height 26
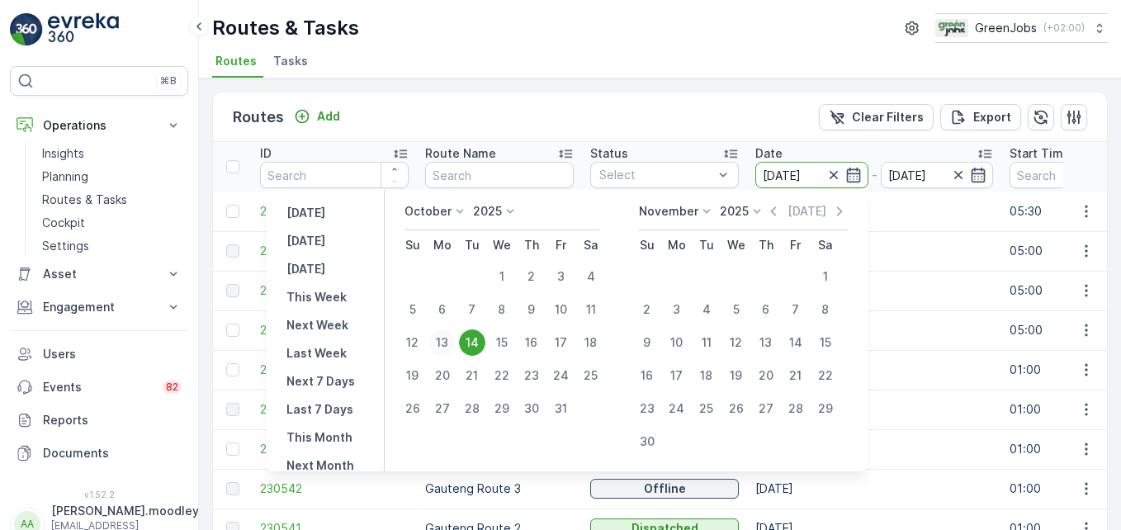
click at [456, 342] on div "13" at bounding box center [442, 342] width 26 height 26
type input "[DATE]"
click at [456, 343] on div "13" at bounding box center [442, 342] width 26 height 26
type input "[DATE]"
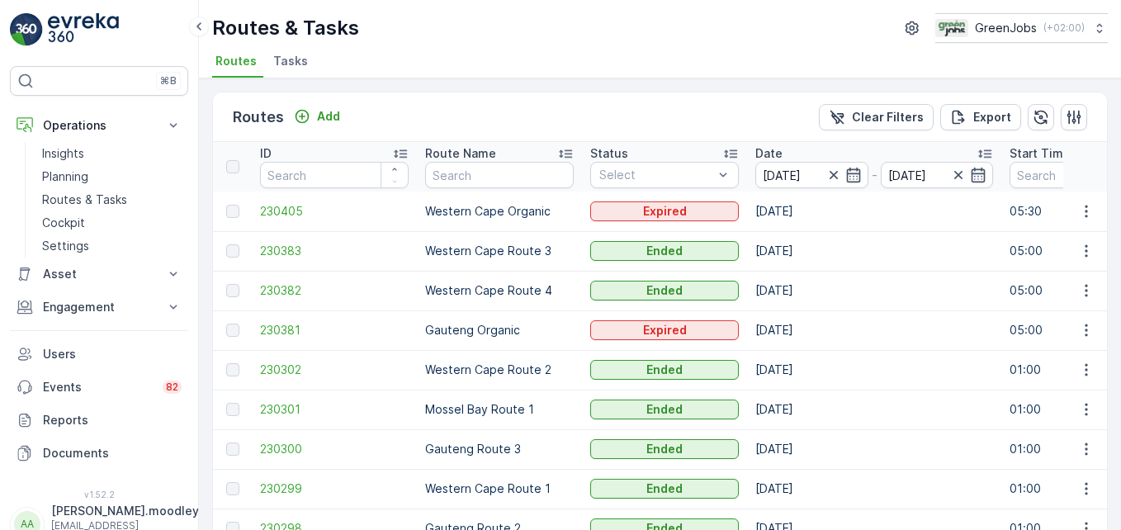
click at [801, 366] on td at bounding box center [1085, 370] width 45 height 40
click at [801, 371] on icon "button" at bounding box center [1086, 369] width 17 height 17
click at [801, 393] on span "See More Details" at bounding box center [1047, 394] width 96 height 17
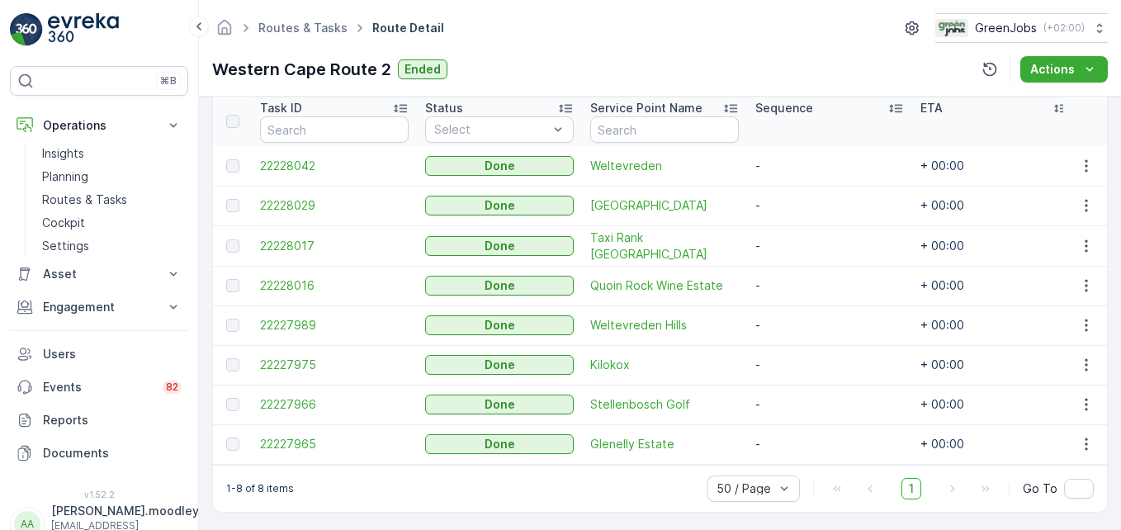
scroll to position [461, 0]
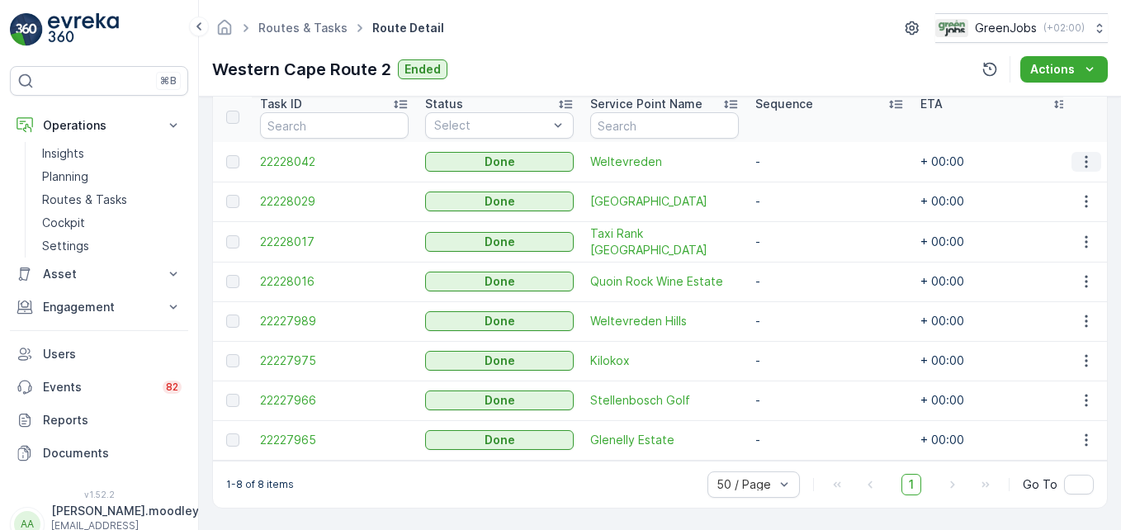
click at [801, 154] on icon "button" at bounding box center [1086, 162] width 17 height 17
click at [801, 173] on span "See More Details" at bounding box center [1066, 179] width 96 height 17
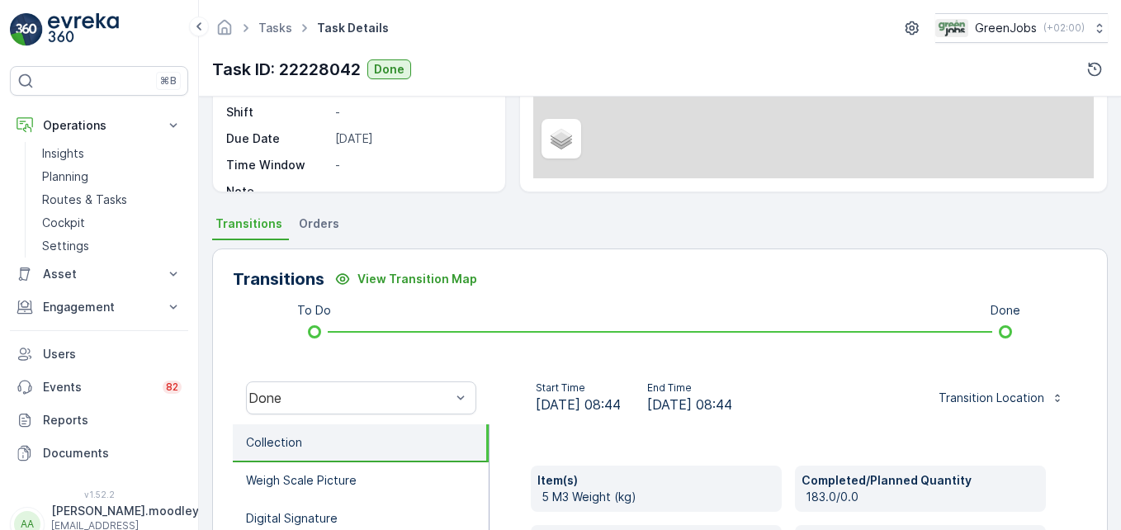
scroll to position [413, 0]
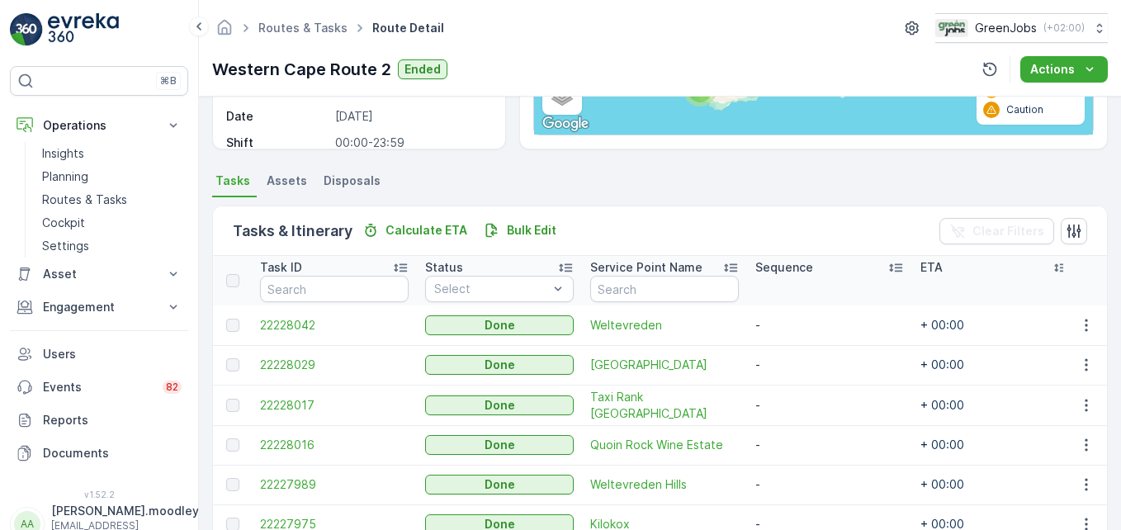
scroll to position [330, 0]
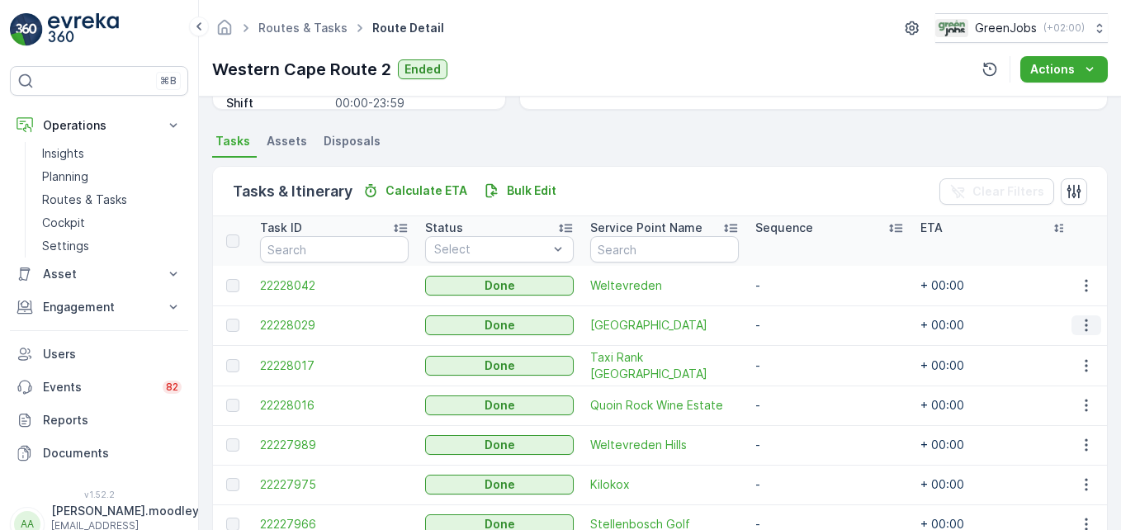
click at [801, 328] on icon "button" at bounding box center [1086, 325] width 17 height 17
click at [801, 349] on span "See More Details" at bounding box center [1066, 350] width 96 height 17
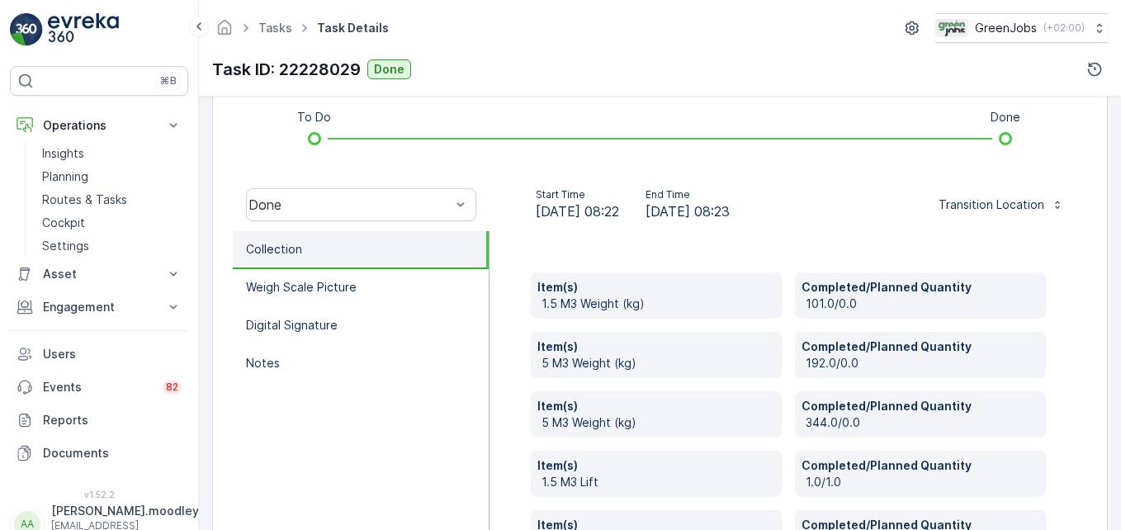
scroll to position [560, 0]
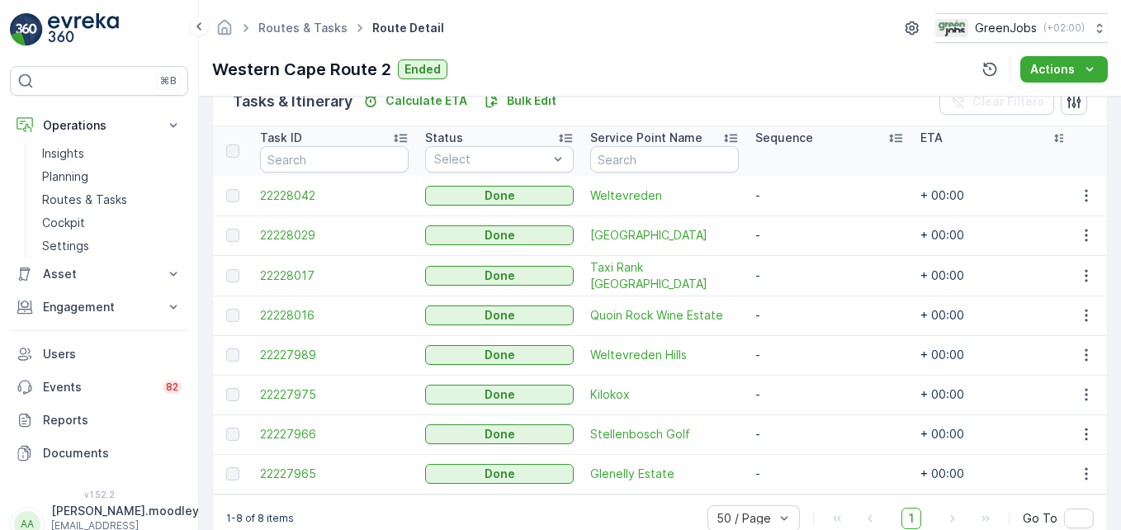
scroll to position [461, 0]
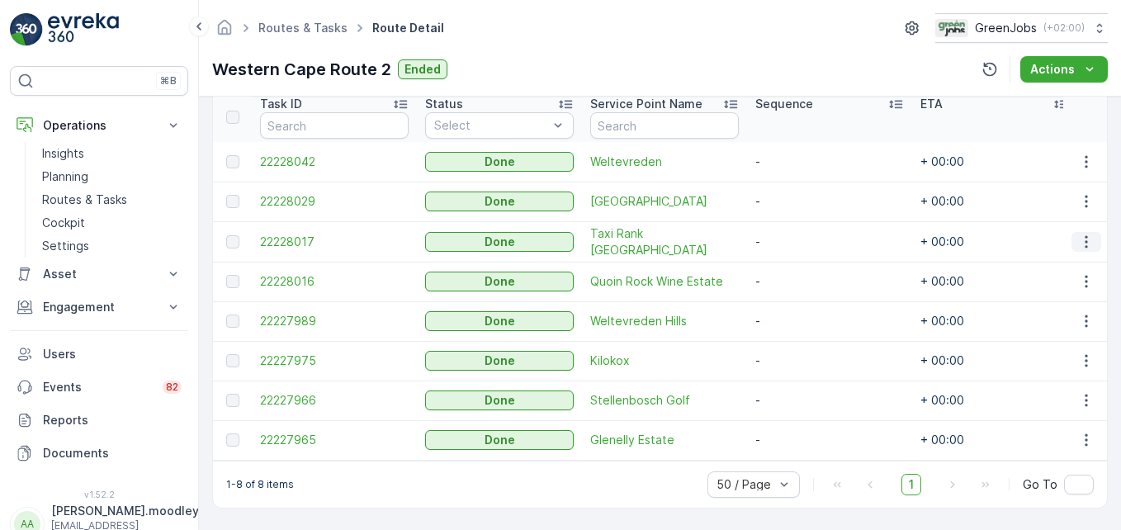
click at [801, 232] on button "button" at bounding box center [1086, 242] width 30 height 20
click at [801, 260] on span "See More Details" at bounding box center [1066, 258] width 96 height 17
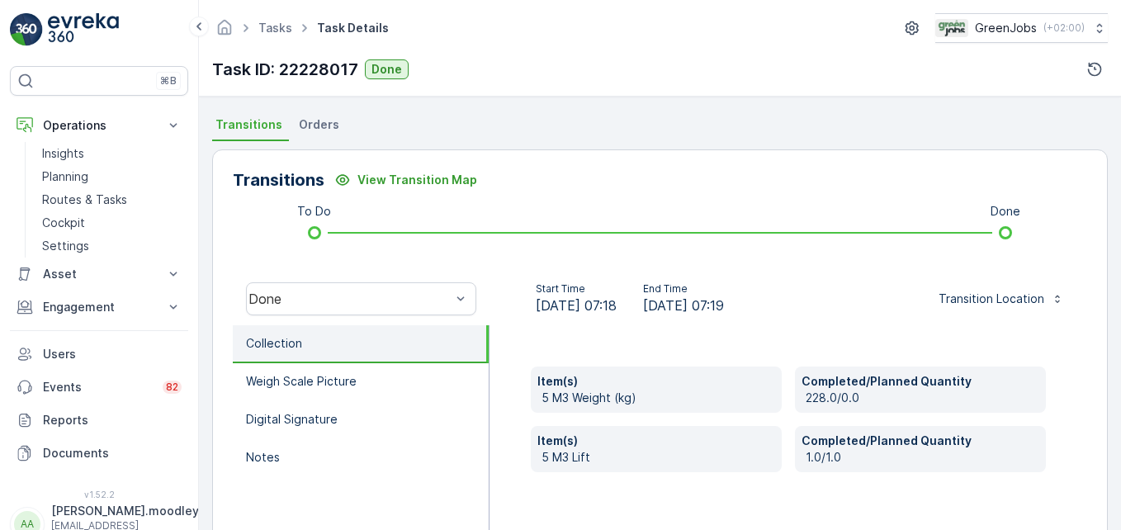
scroll to position [495, 0]
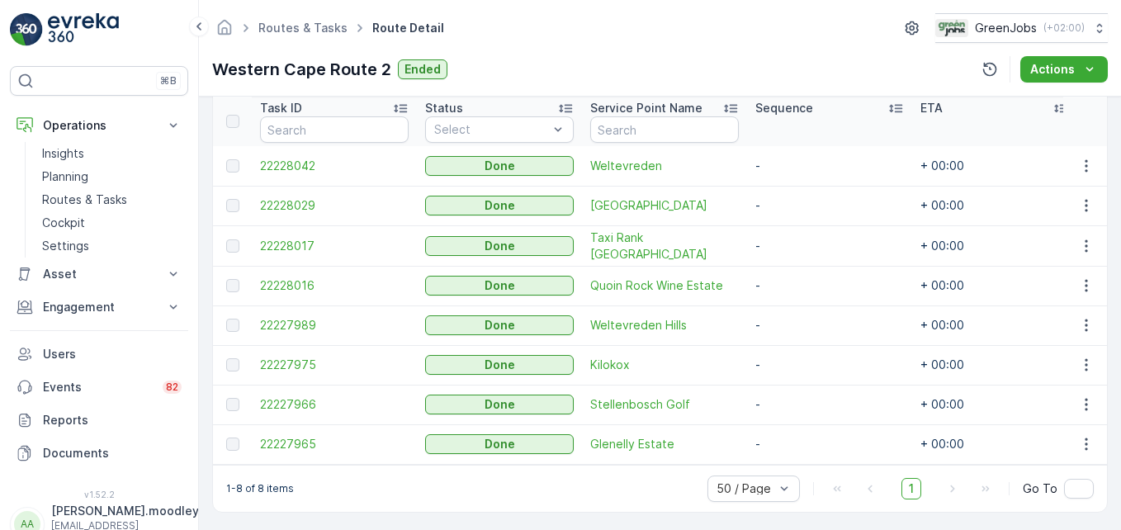
scroll to position [461, 0]
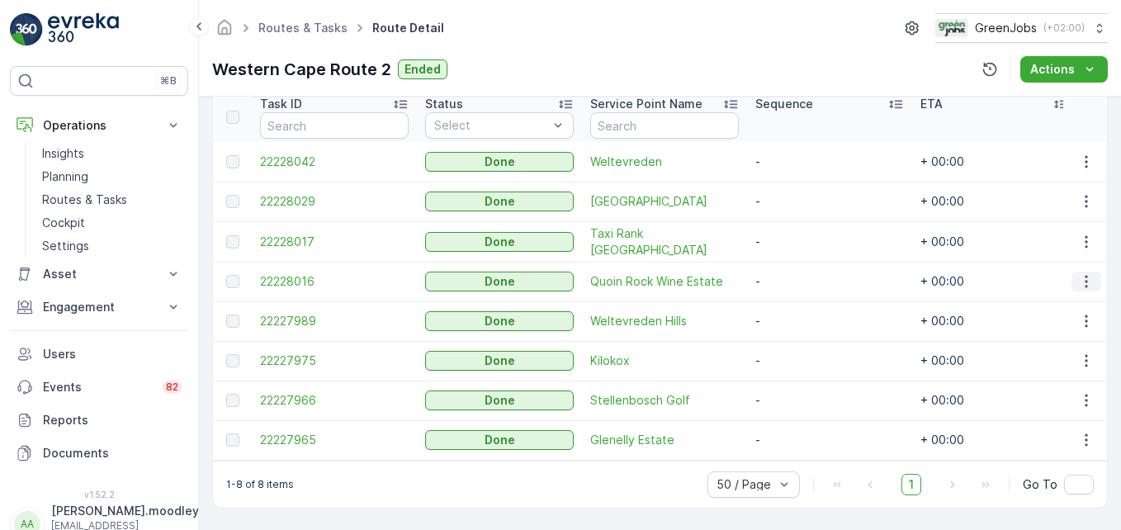
click at [801, 276] on icon "button" at bounding box center [1085, 282] width 2 height 12
click at [801, 300] on span "See More Details" at bounding box center [1066, 298] width 96 height 17
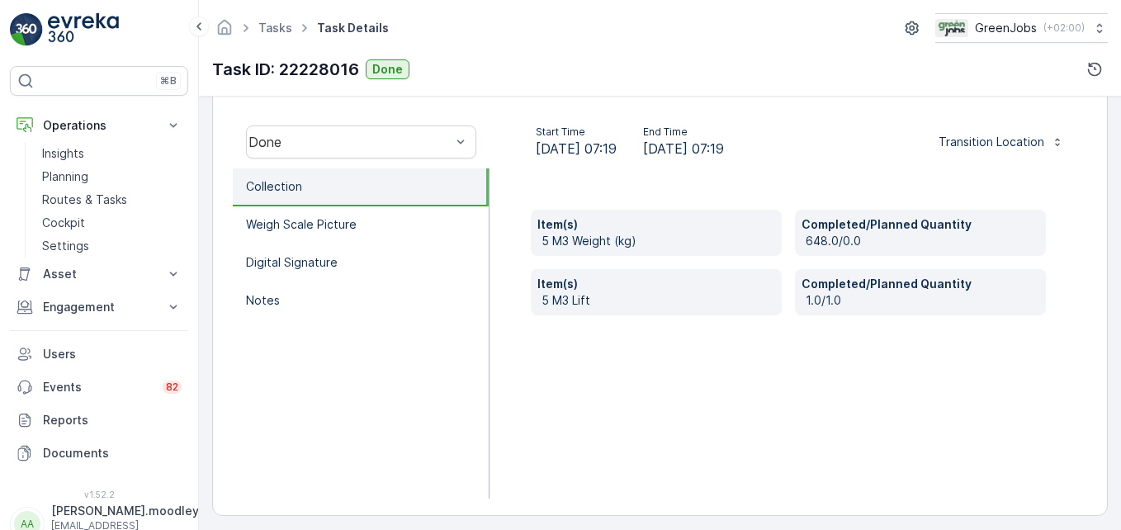
scroll to position [511, 0]
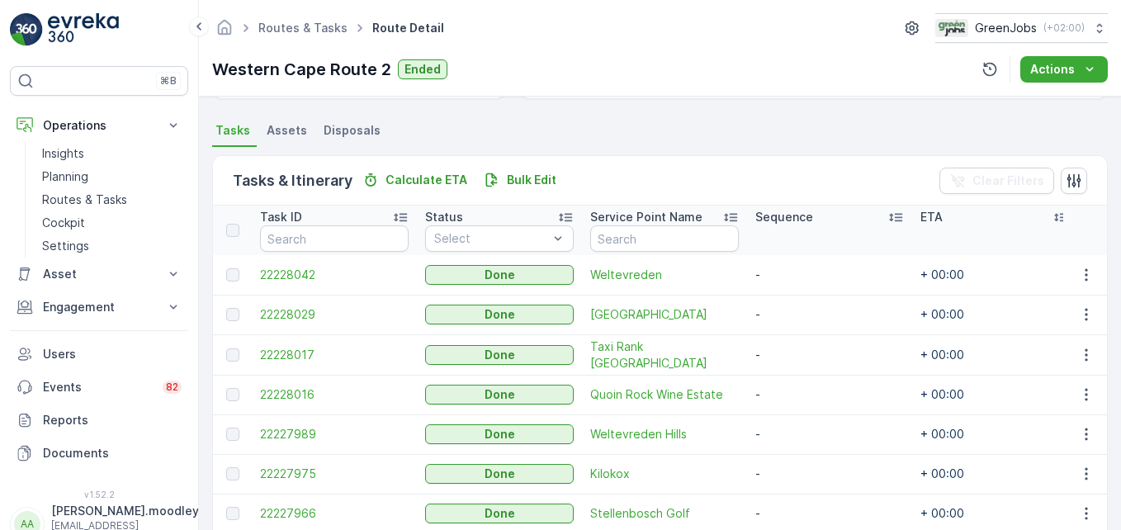
scroll to position [461, 0]
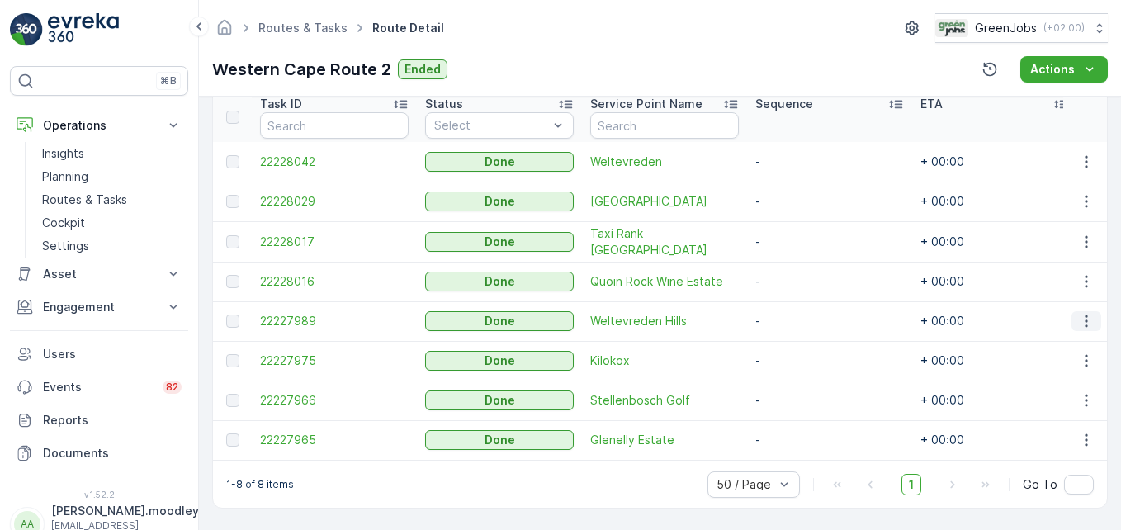
click at [801, 315] on icon "button" at bounding box center [1085, 321] width 2 height 12
click at [801, 333] on span "See More Details" at bounding box center [1066, 337] width 96 height 17
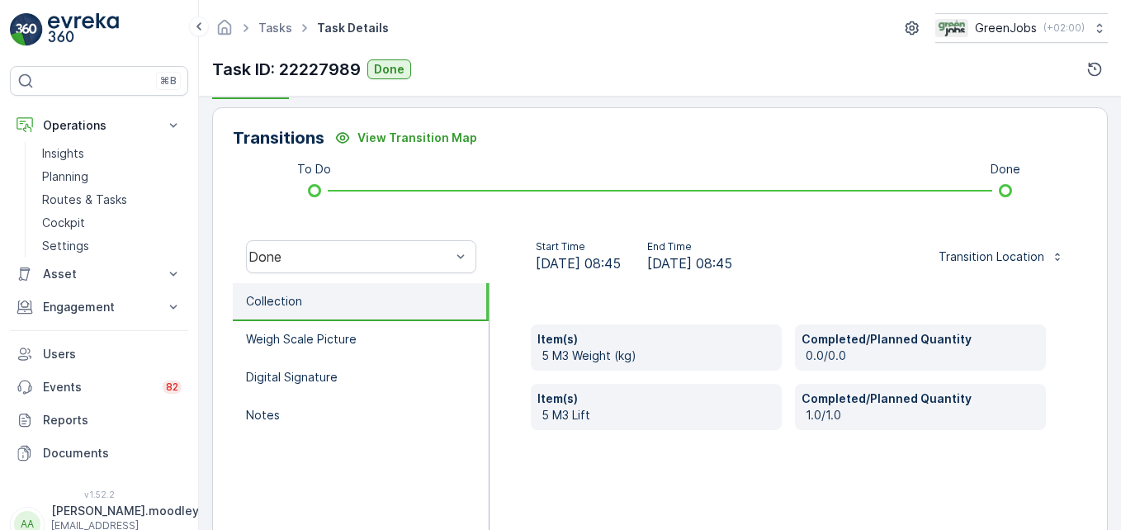
scroll to position [413, 0]
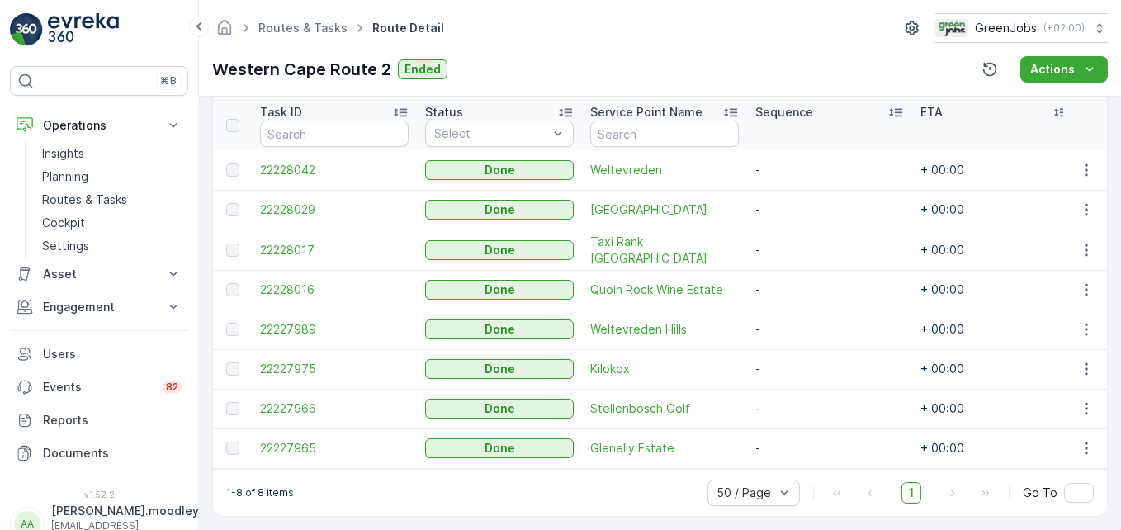
scroll to position [461, 0]
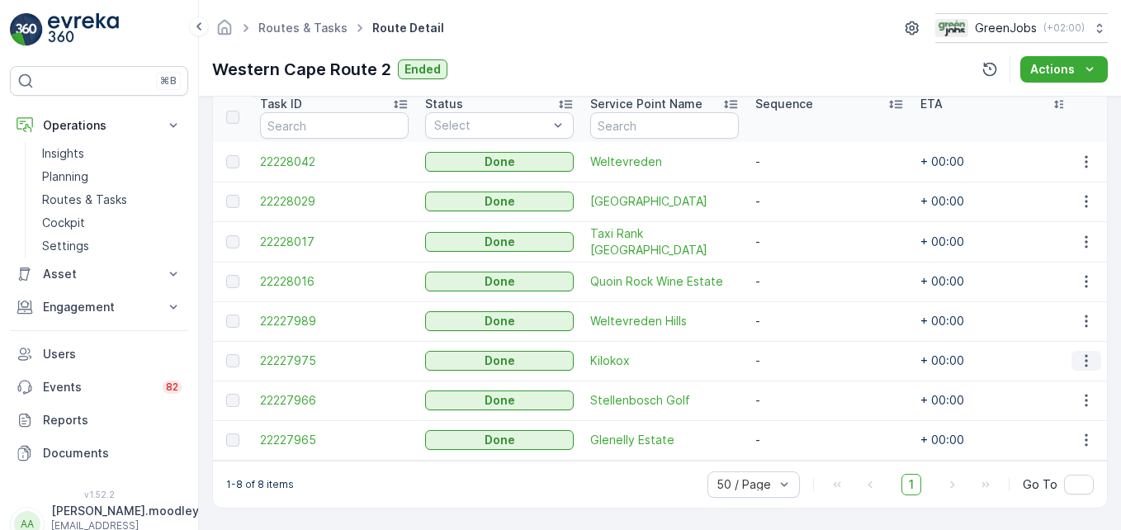
click at [801, 354] on icon "button" at bounding box center [1086, 360] width 17 height 17
click at [801, 375] on span "See More Details" at bounding box center [1066, 377] width 96 height 17
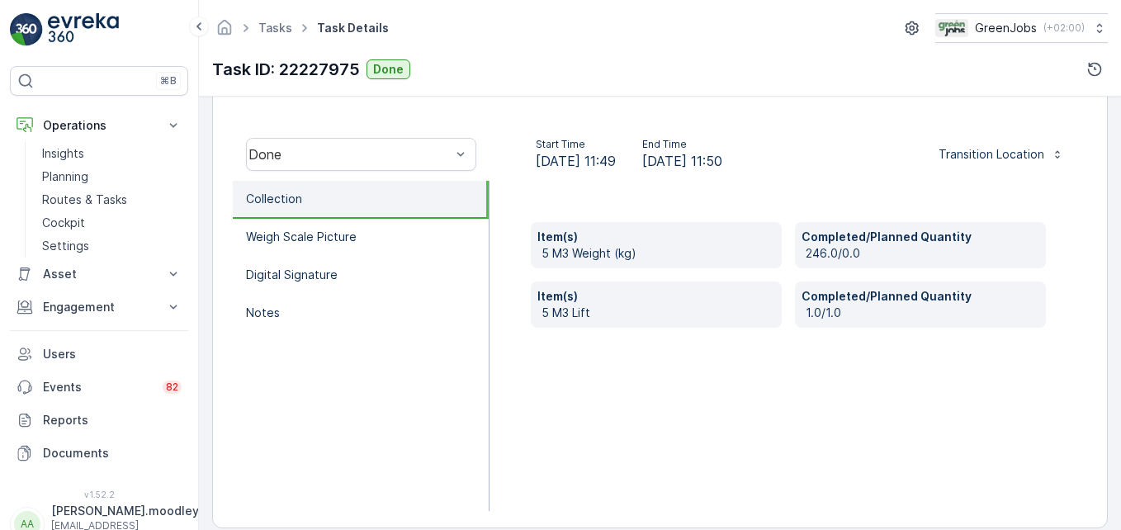
scroll to position [495, 0]
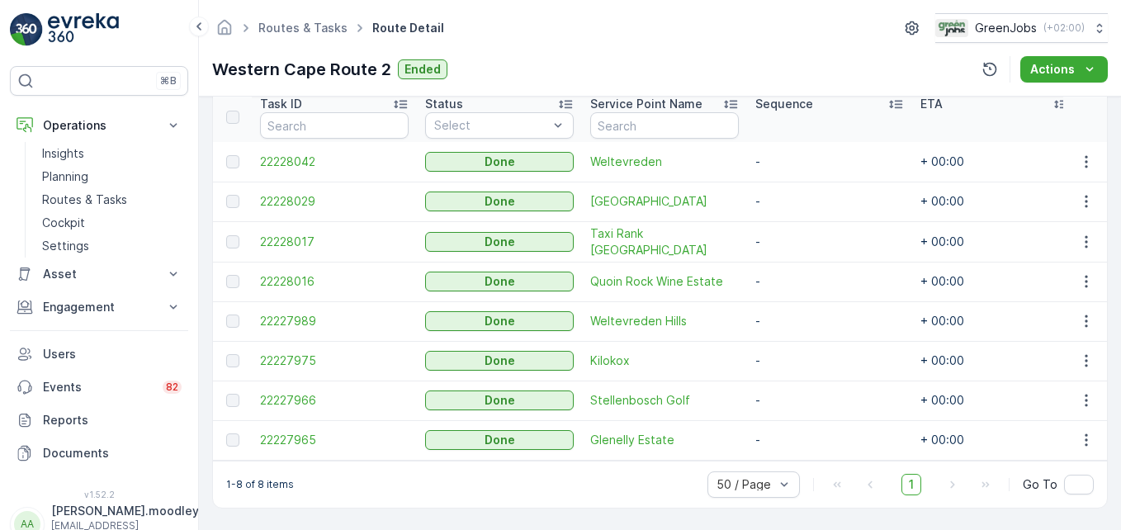
scroll to position [461, 0]
click at [801, 395] on icon "button" at bounding box center [1086, 400] width 17 height 17
click at [801, 417] on span "See More Details" at bounding box center [1066, 417] width 96 height 17
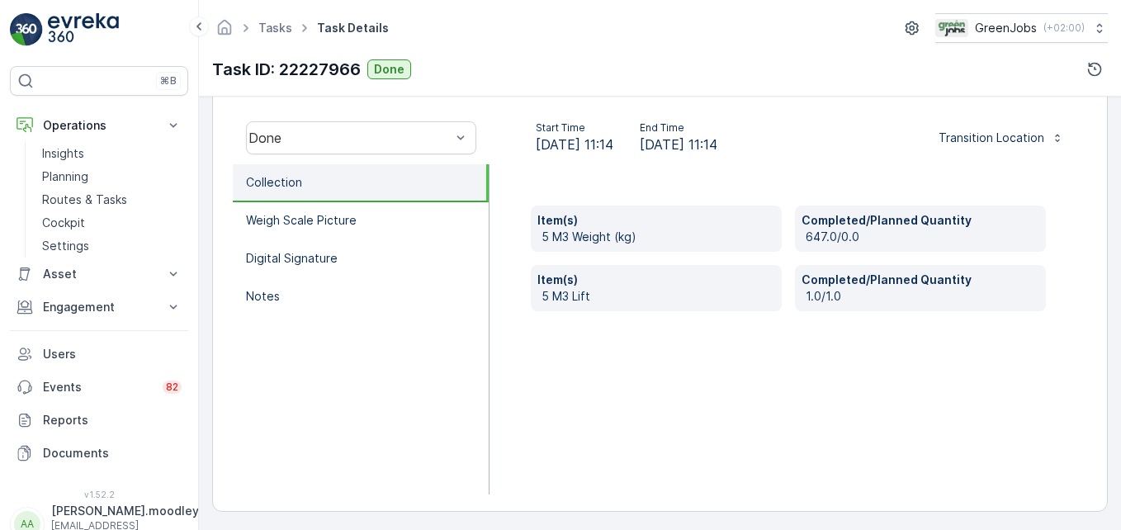
scroll to position [511, 0]
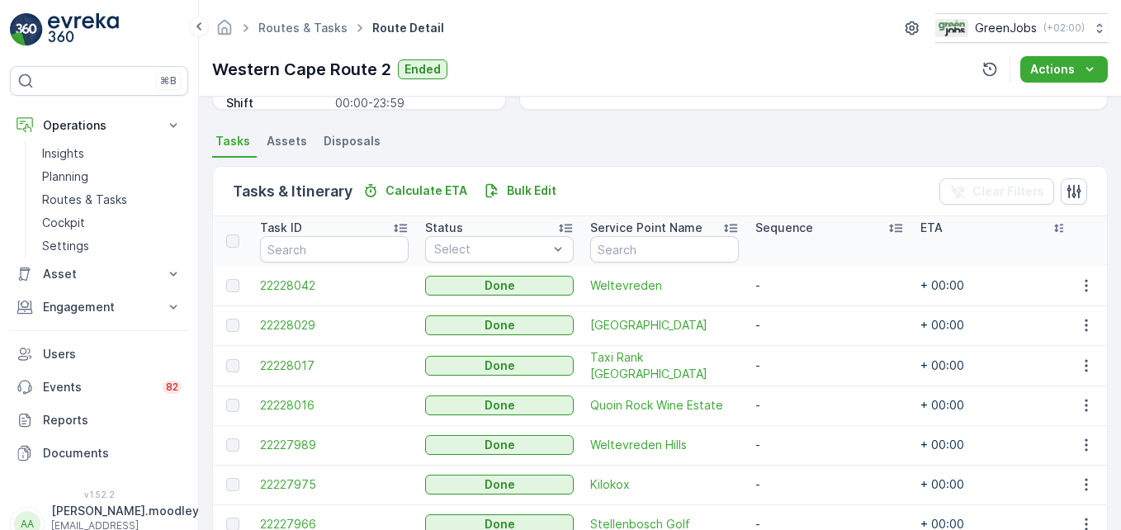
scroll to position [461, 0]
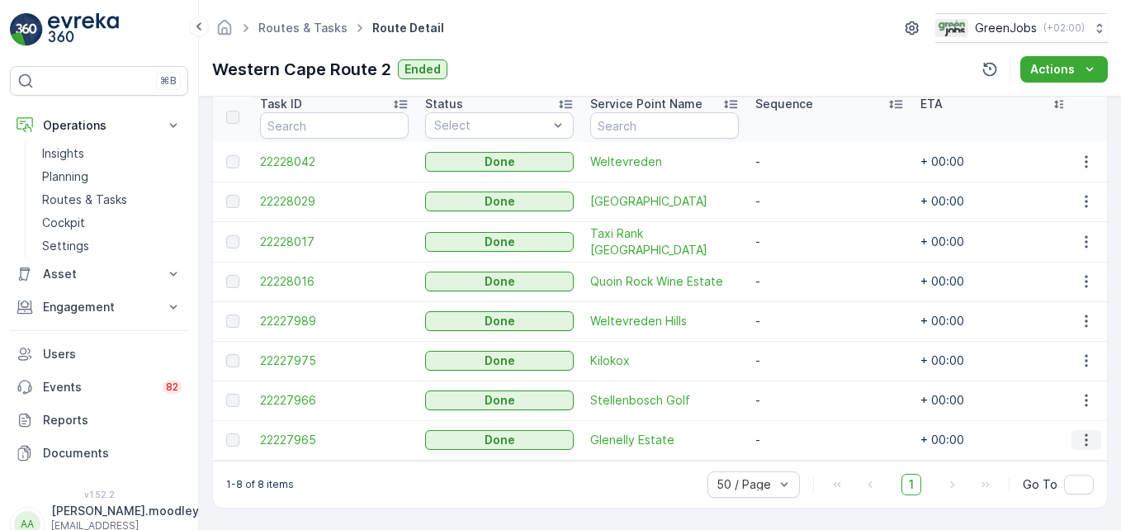
click at [801, 437] on icon "button" at bounding box center [1085, 440] width 2 height 12
click at [801, 459] on span "See More Details" at bounding box center [1066, 456] width 96 height 17
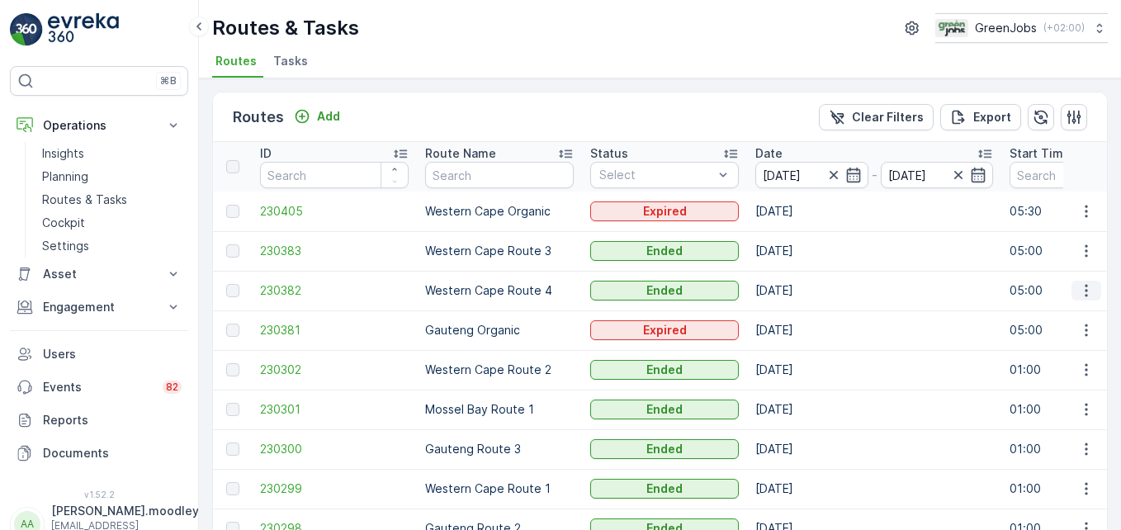
click at [801, 289] on icon "button" at bounding box center [1086, 290] width 17 height 17
click at [801, 314] on span "See More Details" at bounding box center [1047, 315] width 96 height 17
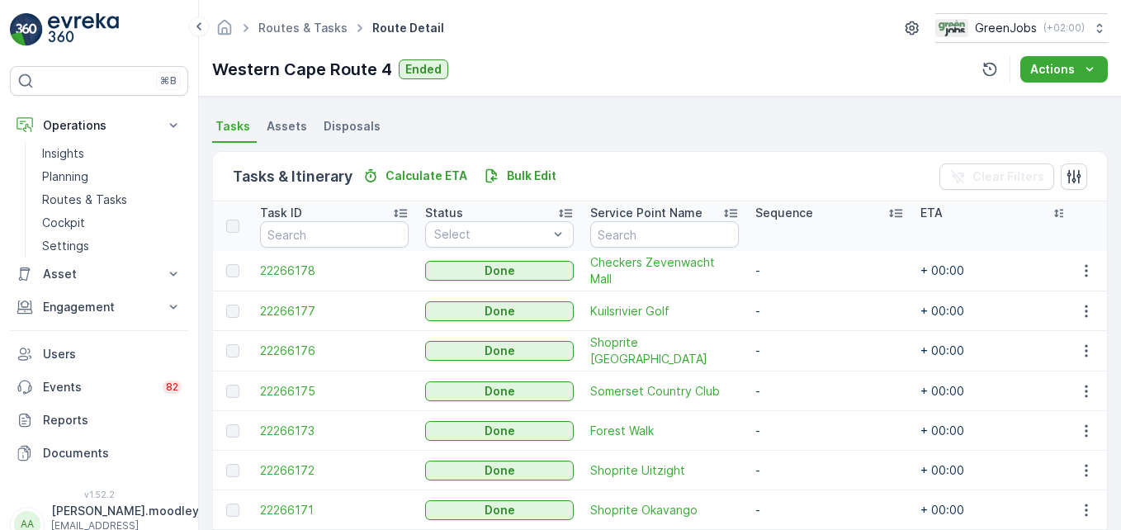
scroll to position [330, 0]
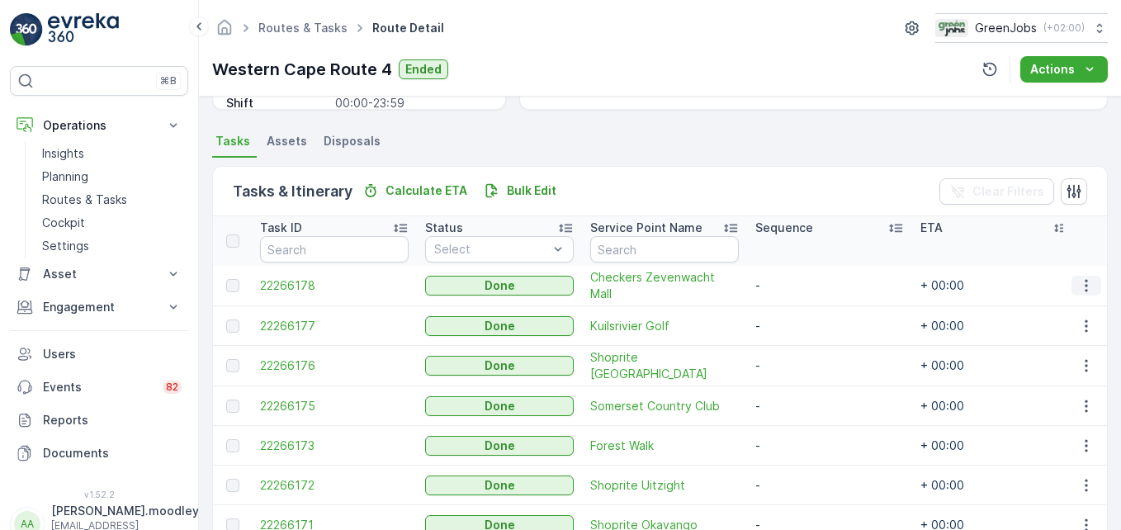
drag, startPoint x: 1088, startPoint y: 280, endPoint x: 1088, endPoint y: 291, distance: 11.6
click at [801, 280] on icon "button" at bounding box center [1086, 285] width 17 height 17
click at [801, 309] on span "See More Details" at bounding box center [1066, 310] width 96 height 17
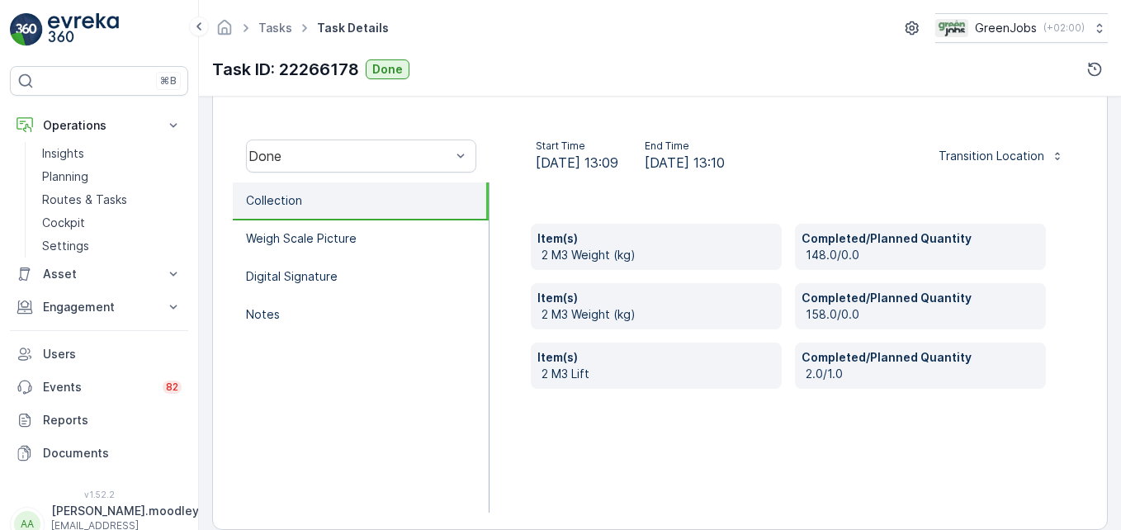
scroll to position [495, 0]
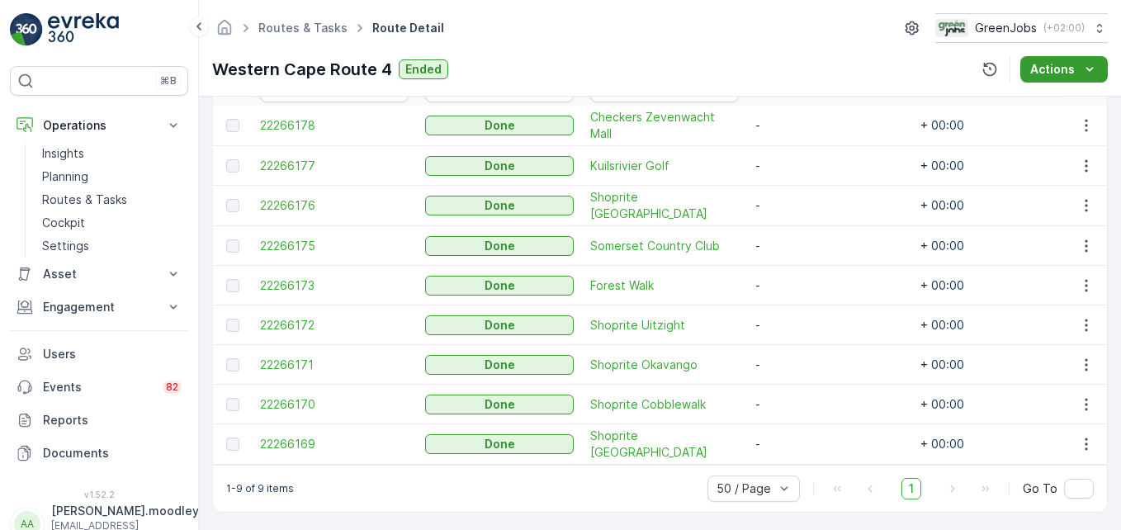
scroll to position [501, 0]
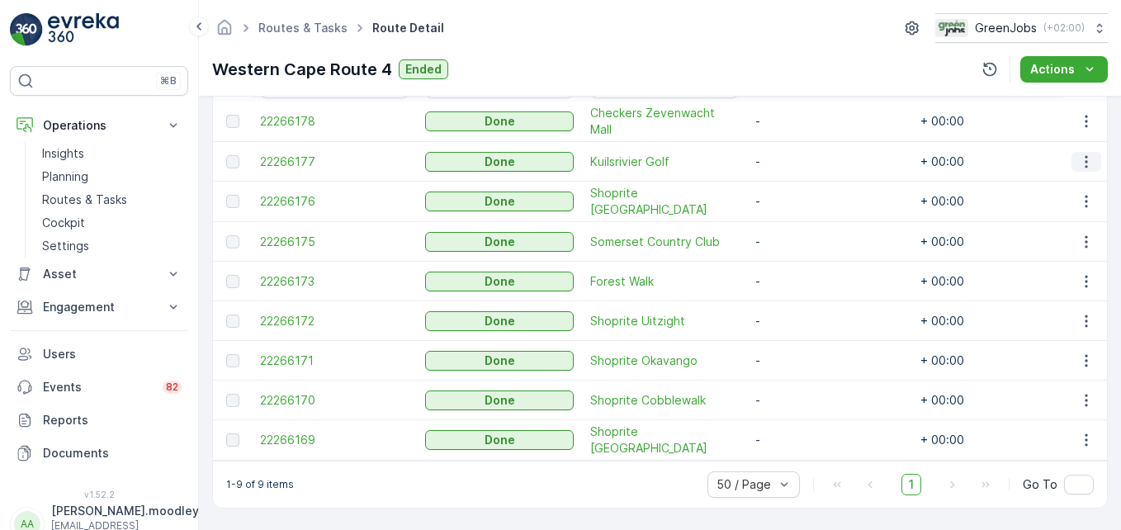
click at [801, 154] on icon "button" at bounding box center [1086, 162] width 17 height 17
click at [801, 174] on span "See More Details" at bounding box center [1066, 179] width 96 height 17
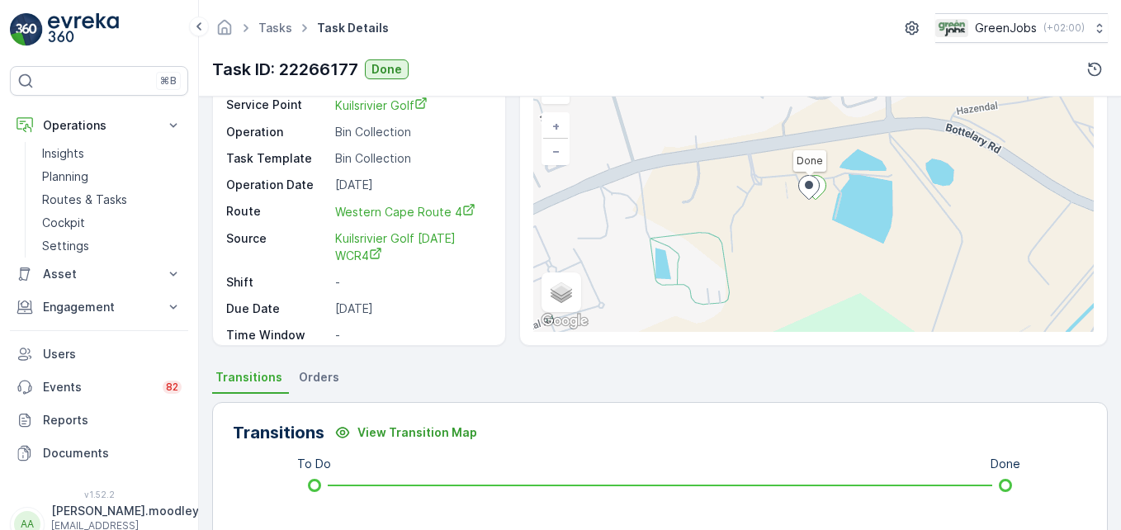
scroll to position [330, 0]
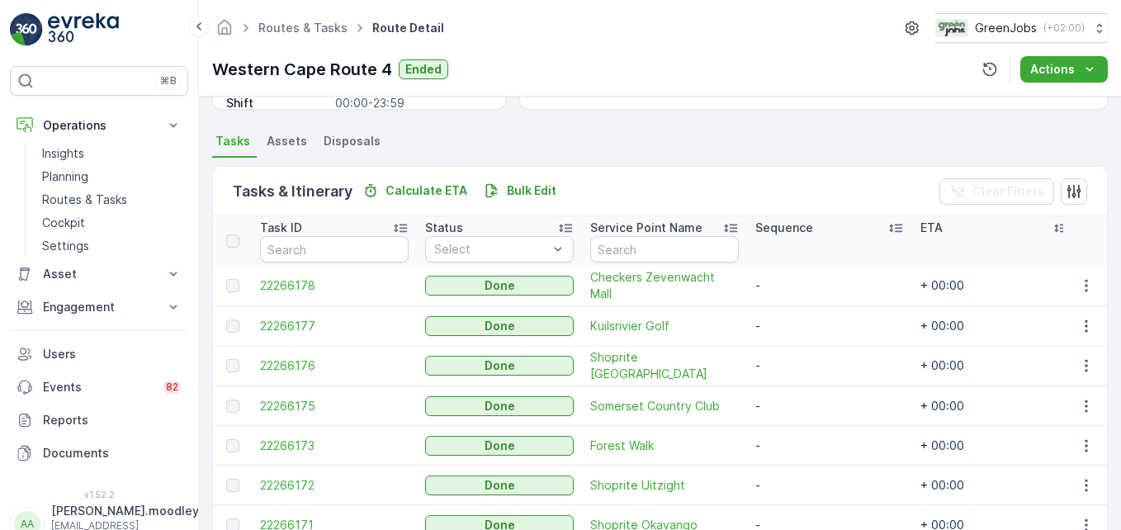
scroll to position [495, 0]
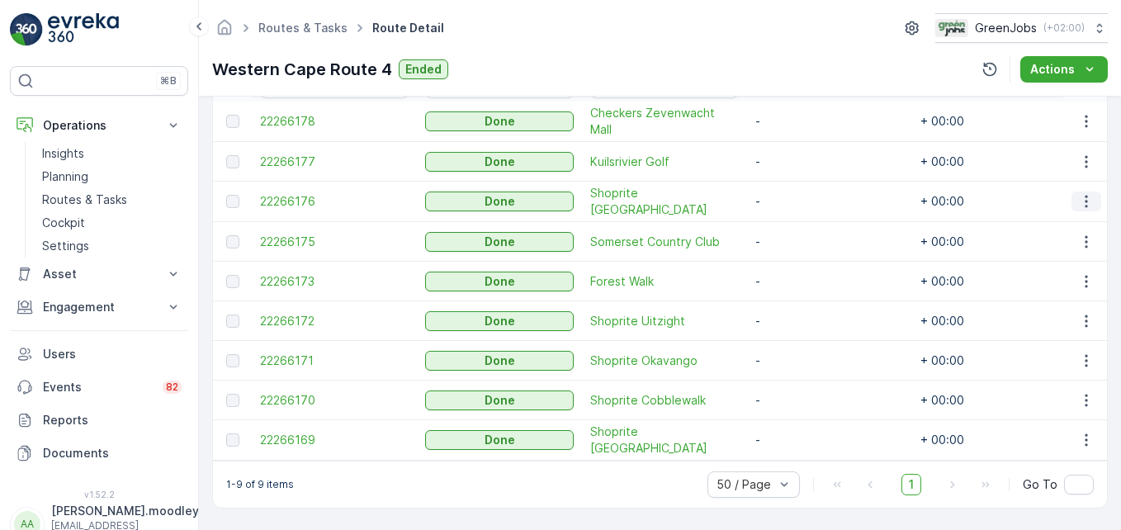
click at [801, 201] on button "button" at bounding box center [1086, 201] width 30 height 20
click at [801, 227] on span "See More Details" at bounding box center [1066, 224] width 96 height 17
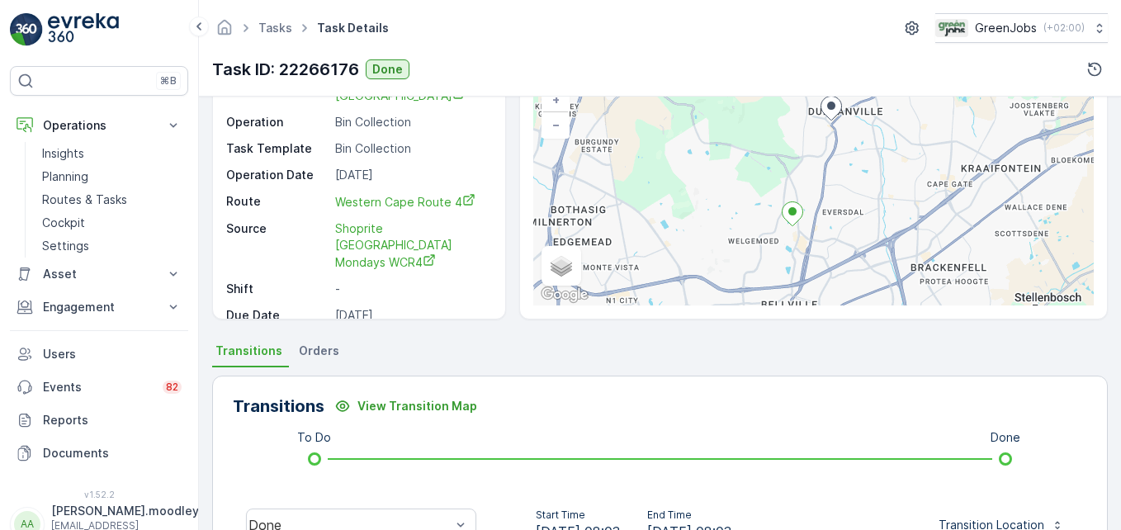
scroll to position [413, 0]
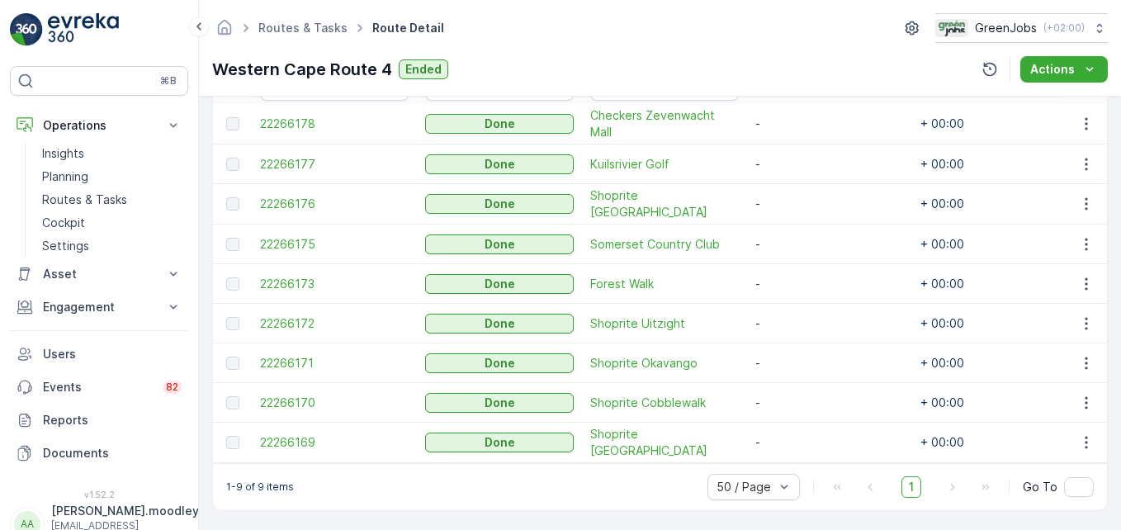
scroll to position [495, 0]
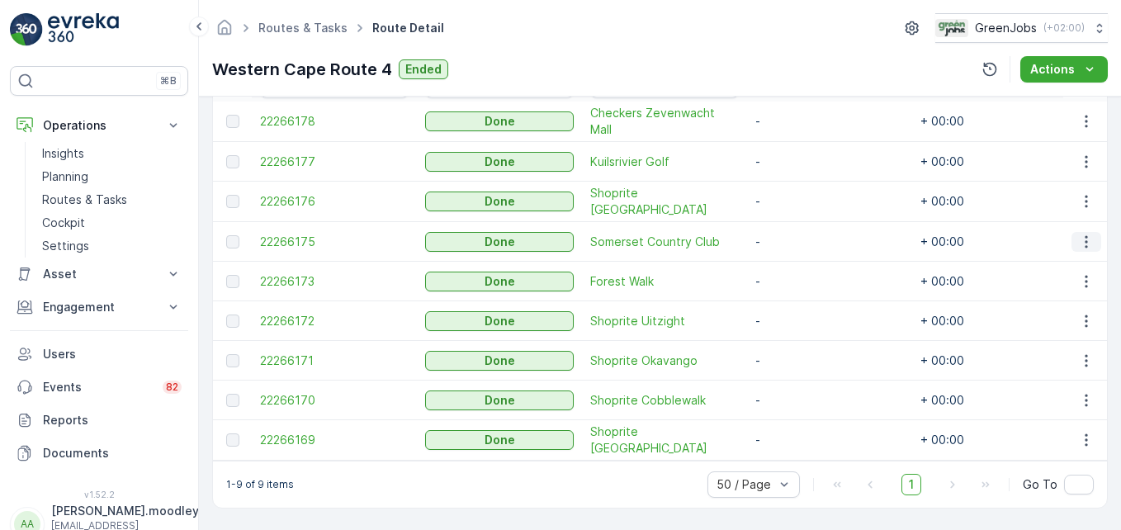
click at [801, 243] on icon "button" at bounding box center [1086, 242] width 17 height 17
click at [801, 274] on div "See More Details" at bounding box center [1066, 264] width 109 height 23
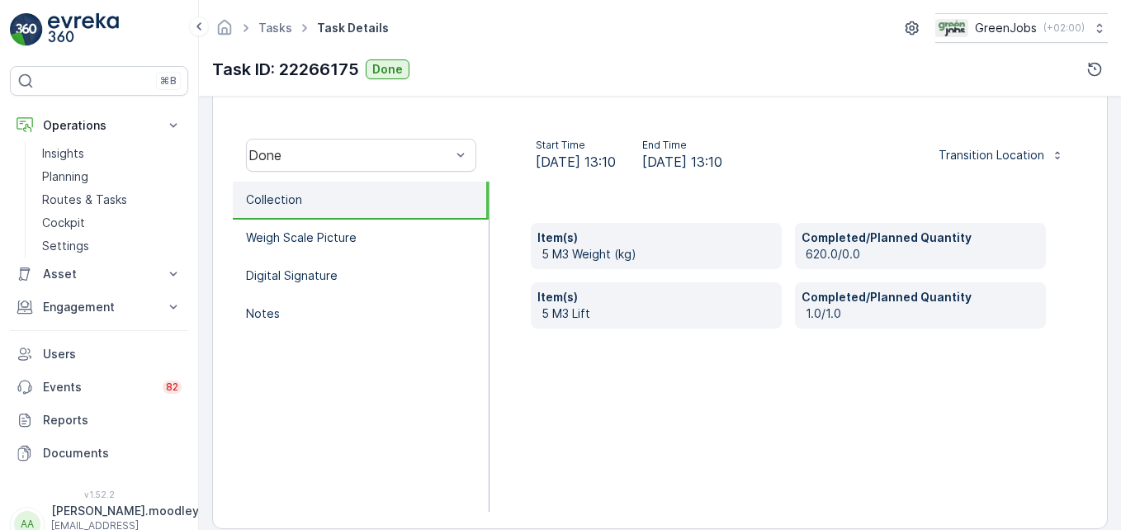
scroll to position [495, 0]
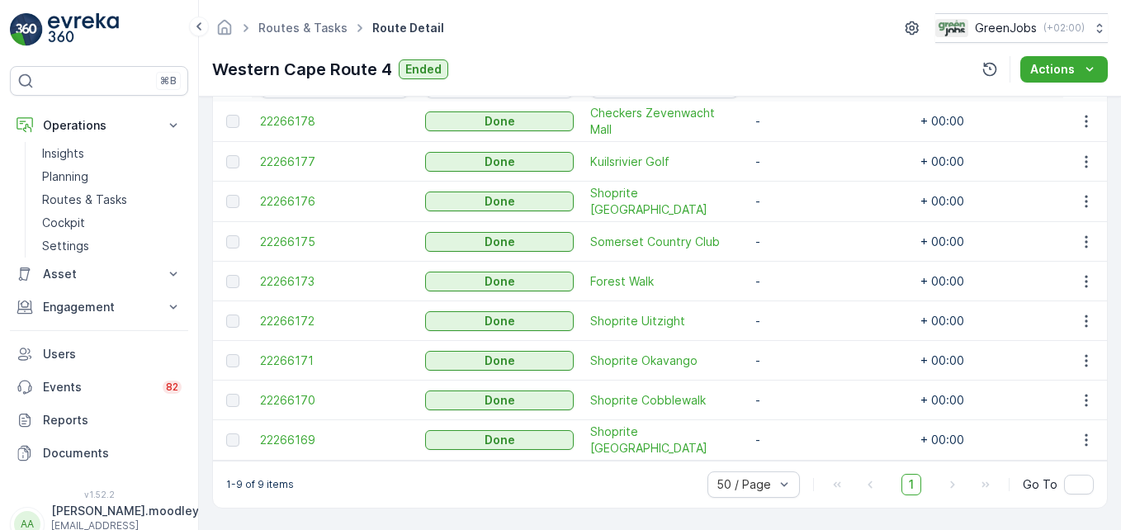
scroll to position [501, 0]
click at [801, 273] on icon "button" at bounding box center [1086, 281] width 17 height 17
click at [801, 292] on span "See More Details" at bounding box center [1066, 298] width 96 height 17
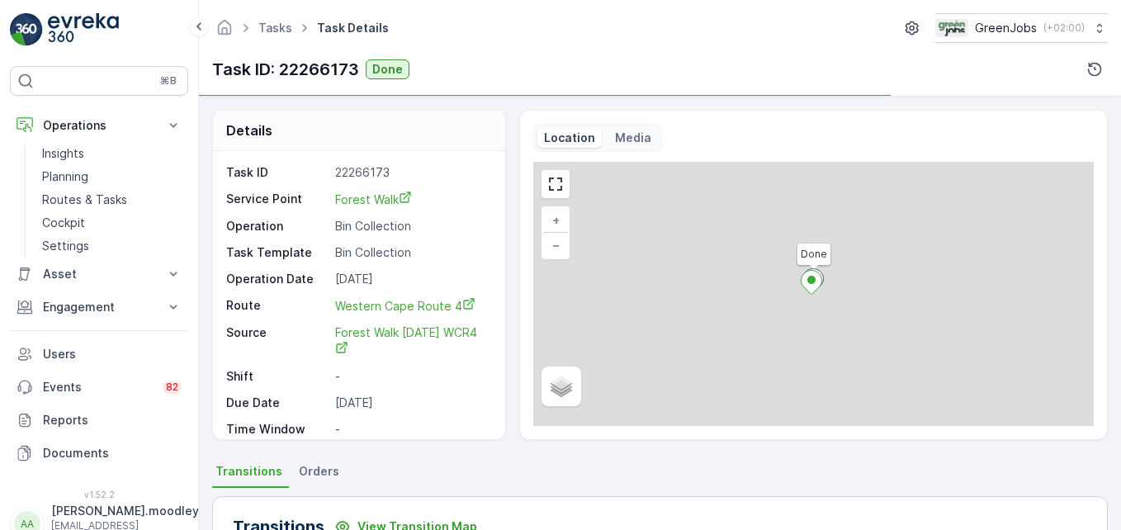
scroll to position [330, 0]
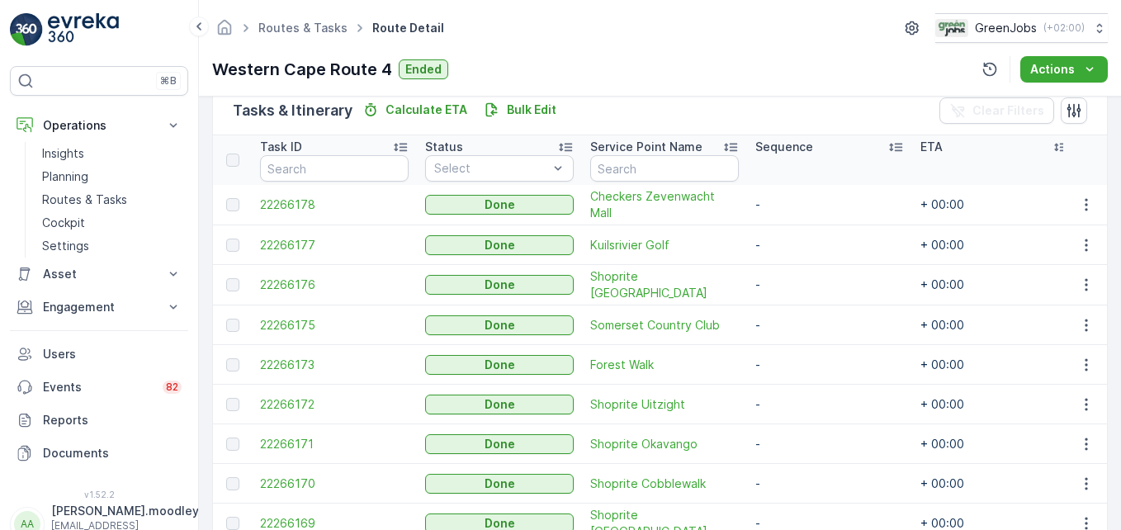
scroll to position [501, 0]
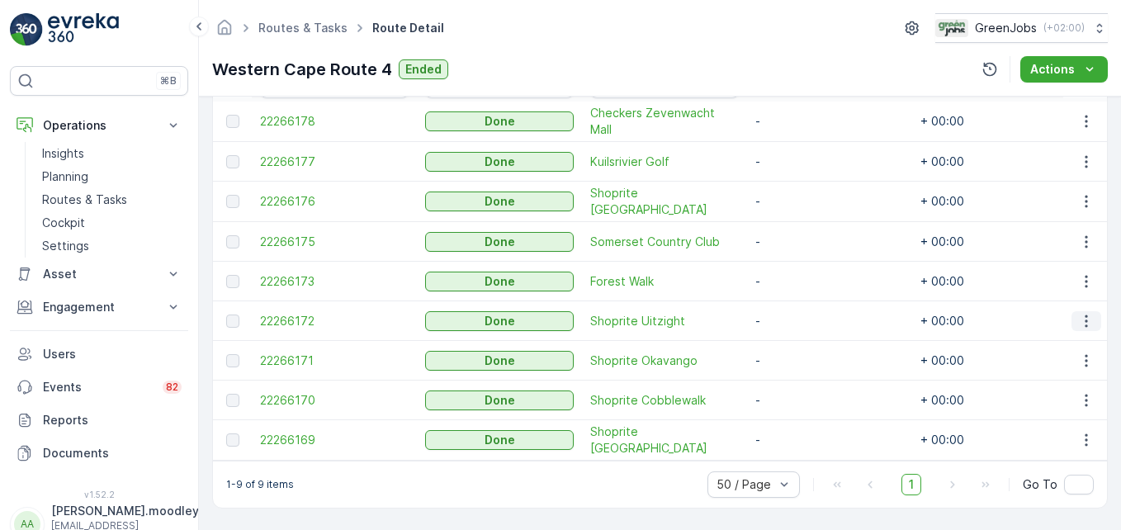
click at [801, 313] on icon "button" at bounding box center [1086, 321] width 17 height 17
click at [801, 341] on span "See More Details" at bounding box center [1066, 337] width 96 height 17
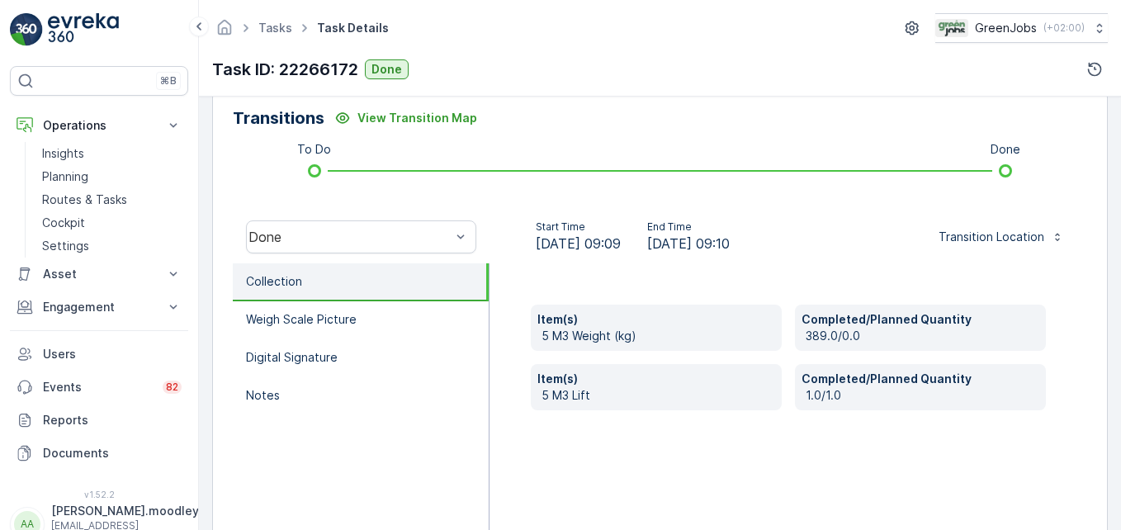
scroll to position [511, 0]
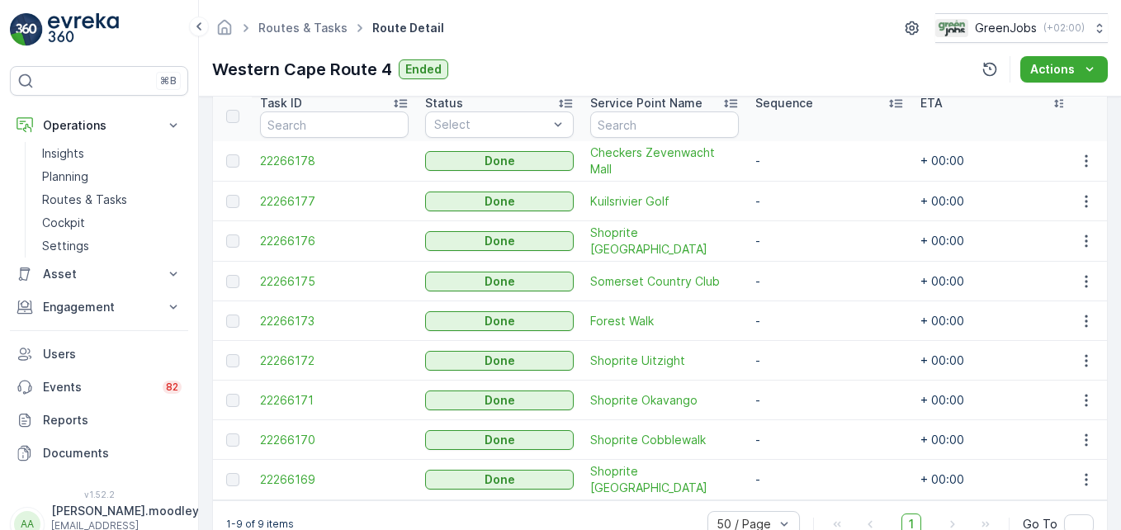
click at [801, 497] on tbody "22266178 Done Checkers [GEOGRAPHIC_DATA] - + 00:00 - 22266177 Done Kuilsrivier …" at bounding box center [832, 320] width 1239 height 359
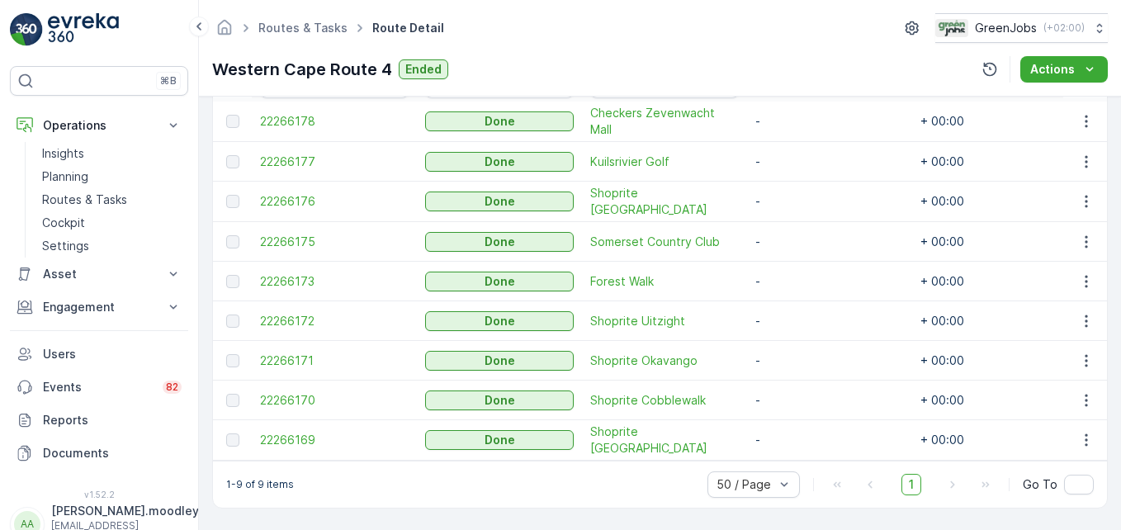
scroll to position [501, 0]
click at [801, 352] on icon "button" at bounding box center [1086, 360] width 17 height 17
click at [801, 372] on span "See More Details" at bounding box center [1066, 377] width 96 height 17
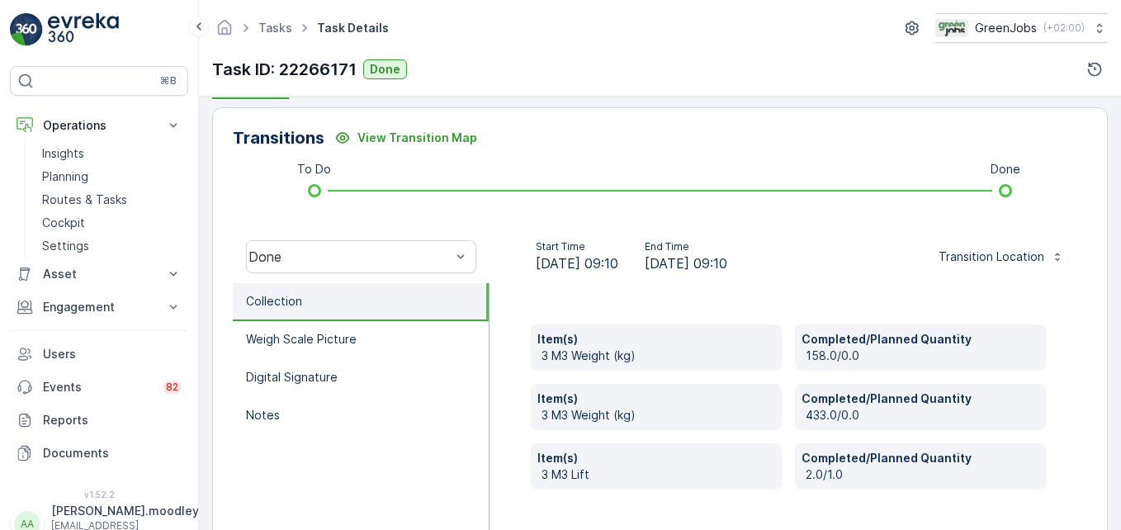
scroll to position [495, 0]
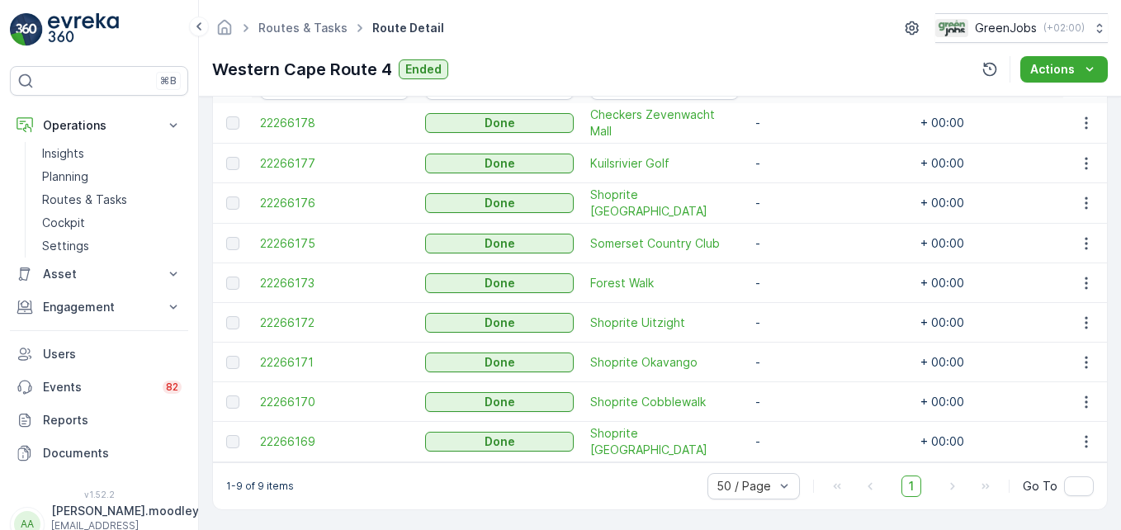
scroll to position [501, 0]
click at [801, 394] on icon "button" at bounding box center [1085, 400] width 2 height 12
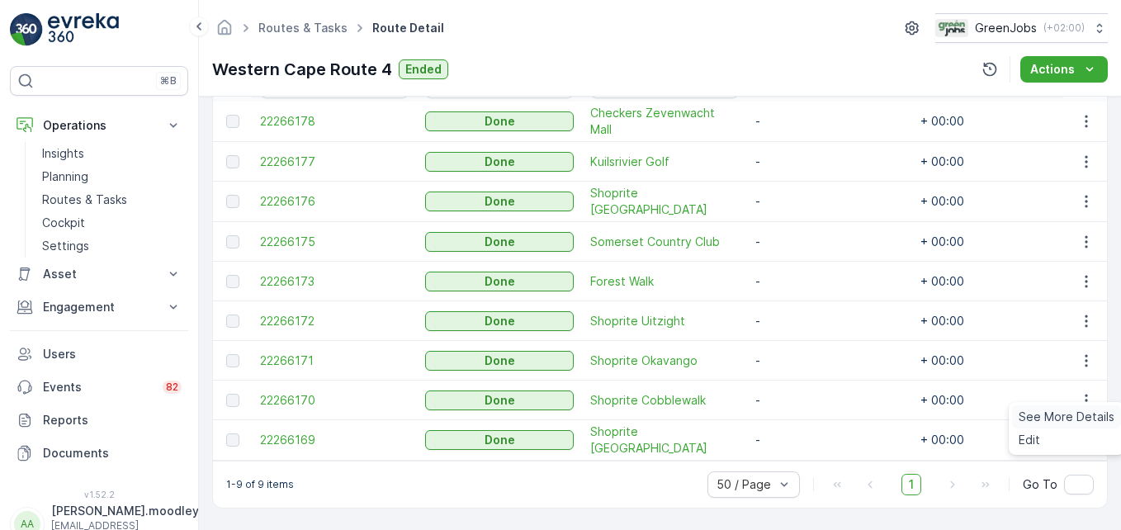
click at [801, 417] on span "See More Details" at bounding box center [1066, 417] width 96 height 17
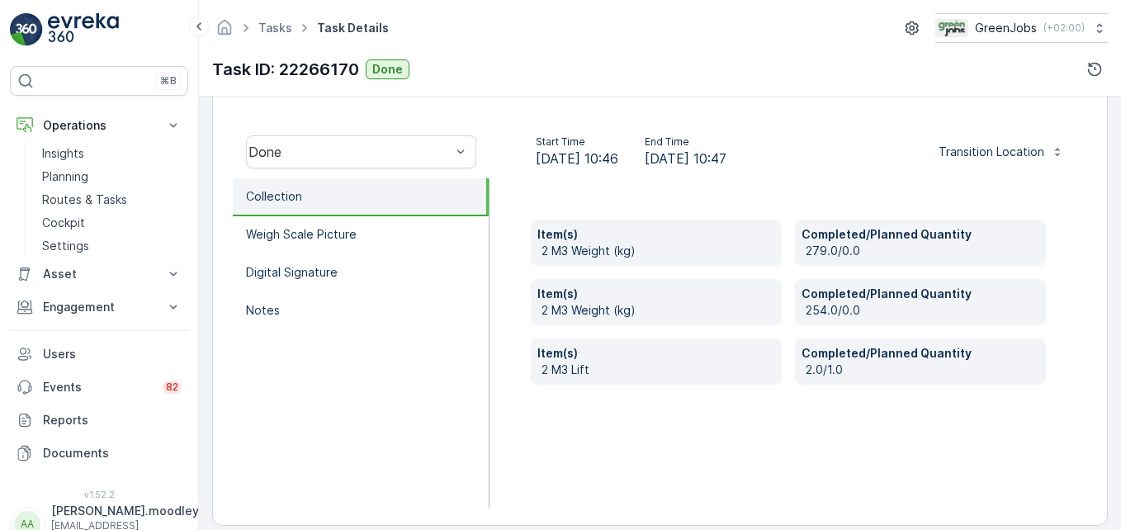
scroll to position [495, 0]
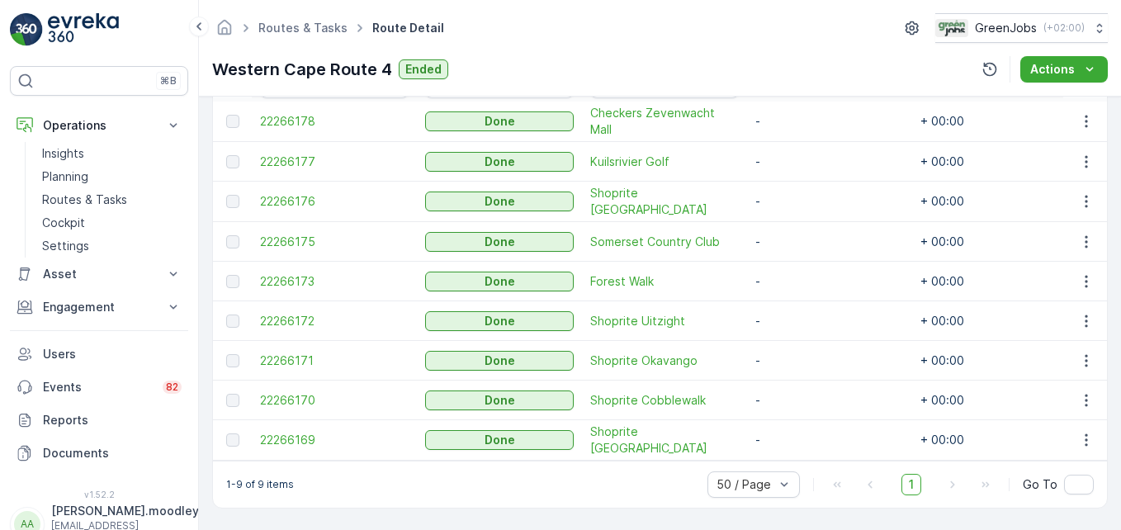
scroll to position [501, 0]
click at [801, 394] on icon "button" at bounding box center [1086, 400] width 17 height 17
click at [801, 419] on span "See More Details" at bounding box center [1066, 417] width 96 height 17
click at [801, 435] on icon "button" at bounding box center [1086, 440] width 17 height 17
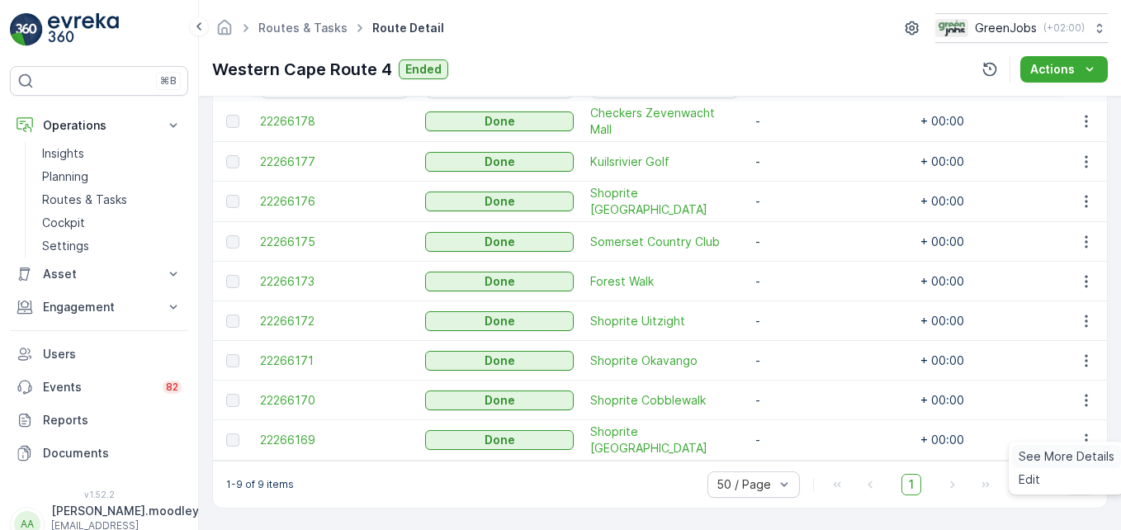
click at [801, 456] on span "See More Details" at bounding box center [1066, 456] width 96 height 17
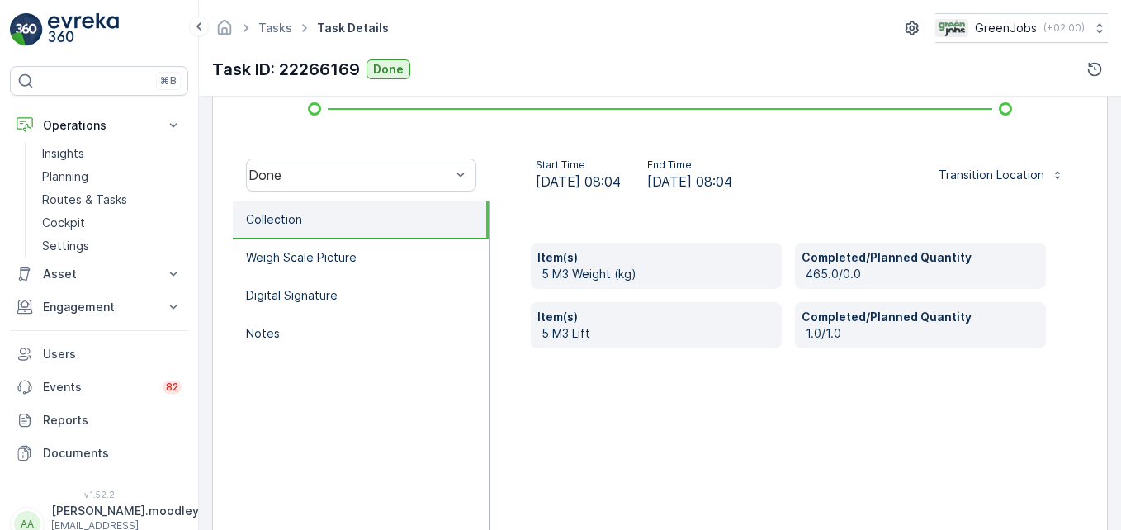
scroll to position [495, 0]
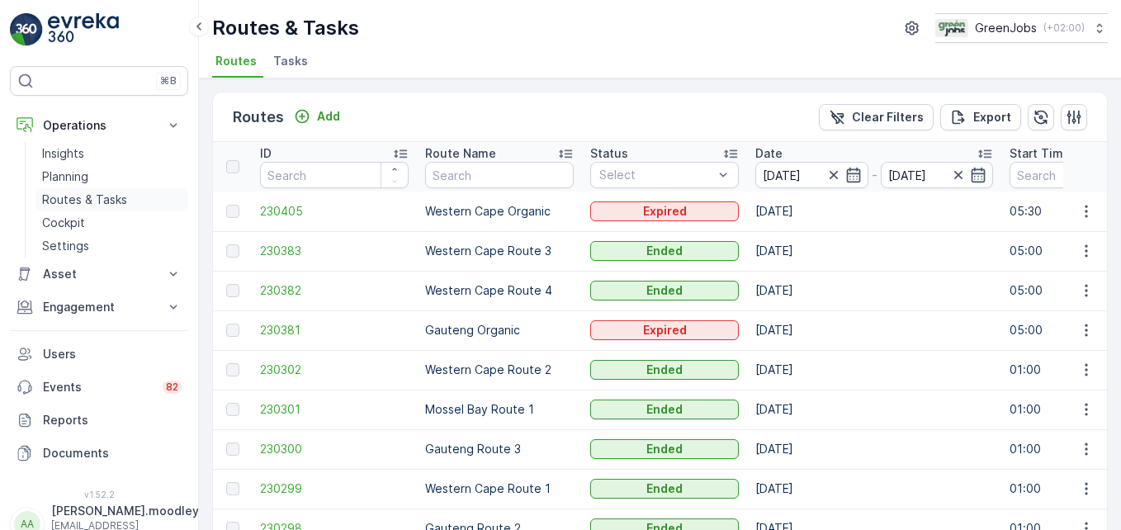
click at [123, 201] on p "Routes & Tasks" at bounding box center [84, 199] width 85 height 17
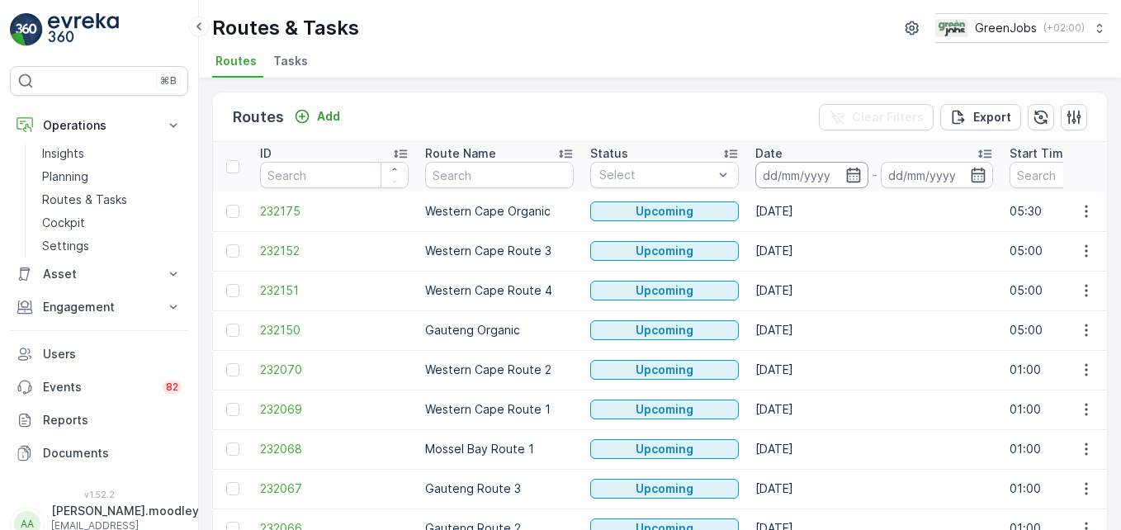
click at [766, 171] on input at bounding box center [811, 175] width 113 height 26
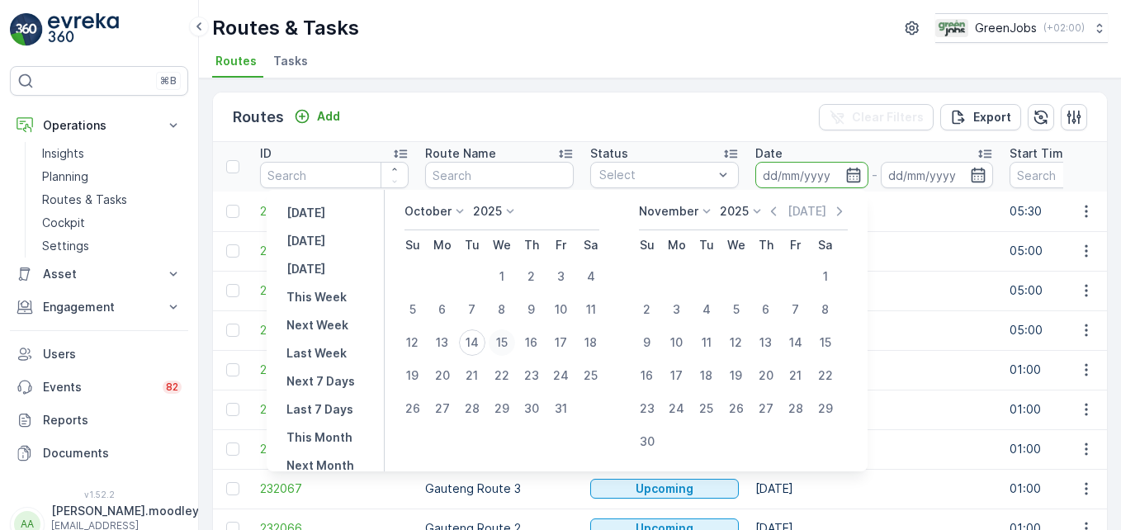
click at [508, 337] on div "15" at bounding box center [502, 342] width 26 height 26
type input "[DATE]"
click at [508, 337] on div "15" at bounding box center [502, 342] width 26 height 26
type input "[DATE]"
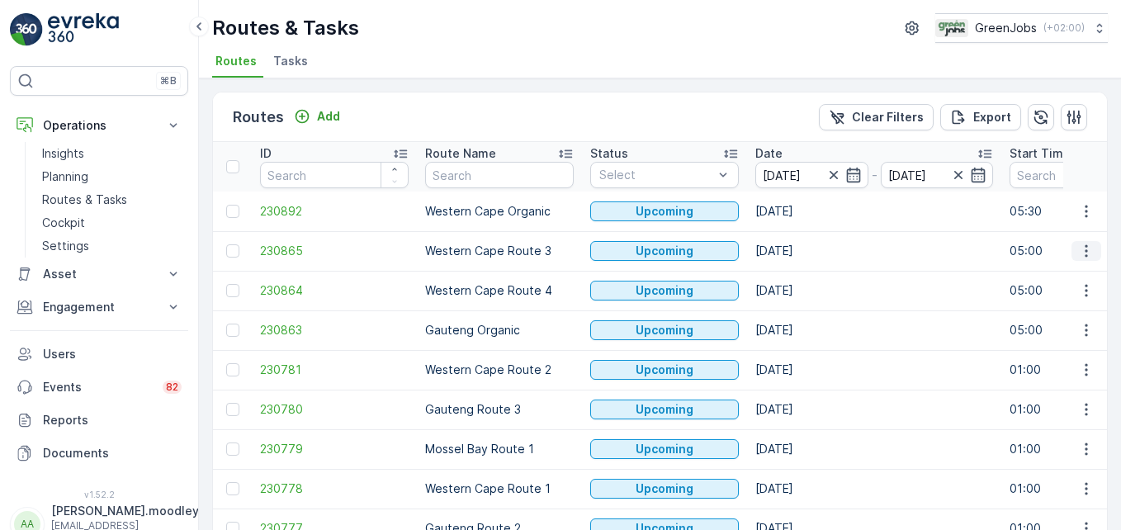
click at [801, 253] on icon "button" at bounding box center [1086, 251] width 17 height 17
click at [801, 272] on span "See More Details" at bounding box center [1047, 275] width 96 height 17
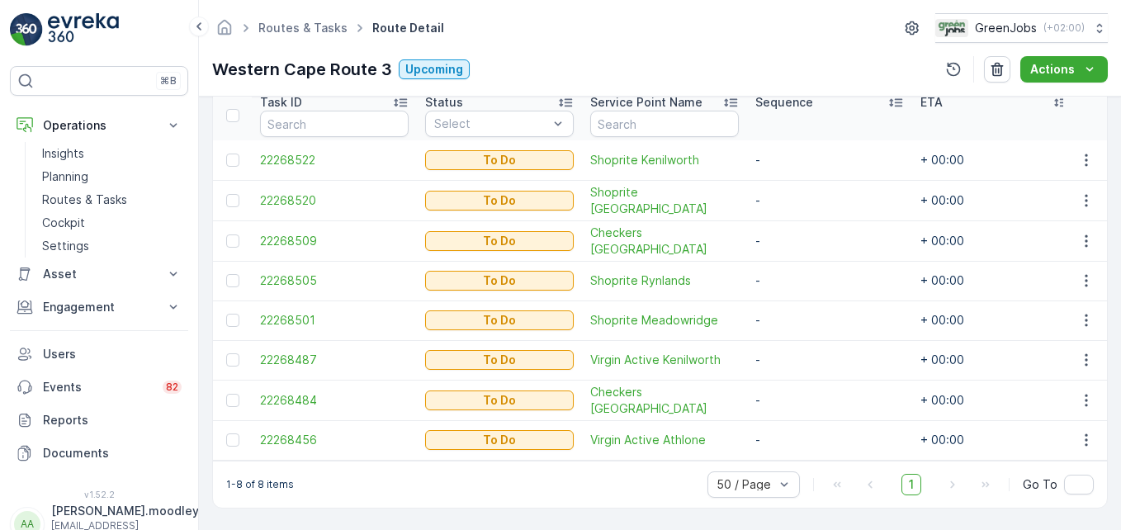
scroll to position [462, 0]
